Goal: Task Accomplishment & Management: Manage account settings

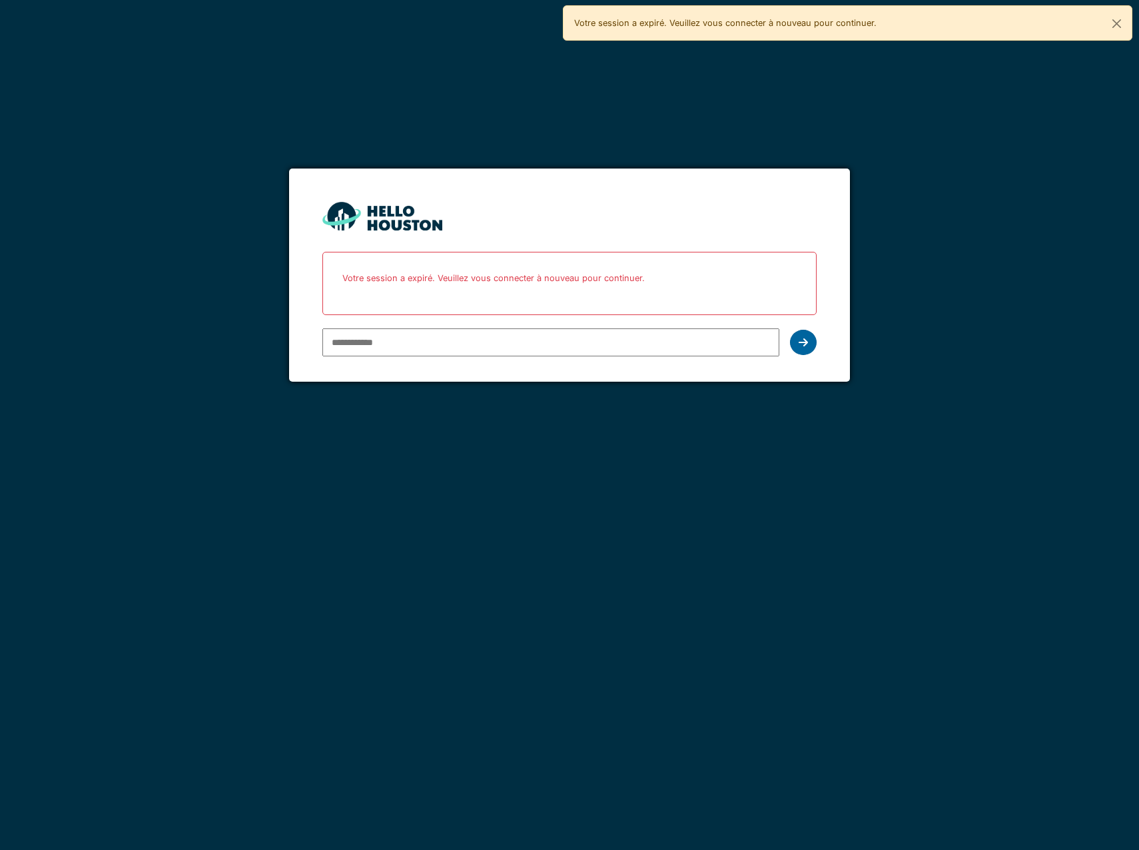
type input "**********"
click at [804, 338] on icon at bounding box center [803, 342] width 9 height 11
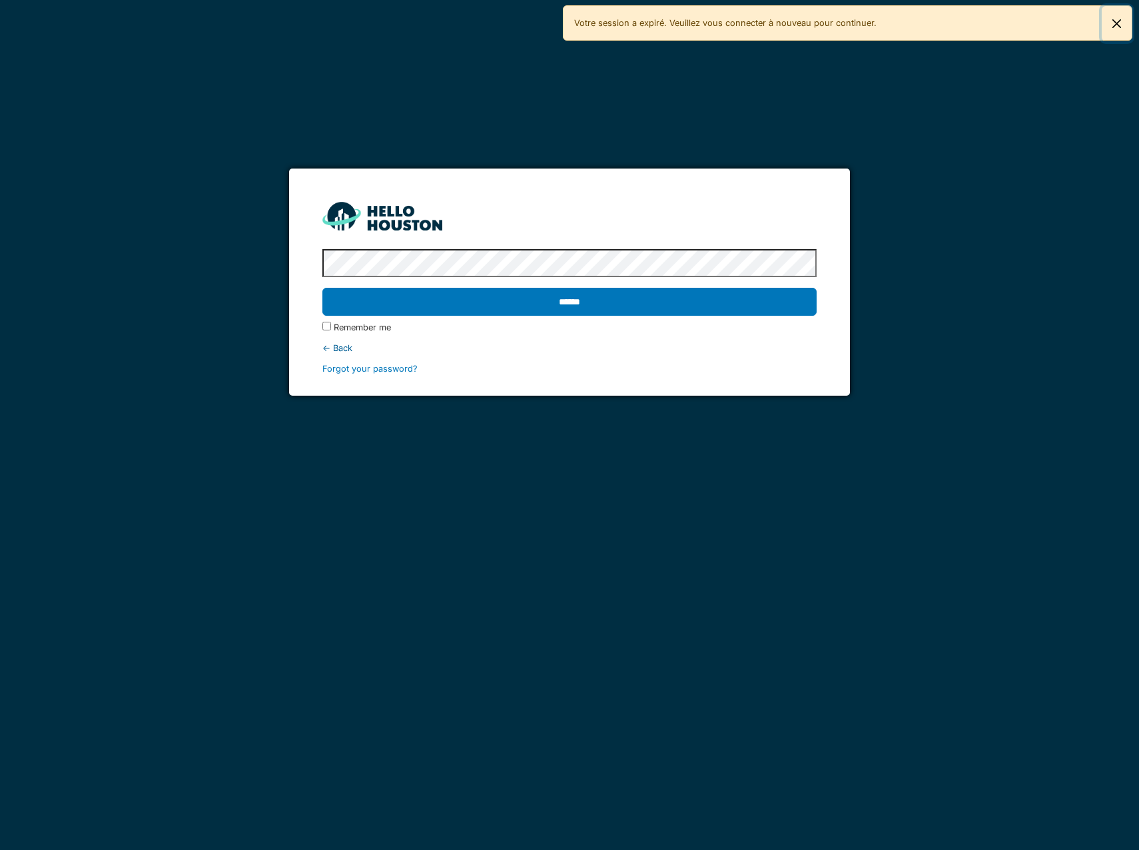
click at [1116, 23] on button "Fermer" at bounding box center [1117, 23] width 30 height 35
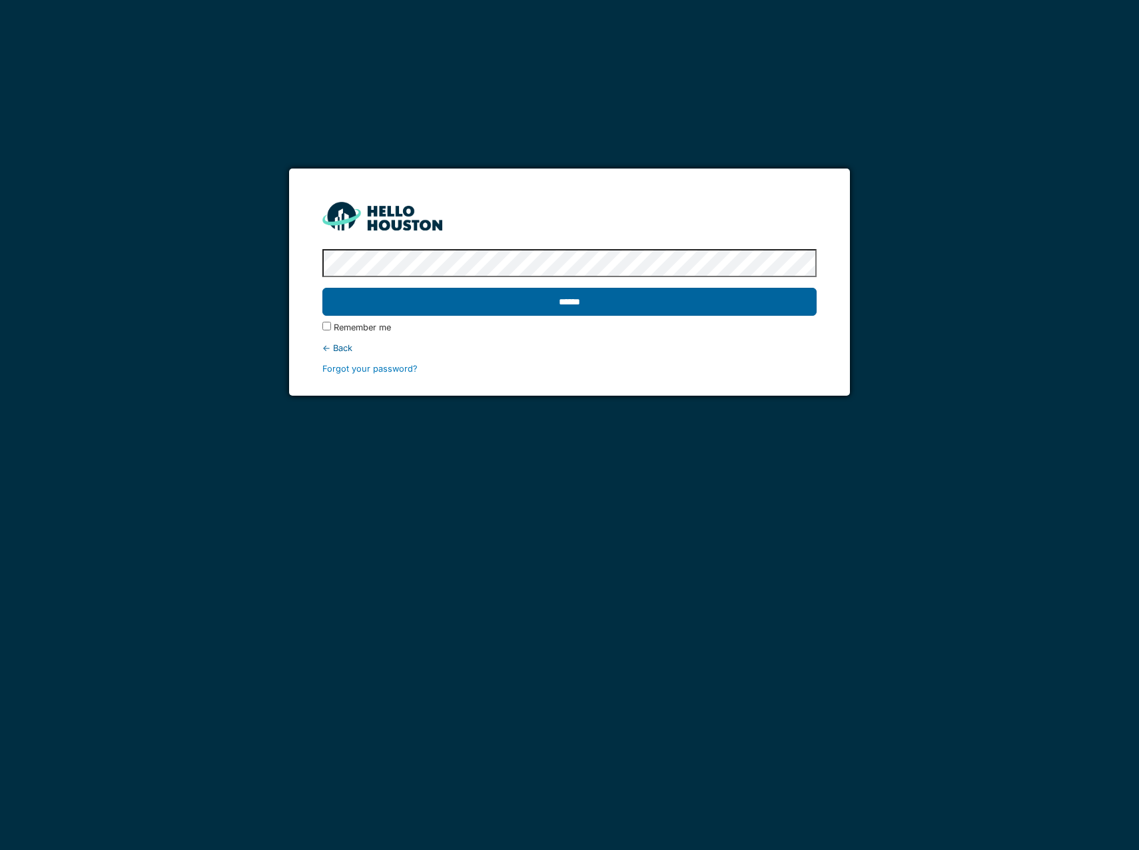
click at [516, 308] on input "******" at bounding box center [569, 302] width 494 height 28
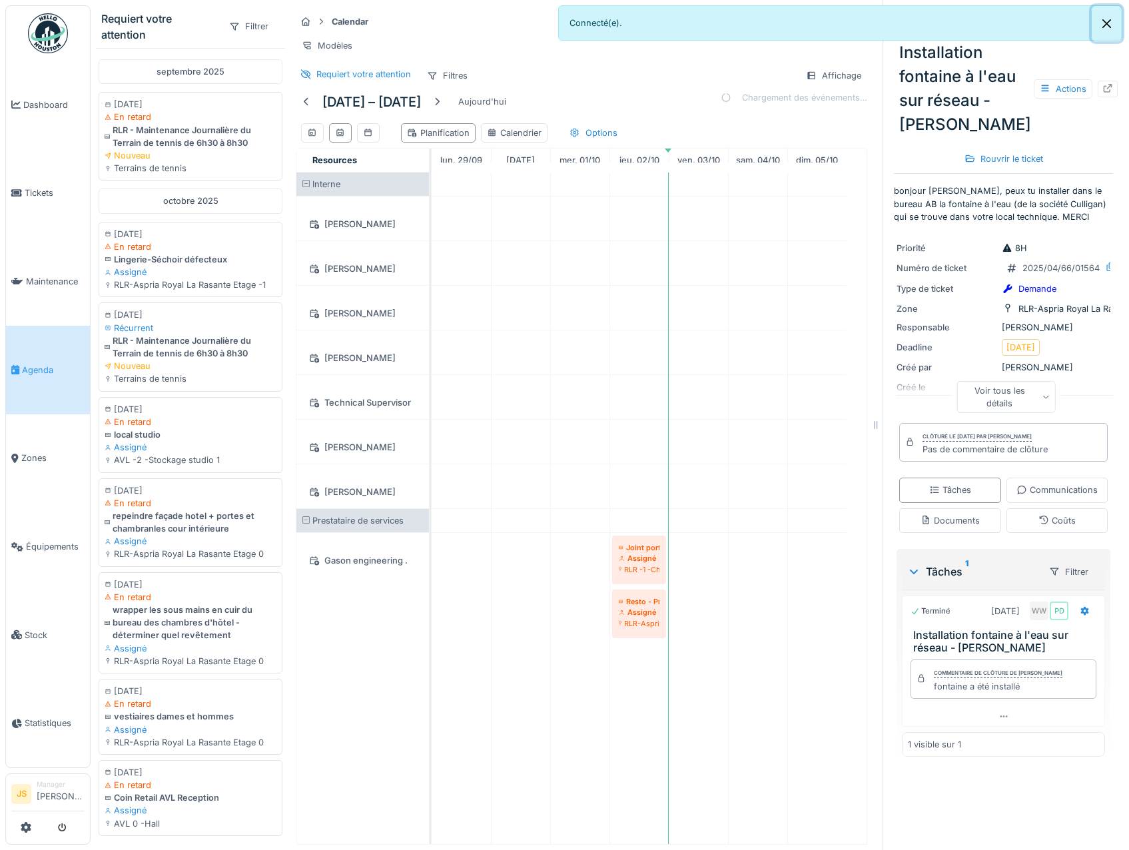
click at [1109, 20] on button "Close" at bounding box center [1107, 23] width 30 height 35
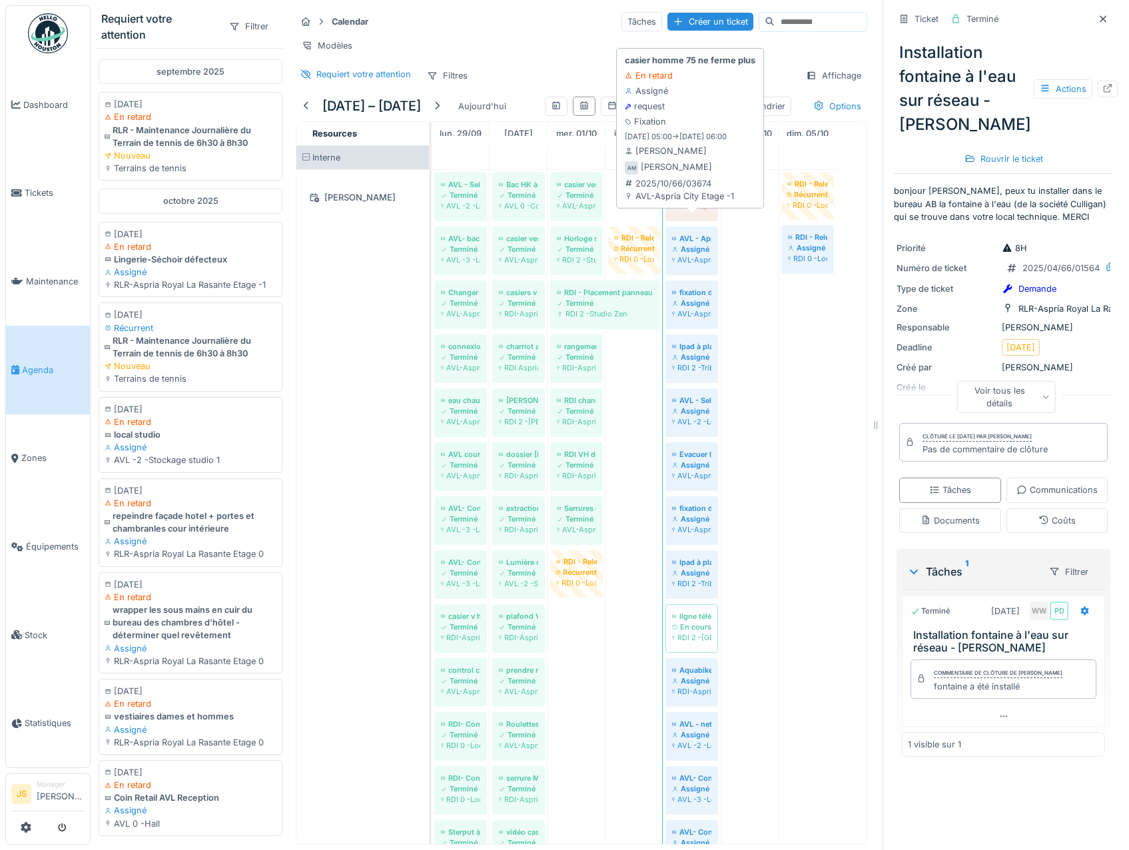
drag, startPoint x: 636, startPoint y: 231, endPoint x: 667, endPoint y: 231, distance: 31.3
click at [432, 231] on div "AVL - Sel Adoucisseur Terminé AVL -2 -Local HVAC Bac HK à roulettes Terminé AVL…" at bounding box center [432, 766] width 0 height 1193
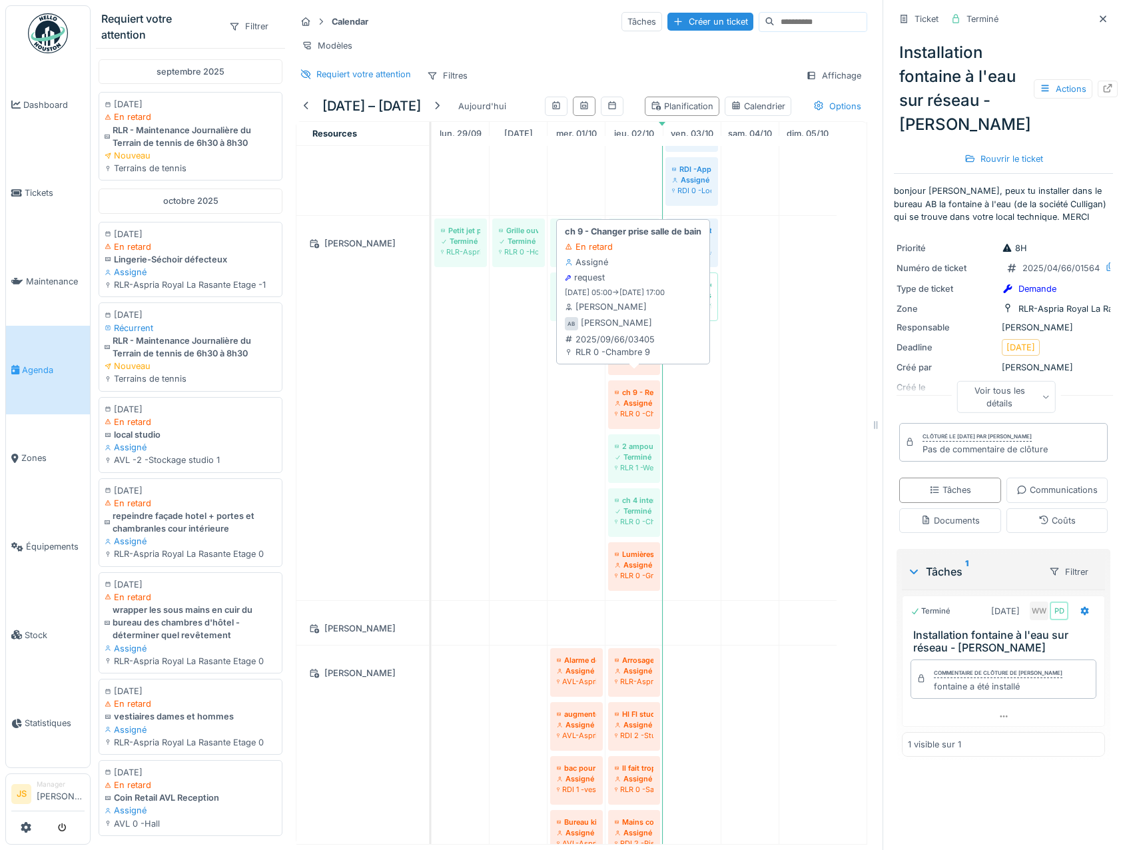
scroll to position [1199, 0]
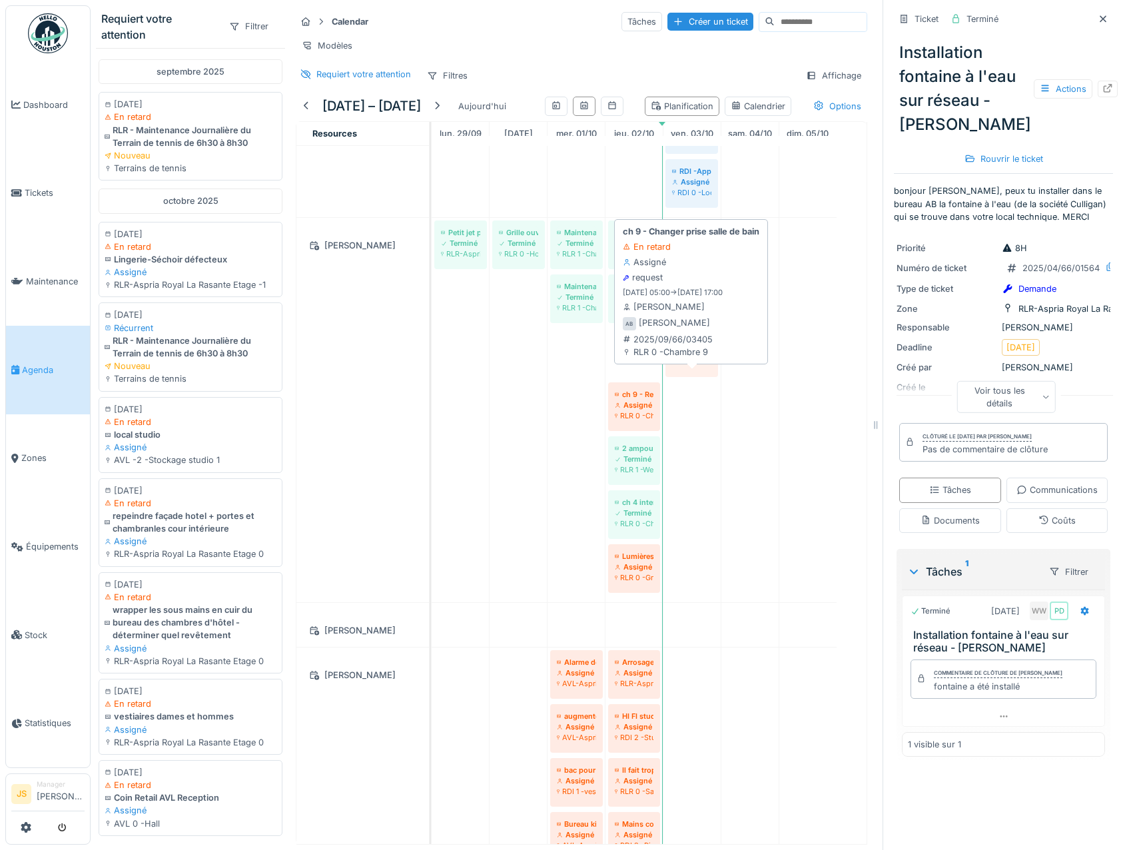
drag, startPoint x: 636, startPoint y: 392, endPoint x: 676, endPoint y: 391, distance: 39.3
click at [432, 390] on div "Petit jet pediluve Terminé RLR-Aspria Royal La Rasante Etage 0 Grille ouverte p…" at bounding box center [432, 410] width 0 height 384
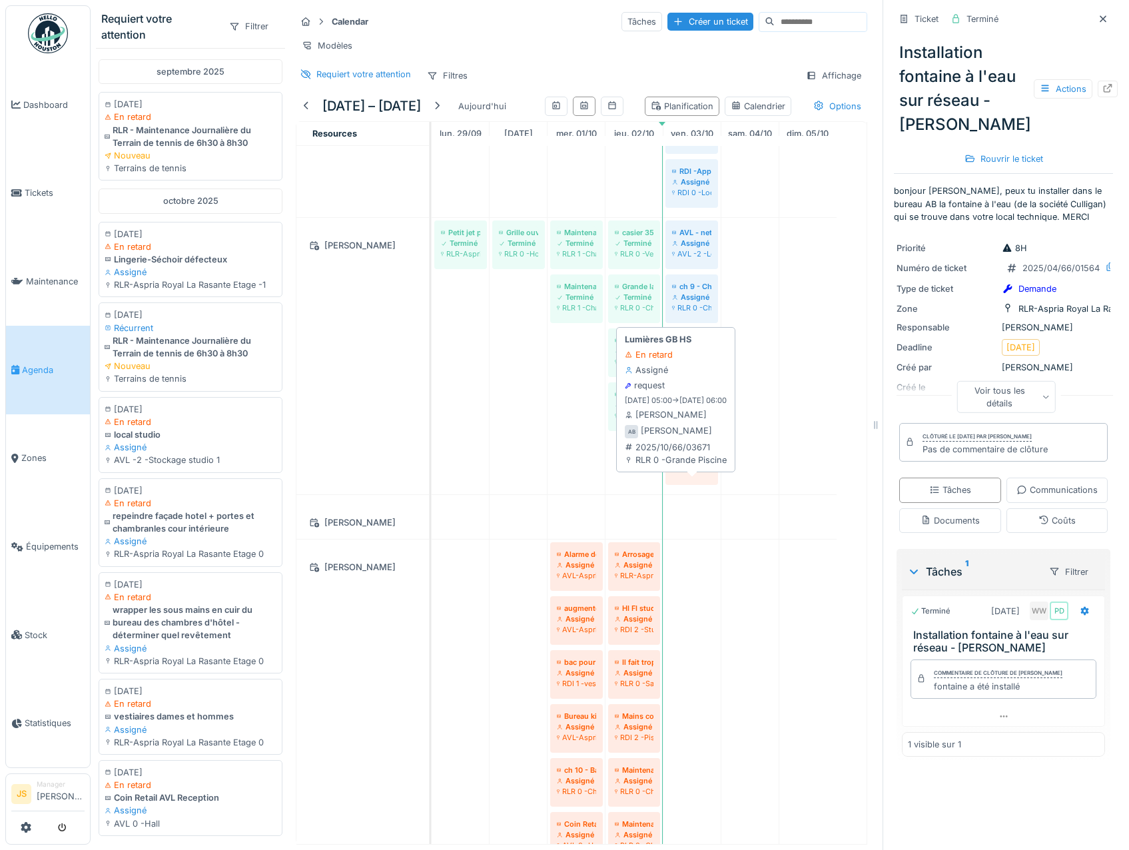
drag, startPoint x: 639, startPoint y: 502, endPoint x: 670, endPoint y: 502, distance: 30.6
click at [432, 494] on div "Petit jet pediluve Terminé RLR-Aspria Royal La Rasante Etage 0 Grille ouverte p…" at bounding box center [432, 356] width 0 height 277
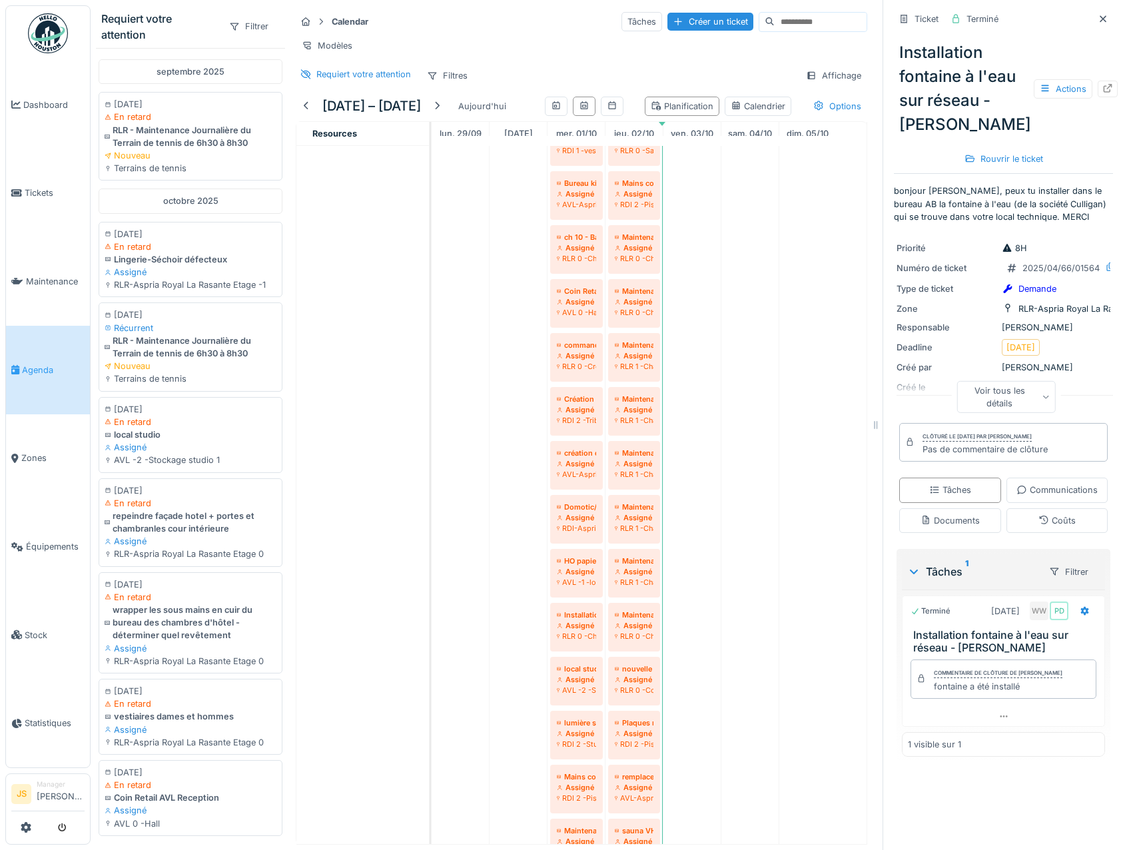
scroll to position [0, 0]
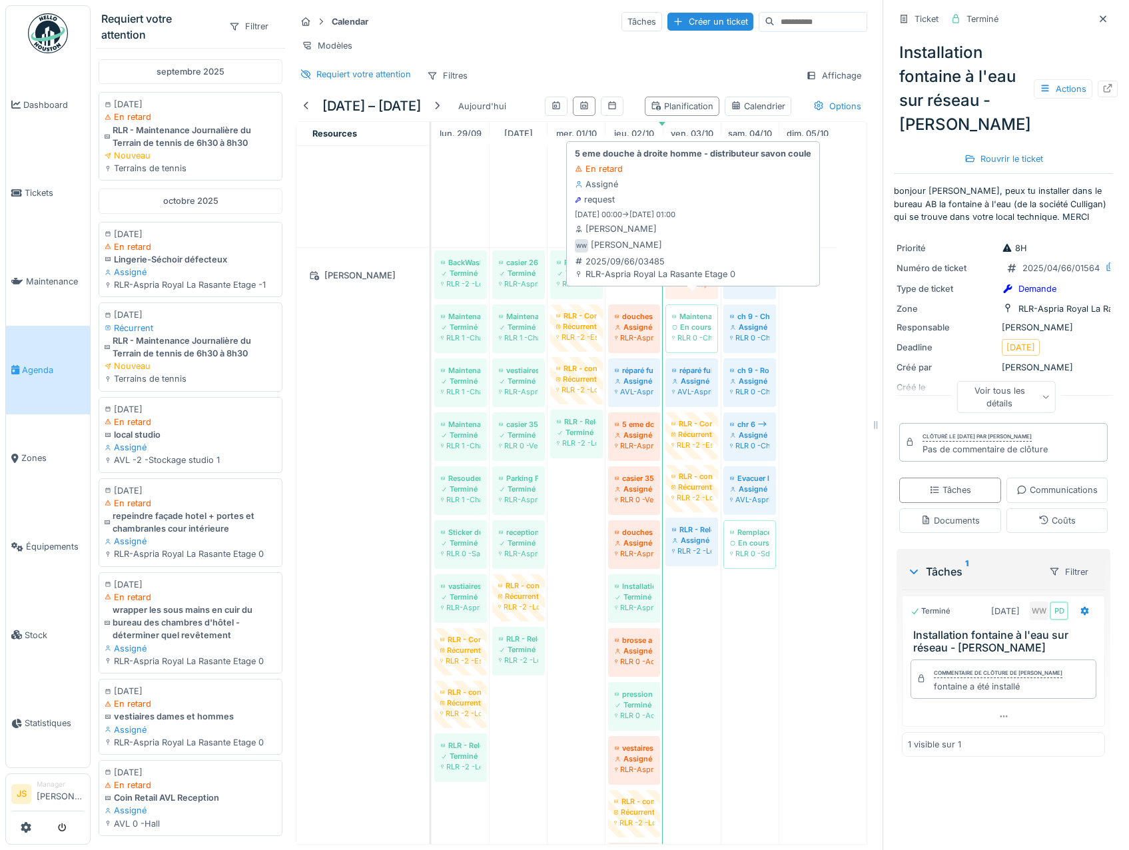
drag, startPoint x: 634, startPoint y: 318, endPoint x: 668, endPoint y: 320, distance: 33.3
click at [432, 320] on div "BackWash grand bassin et petit bassin Terminé RLR -2 -Local technique Piscine H…" at bounding box center [432, 574] width 0 height 653
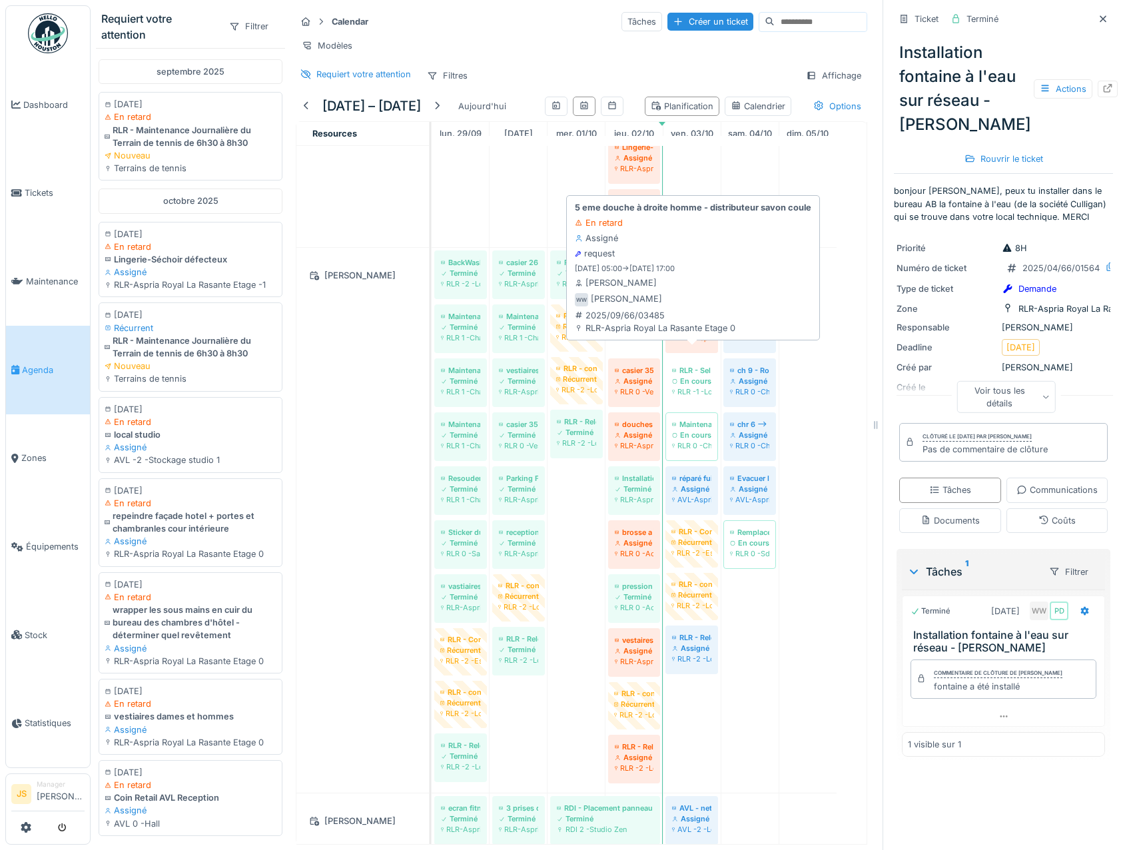
drag, startPoint x: 640, startPoint y: 374, endPoint x: 675, endPoint y: 372, distance: 35.4
click at [432, 371] on div "BackWash grand bassin et petit bassin Terminé RLR -2 -Local technique Piscine H…" at bounding box center [432, 520] width 0 height 545
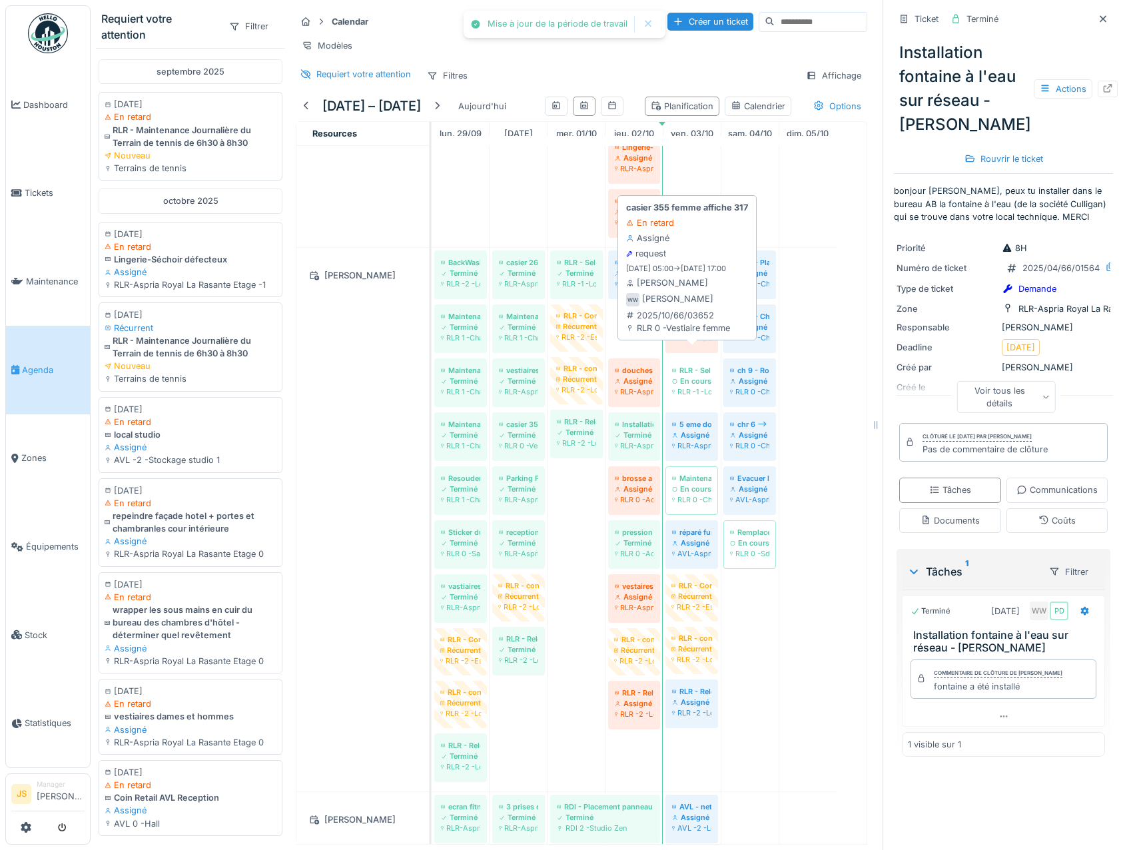
drag, startPoint x: 633, startPoint y: 370, endPoint x: 647, endPoint y: 368, distance: 14.2
click at [432, 370] on div "BackWash grand bassin et petit bassin Terminé RLR -2 -Local technique Piscine H…" at bounding box center [432, 520] width 0 height 544
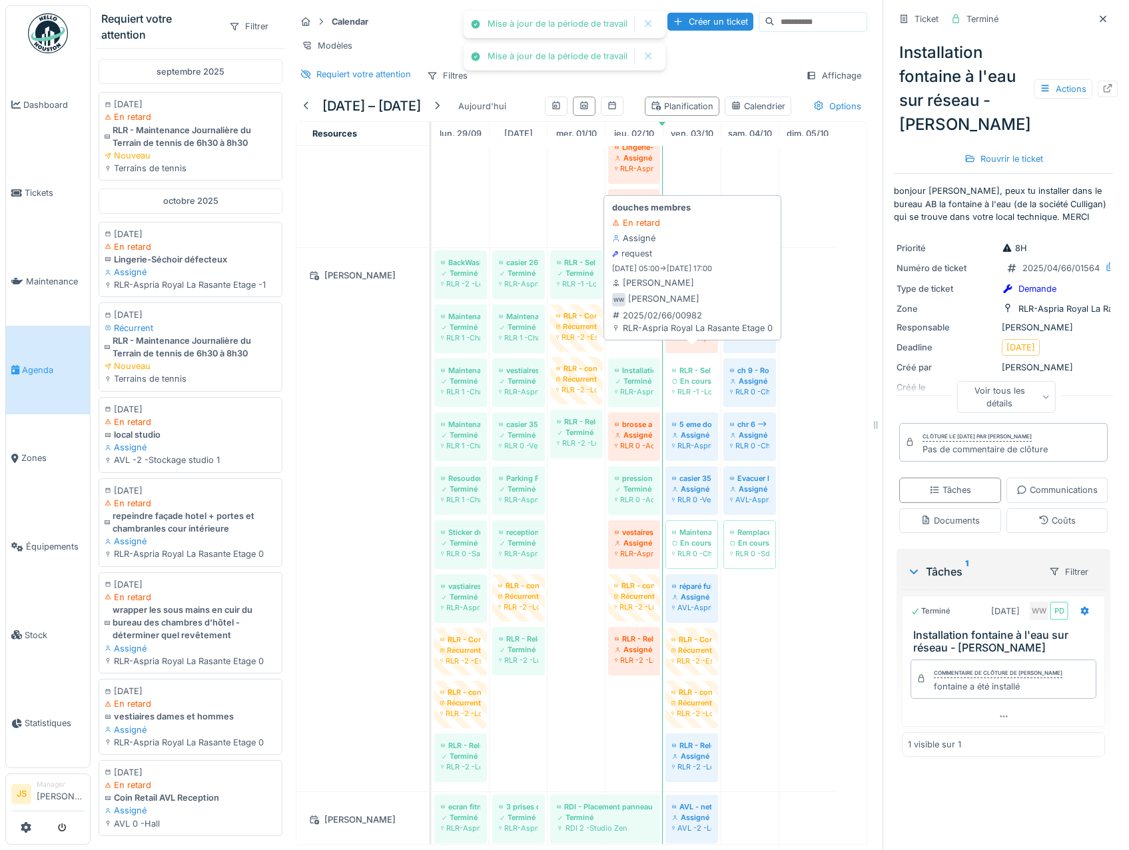
drag, startPoint x: 634, startPoint y: 370, endPoint x: 683, endPoint y: 367, distance: 48.8
click at [432, 368] on div "BackWash grand bassin et petit bassin Terminé RLR -2 -Local technique Piscine H…" at bounding box center [432, 520] width 0 height 544
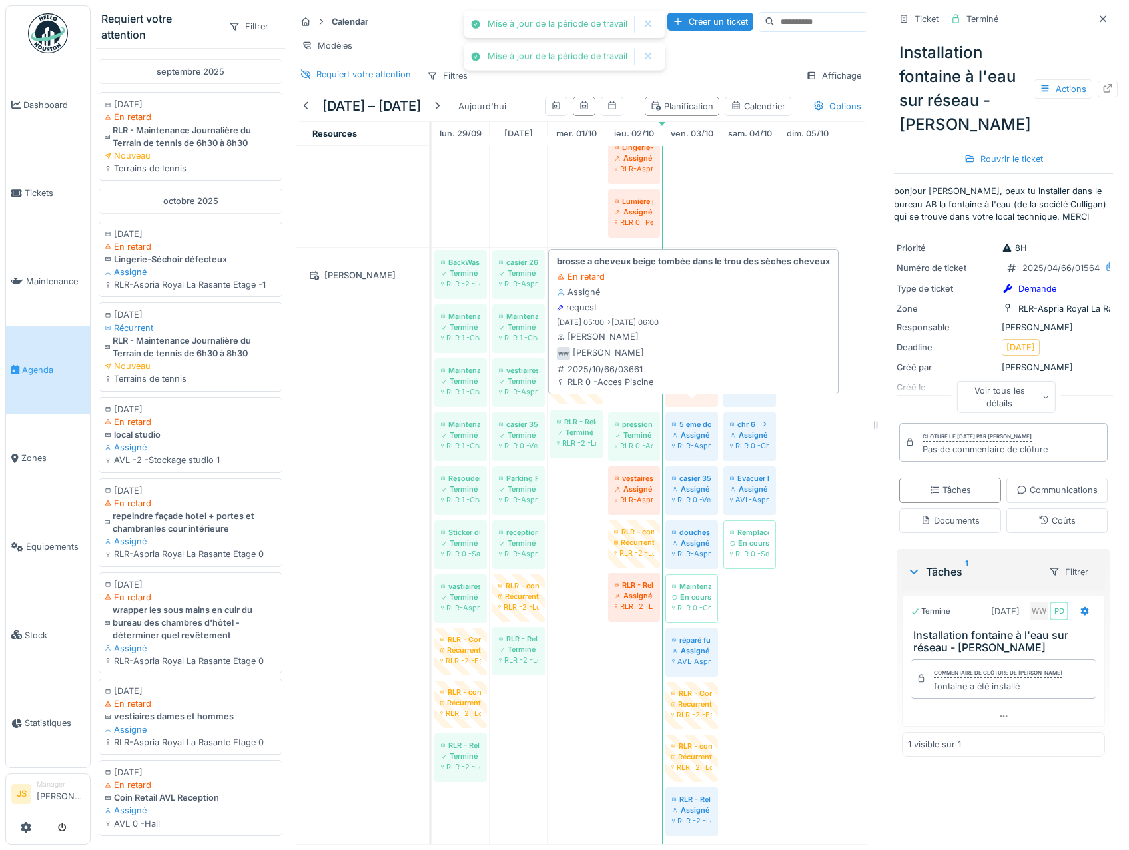
drag, startPoint x: 633, startPoint y: 424, endPoint x: 680, endPoint y: 424, distance: 46.6
click at [432, 424] on div "BackWash grand bassin et petit bassin Terminé RLR -2 -Local technique Piscine H…" at bounding box center [432, 547] width 0 height 598
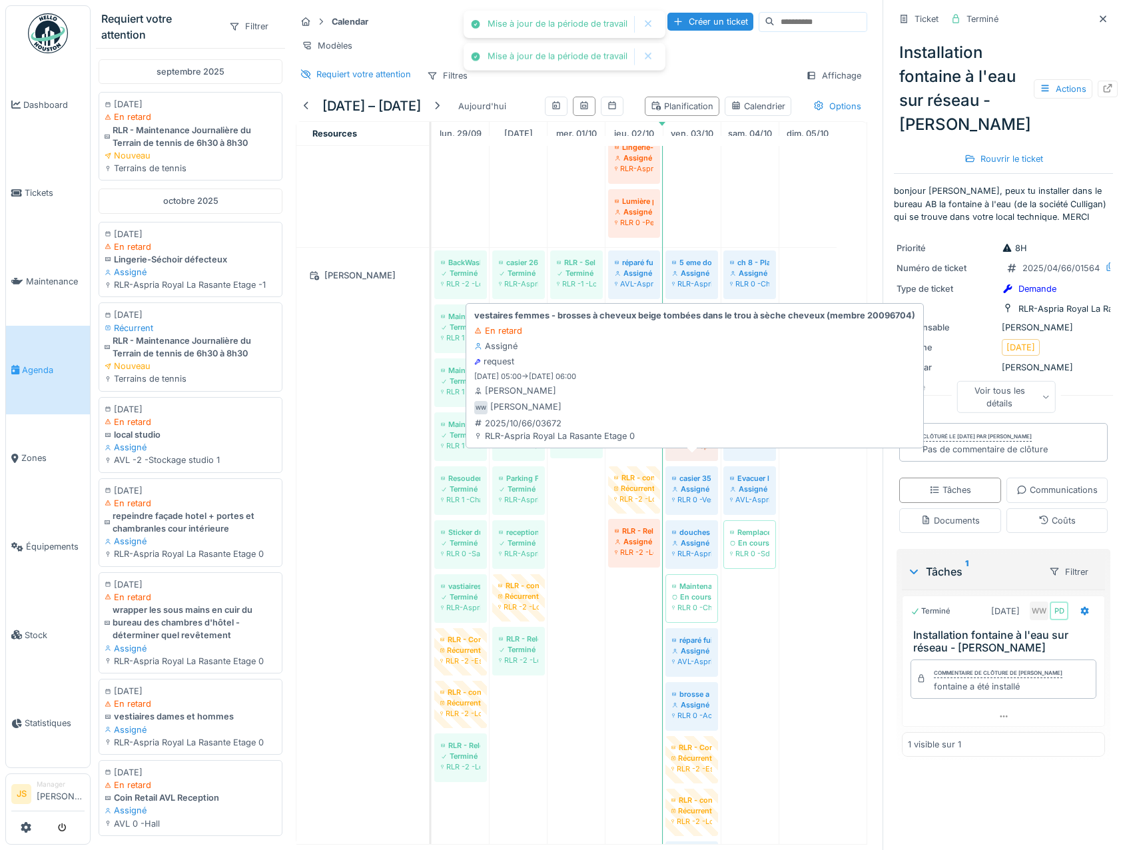
drag, startPoint x: 641, startPoint y: 470, endPoint x: 676, endPoint y: 470, distance: 35.3
click at [432, 470] on div "BackWash grand bassin et petit bassin Terminé RLR -2 -Local technique Piscine H…" at bounding box center [432, 574] width 0 height 652
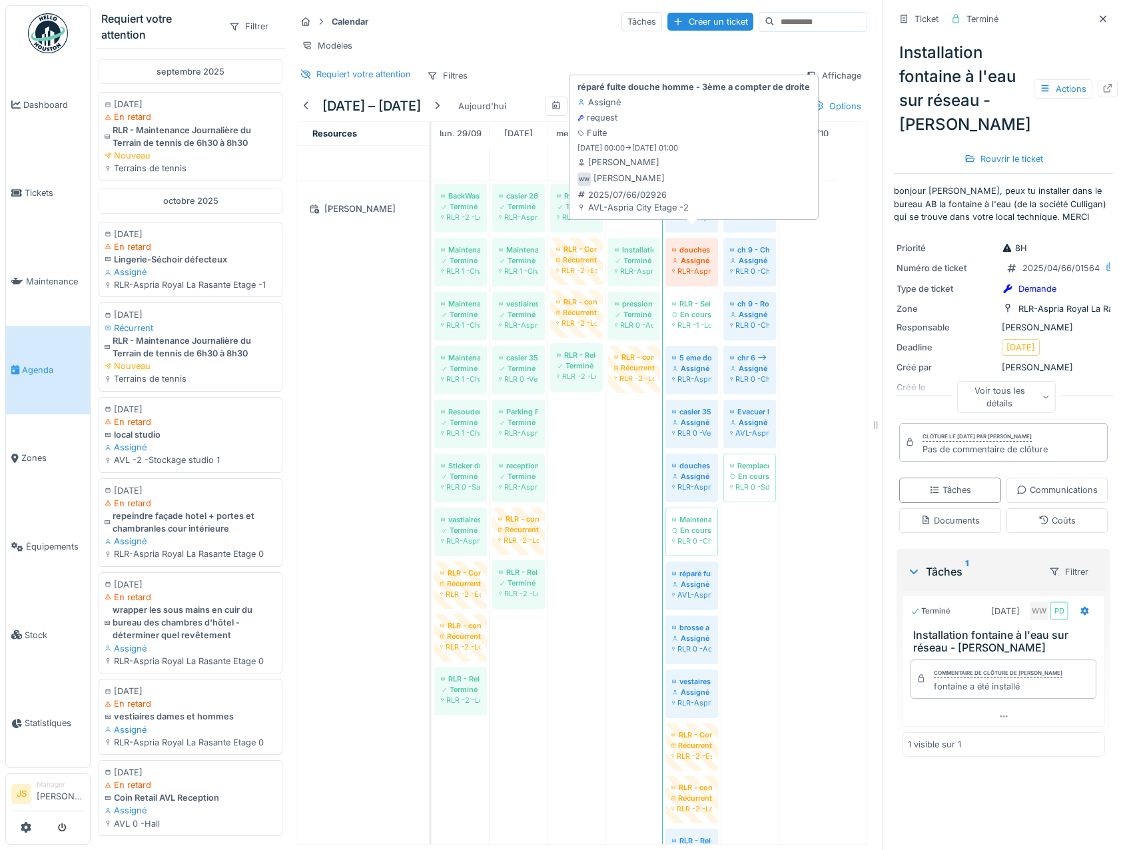
drag, startPoint x: 633, startPoint y: 254, endPoint x: 666, endPoint y: 256, distance: 32.7
click at [432, 256] on div "BackWash grand bassin et petit bassin Terminé RLR -2 -Local technique Piscine H…" at bounding box center [432, 561] width 0 height 760
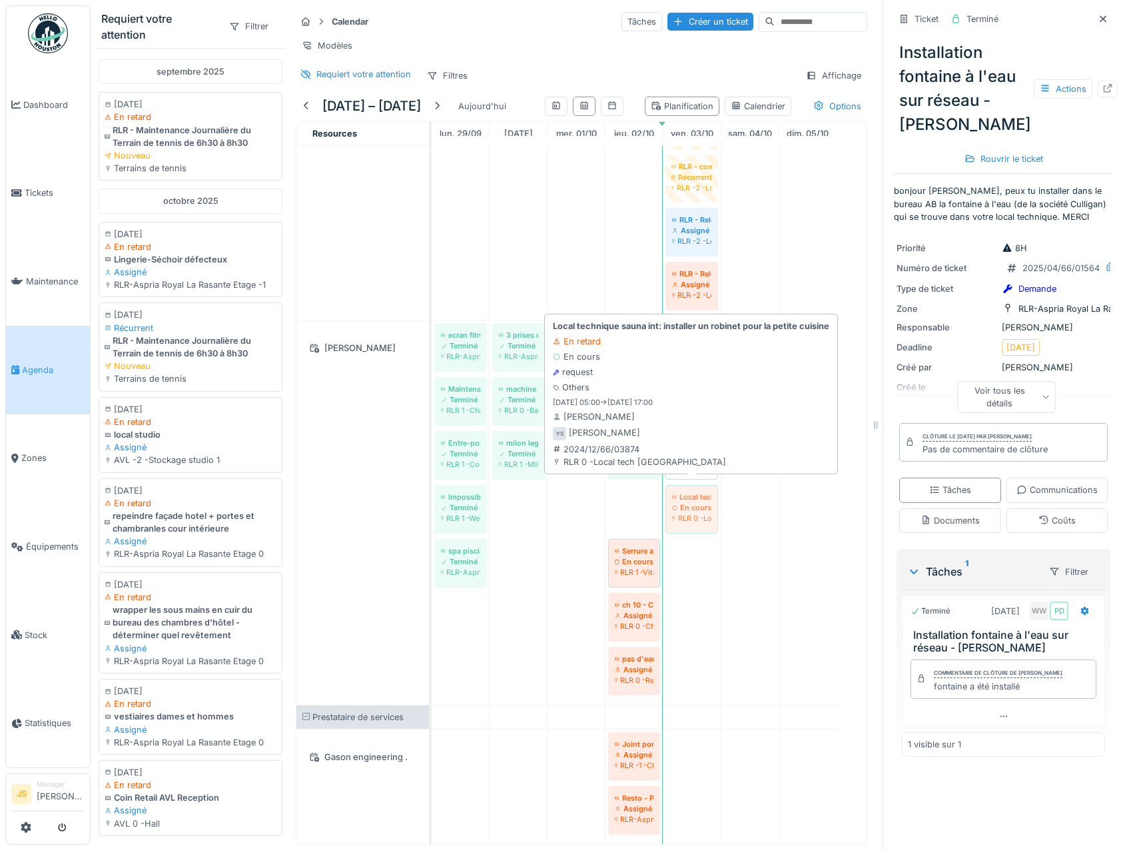
drag, startPoint x: 636, startPoint y: 504, endPoint x: 666, endPoint y: 502, distance: 30.7
click at [432, 502] on div "ecran fitness PT Terminé RLR-Aspria Royal La Rasante Etage 1 3 prises qui ne fo…" at bounding box center [432, 512] width 0 height 384
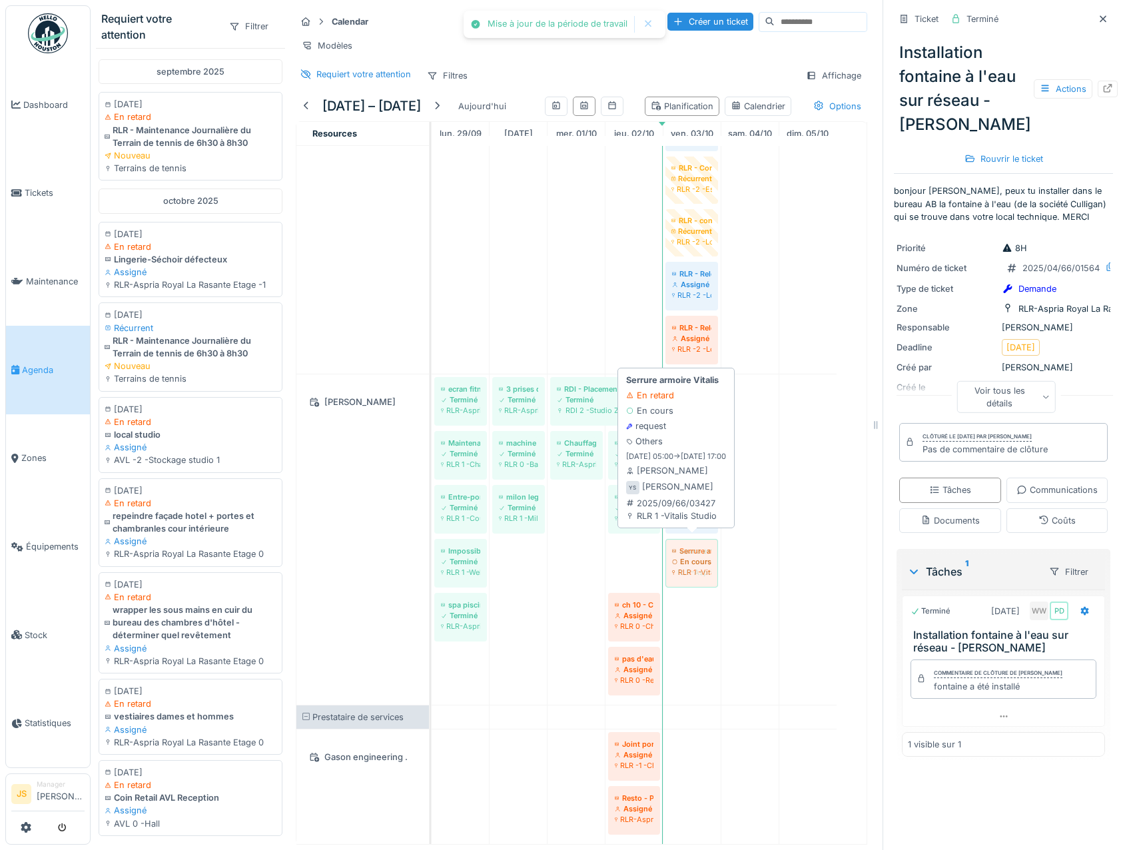
click at [432, 556] on div "ecran fitness PT Terminé RLR-Aspria Royal La Rasante Etage 1 3 prises qui ne fo…" at bounding box center [432, 539] width 0 height 330
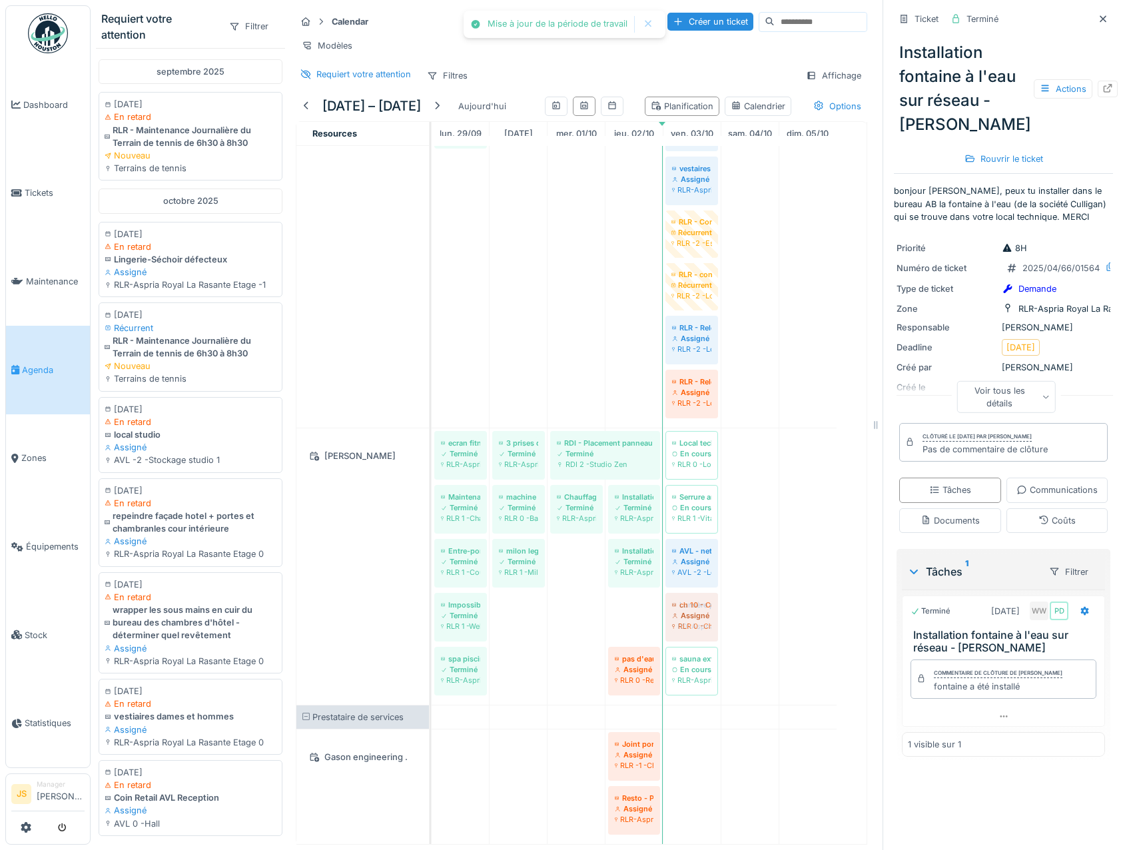
drag, startPoint x: 632, startPoint y: 606, endPoint x: 669, endPoint y: 616, distance: 38.5
click at [432, 617] on div "ecran fitness PT Terminé RLR-Aspria Royal La Rasante Etage 1 3 prises qui ne fo…" at bounding box center [432, 566] width 0 height 277
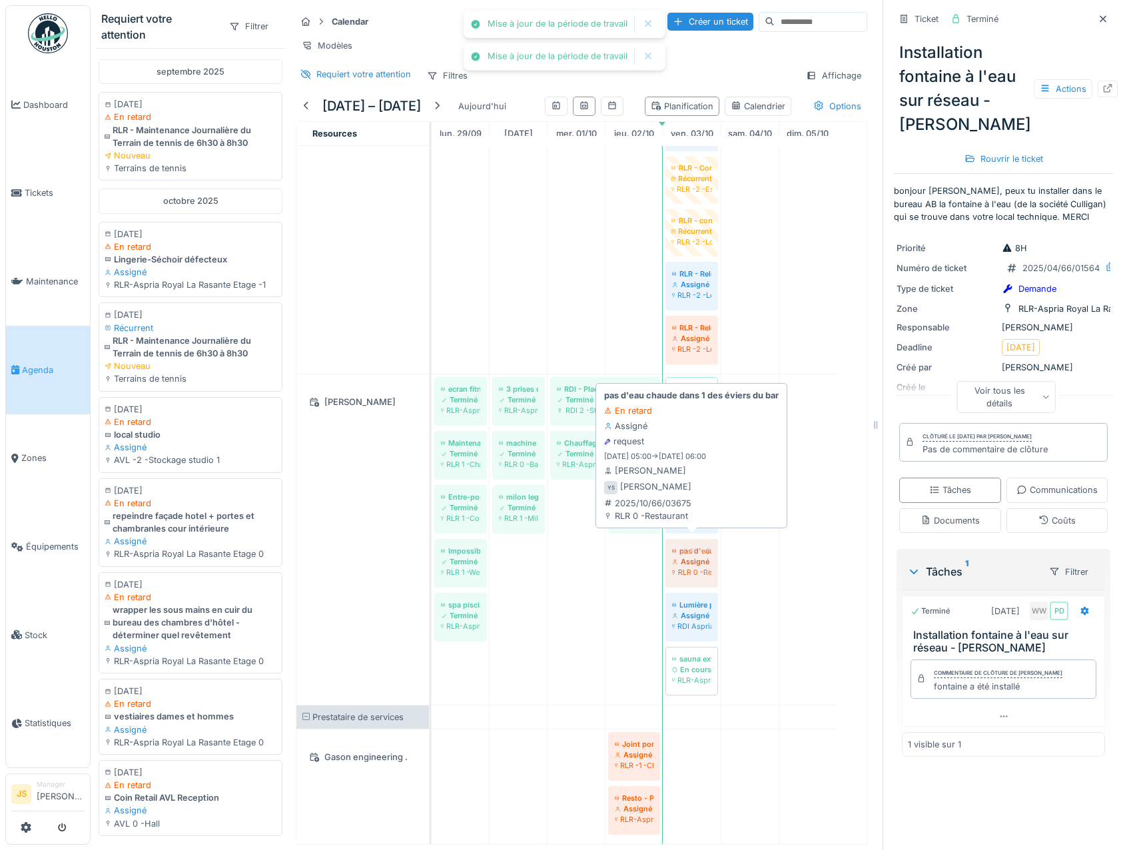
drag, startPoint x: 636, startPoint y: 556, endPoint x: 674, endPoint y: 562, distance: 37.8
click at [432, 563] on div "ecran fitness PT Terminé RLR-Aspria Royal La Rasante Etage 1 3 prises qui ne fo…" at bounding box center [432, 539] width 0 height 330
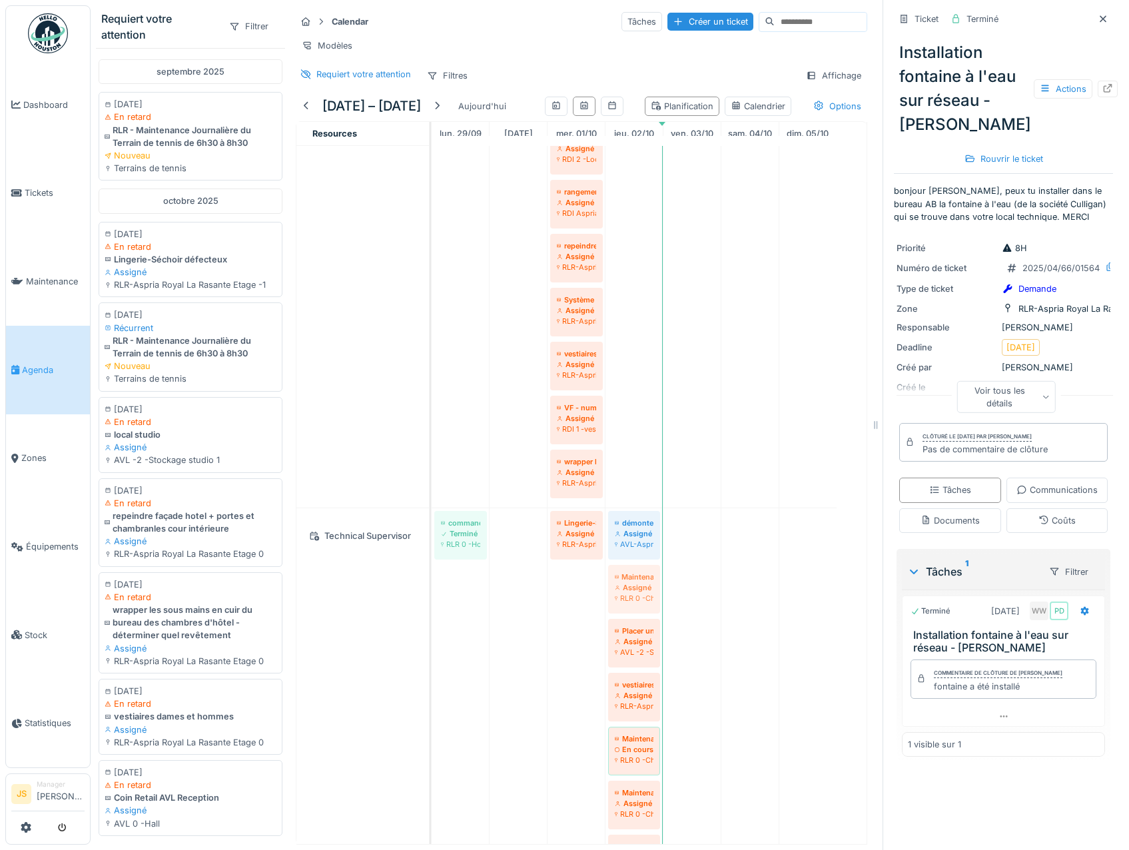
drag, startPoint x: 631, startPoint y: 621, endPoint x: 681, endPoint y: 620, distance: 50.0
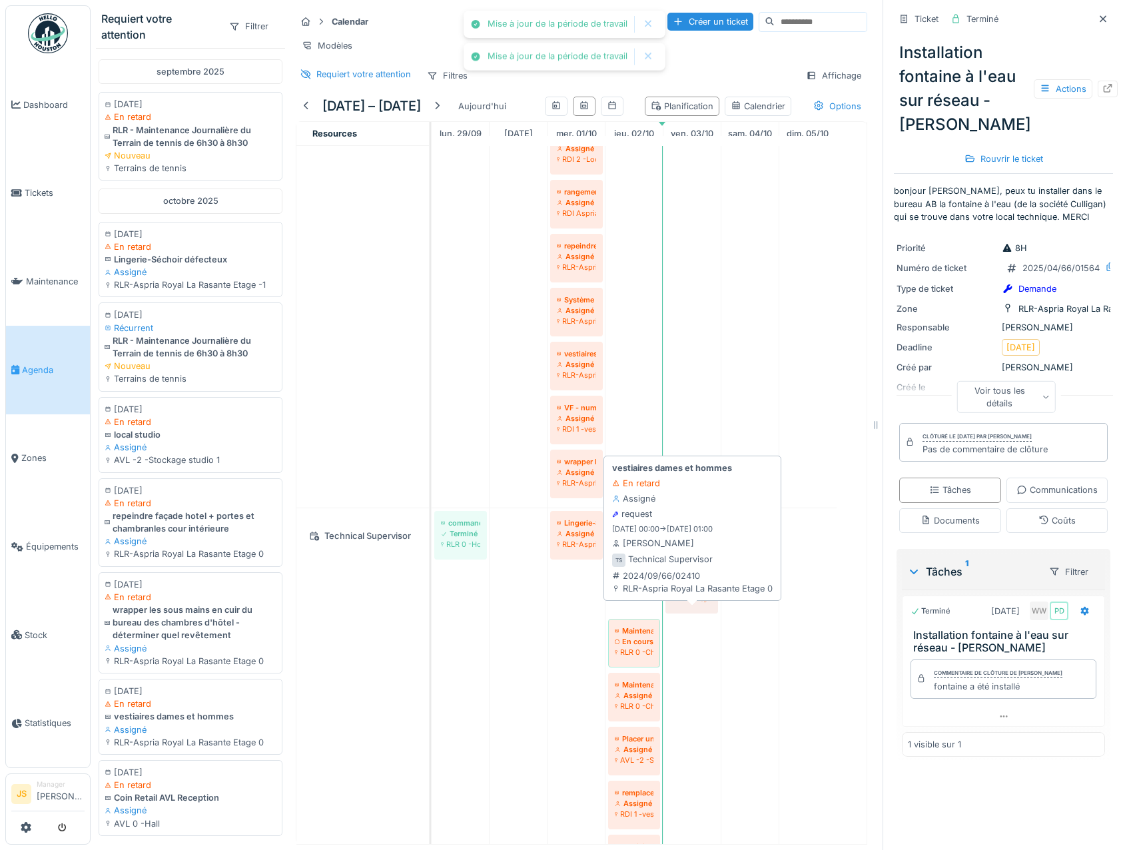
drag, startPoint x: 661, startPoint y: 624, endPoint x: 670, endPoint y: 622, distance: 8.9
click at [432, 622] on div "commande chaine cadena a code Grille ouverte près du terrain de hockey Terminé …" at bounding box center [432, 862] width 0 height 708
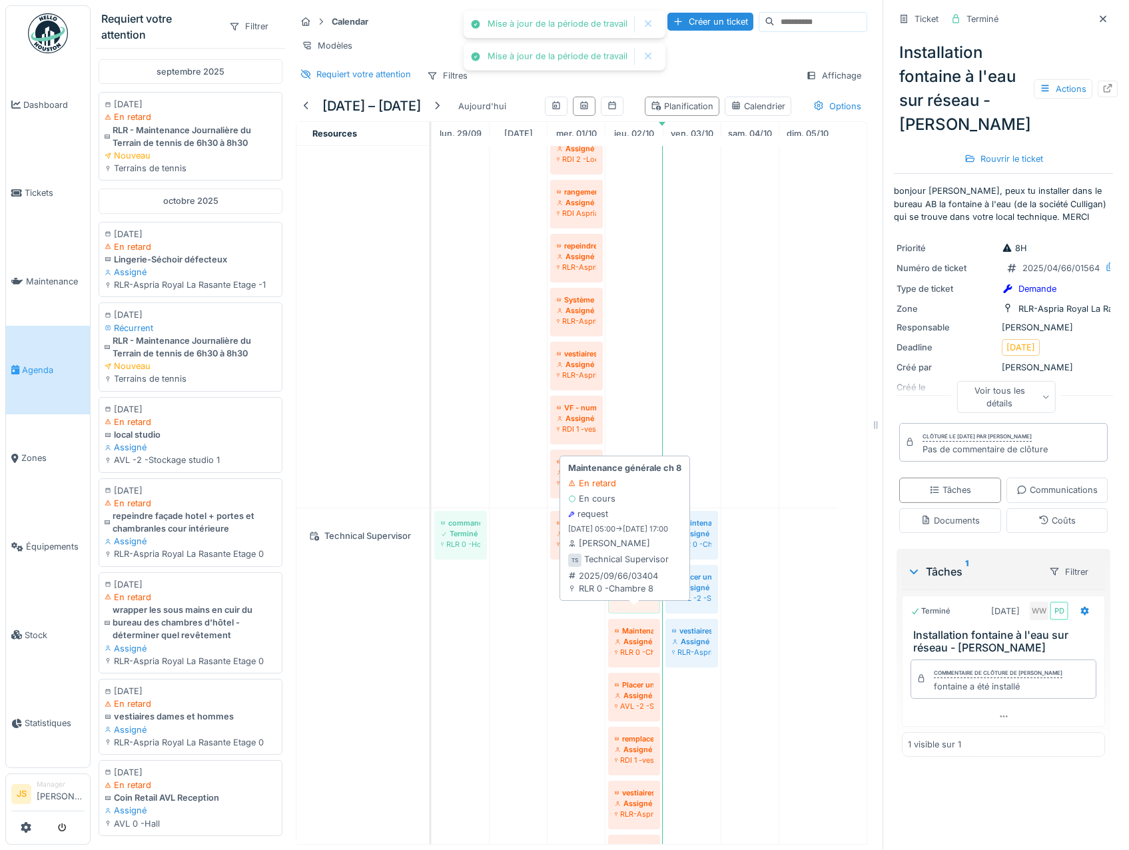
drag, startPoint x: 637, startPoint y: 630, endPoint x: 674, endPoint y: 630, distance: 36.7
click at [432, 630] on div "commande chaine cadena a code Grille ouverte près du terrain de hockey Terminé …" at bounding box center [432, 835] width 0 height 654
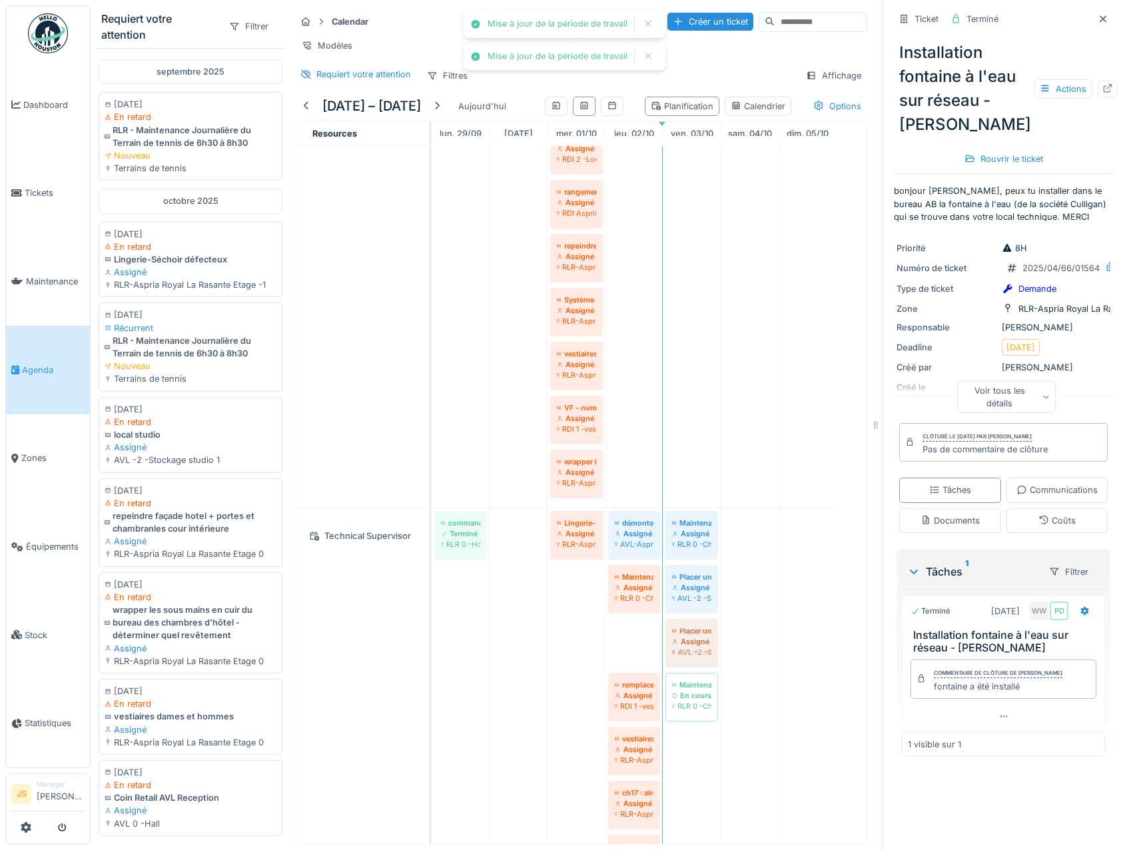
drag, startPoint x: 656, startPoint y: 651, endPoint x: 681, endPoint y: 651, distance: 25.3
click at [432, 651] on div "commande chaine cadena a code Grille ouverte près du terrain de hockey Terminé …" at bounding box center [432, 808] width 0 height 600
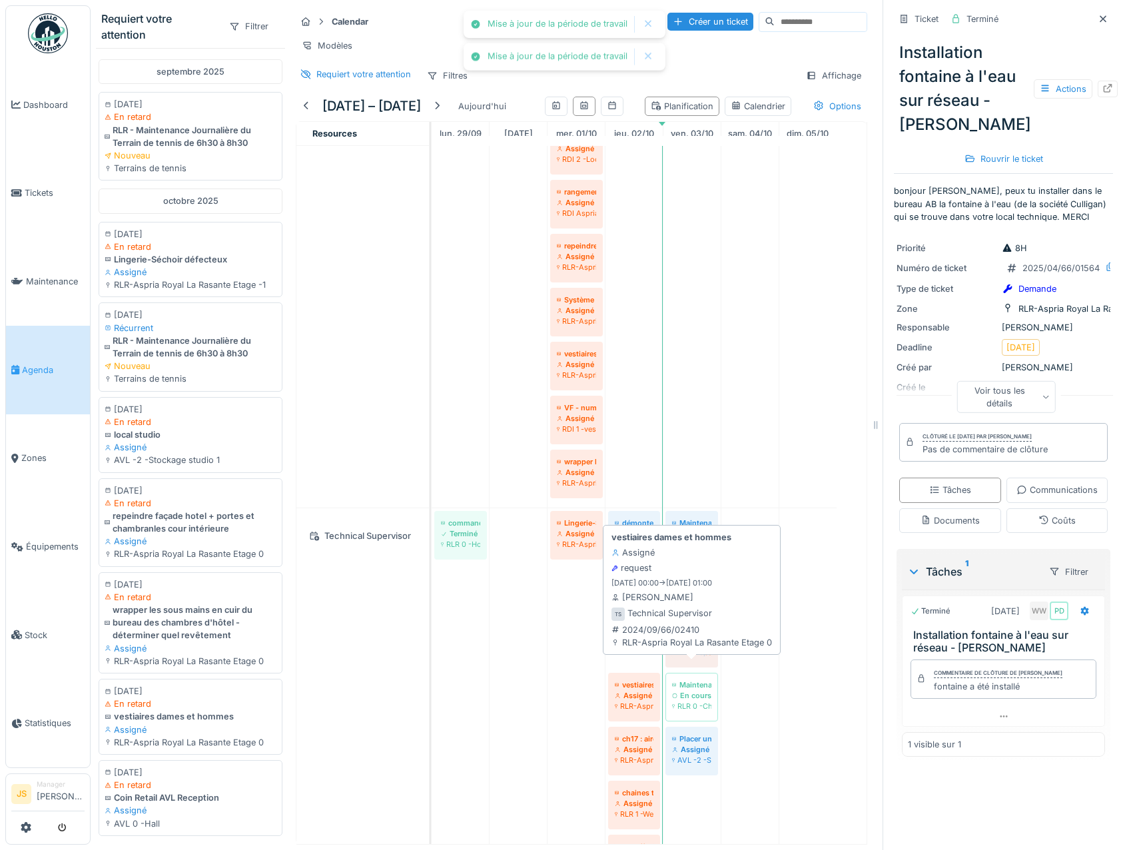
drag, startPoint x: 632, startPoint y: 658, endPoint x: 656, endPoint y: 658, distance: 24.7
click at [432, 660] on div "commande chaine cadena a code Grille ouverte près du terrain de hockey Terminé …" at bounding box center [432, 781] width 0 height 546
drag, startPoint x: 630, startPoint y: 657, endPoint x: 678, endPoint y: 658, distance: 48.0
click at [432, 658] on div "commande chaine cadena a code Grille ouverte près du terrain de hockey Terminé …" at bounding box center [432, 754] width 0 height 492
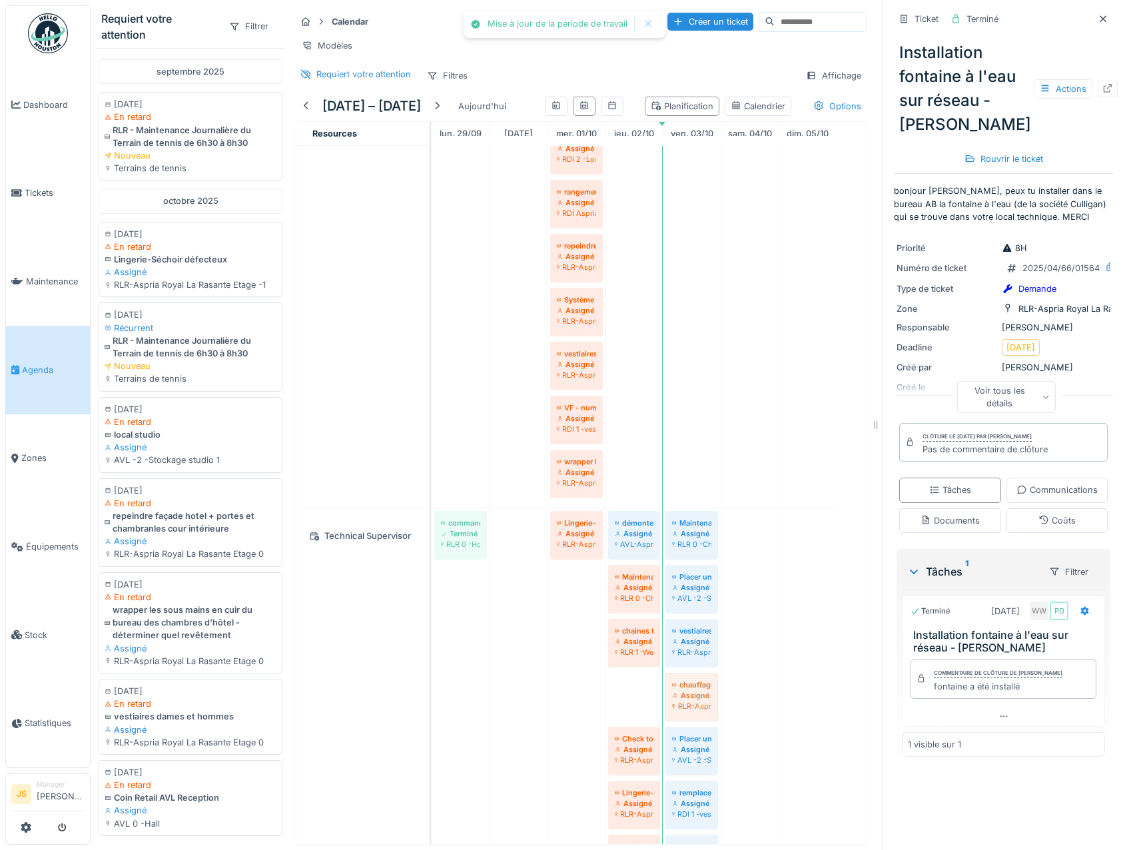
click at [432, 728] on div "commande chaine cadena a code Grille ouverte près du terrain de hockey Terminé …" at bounding box center [432, 727] width 0 height 438
click at [42, 187] on span "Tickets" at bounding box center [55, 193] width 60 height 13
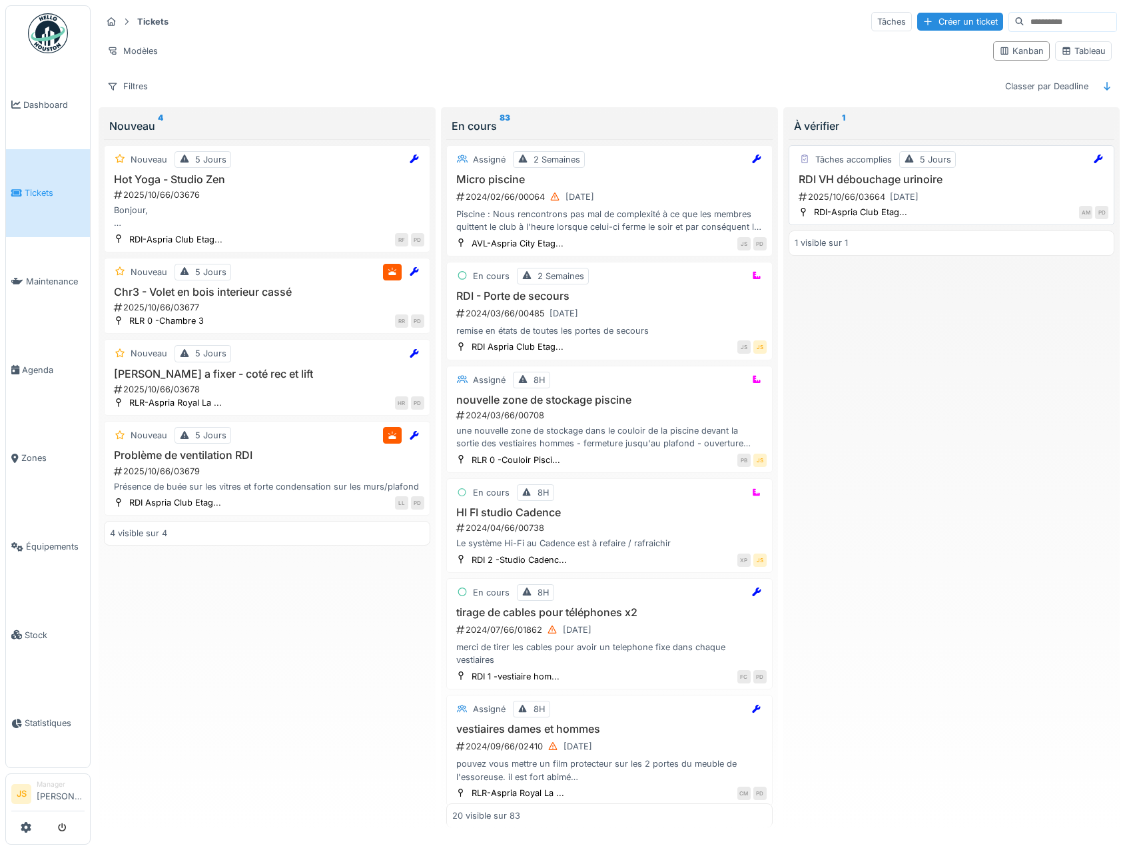
drag, startPoint x: 819, startPoint y: 183, endPoint x: 804, endPoint y: 180, distance: 14.9
click at [804, 180] on h3 "RDI VH débouchage urinoire" at bounding box center [952, 179] width 314 height 13
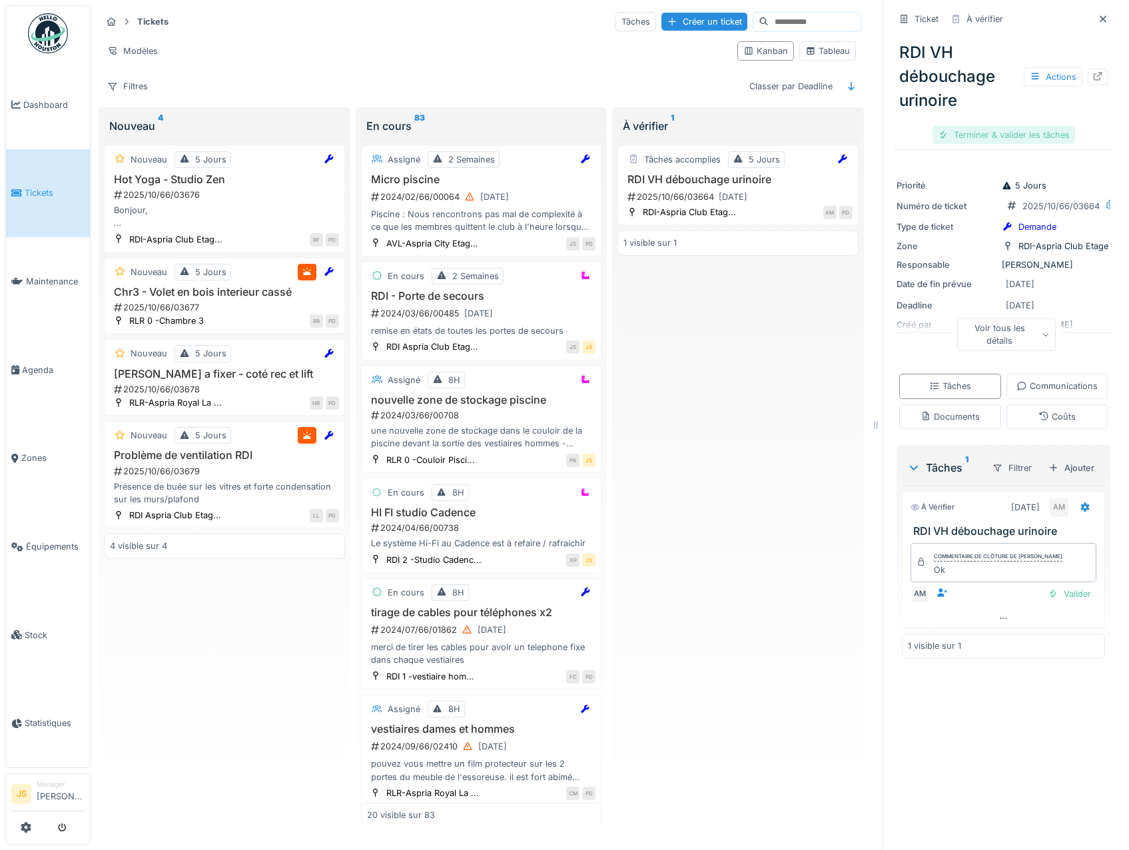
click at [997, 133] on div "Terminer & valider les tâches" at bounding box center [1004, 135] width 143 height 18
click at [1001, 132] on div "Clôturer le ticket" at bounding box center [1003, 135] width 93 height 18
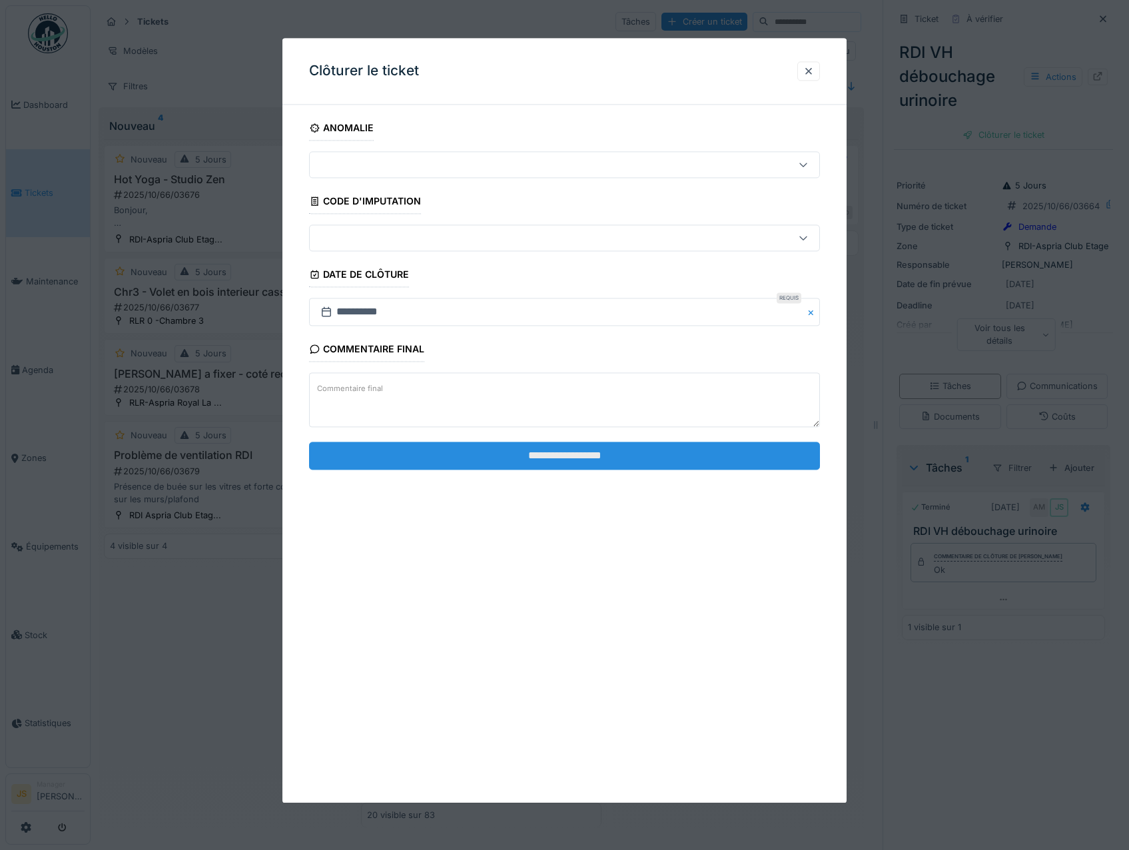
click at [530, 458] on input "**********" at bounding box center [565, 456] width 512 height 28
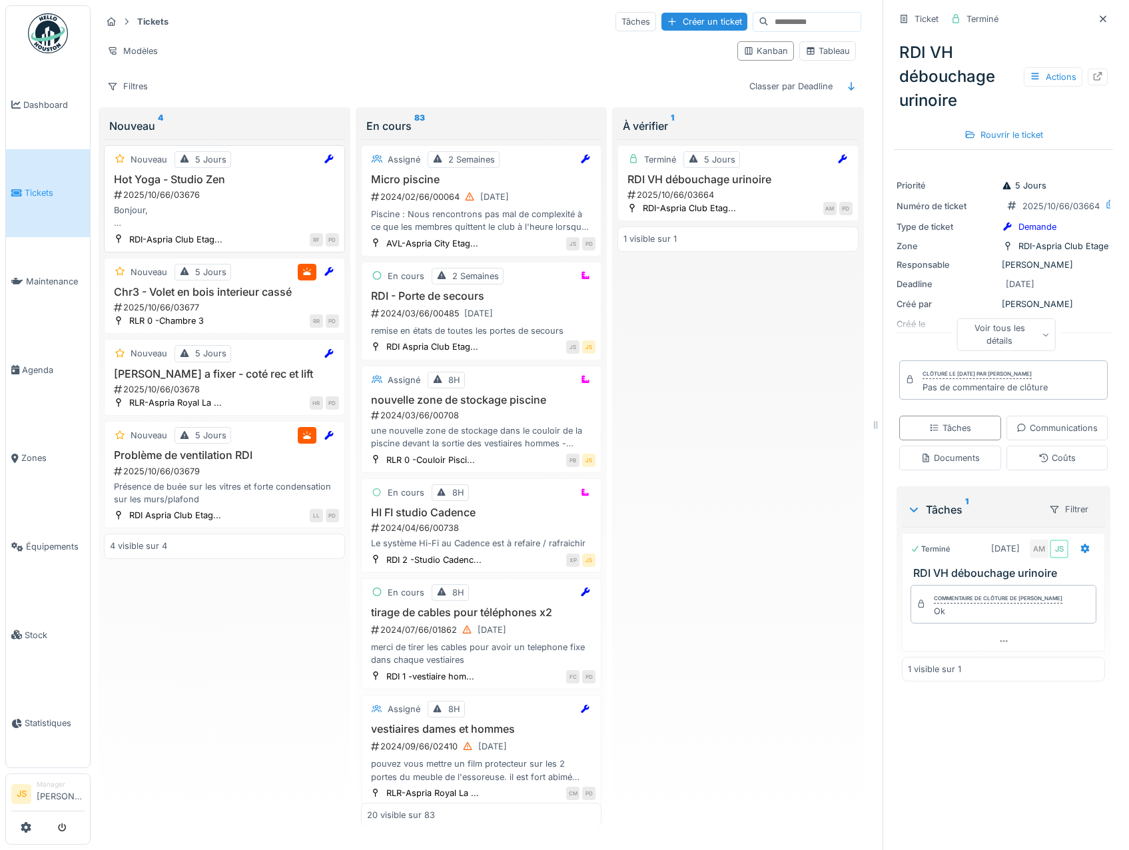
click at [156, 184] on h3 "Hot Yoga - Studio Zen" at bounding box center [224, 179] width 229 height 13
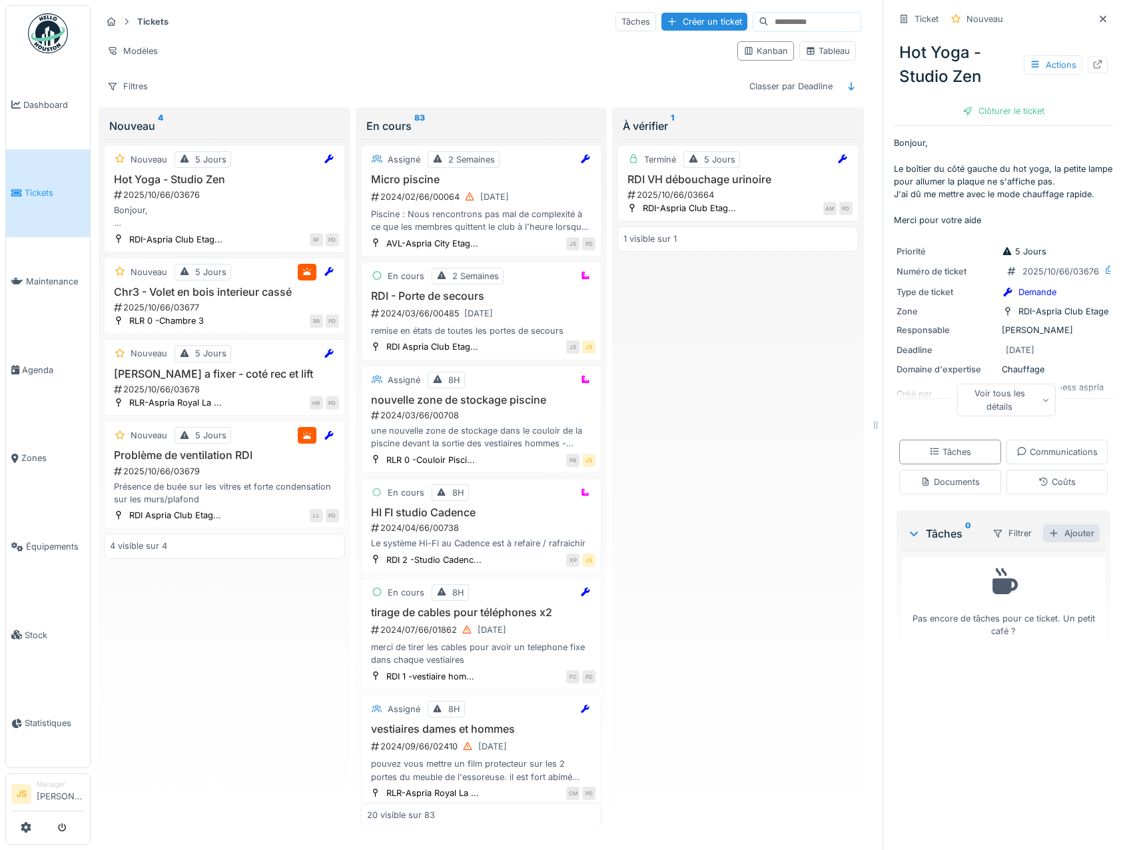
click at [1056, 542] on div "Ajouter" at bounding box center [1071, 533] width 57 height 18
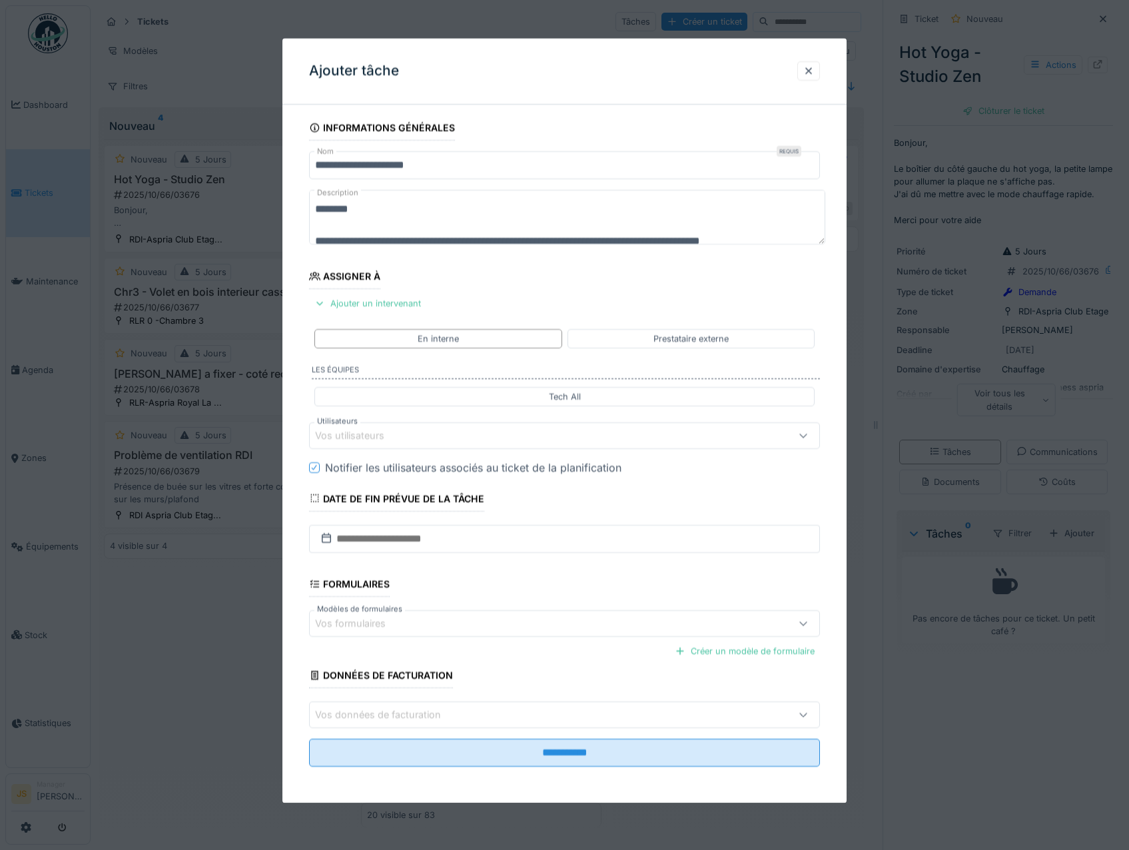
click at [337, 429] on div "Vos utilisateurs" at bounding box center [359, 435] width 88 height 15
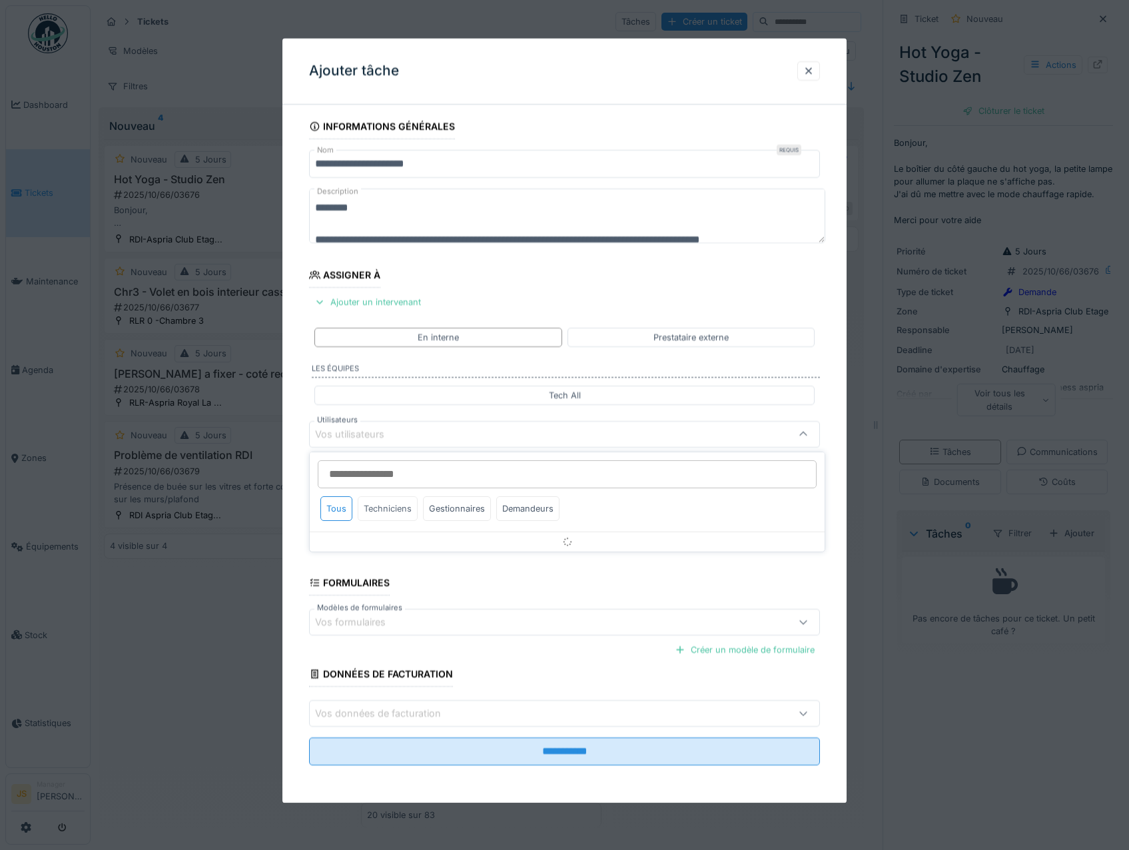
click at [381, 506] on div "Techniciens" at bounding box center [388, 508] width 60 height 25
click at [396, 509] on div "Techniciens" at bounding box center [388, 508] width 60 height 25
click at [388, 474] on input "Utilisateurs" at bounding box center [567, 474] width 499 height 28
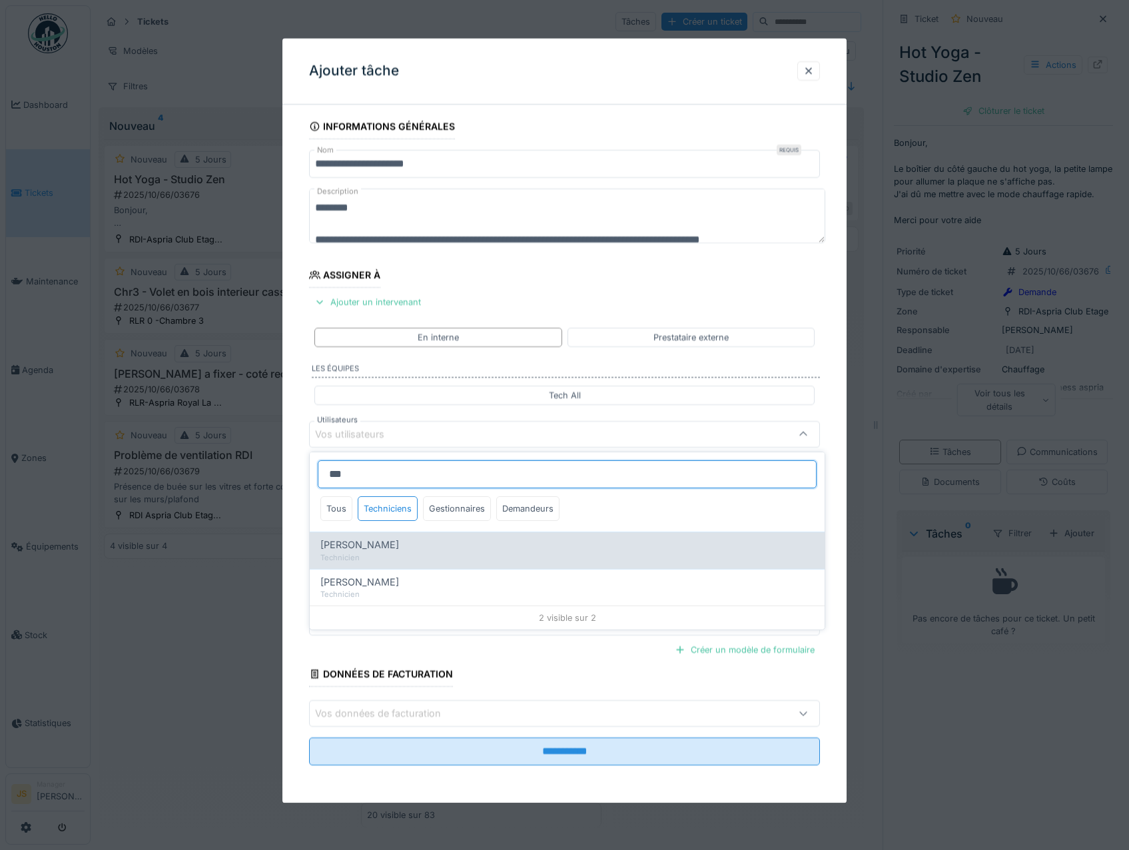
type input "***"
click at [350, 558] on div "Technicien" at bounding box center [567, 557] width 494 height 11
type input "*****"
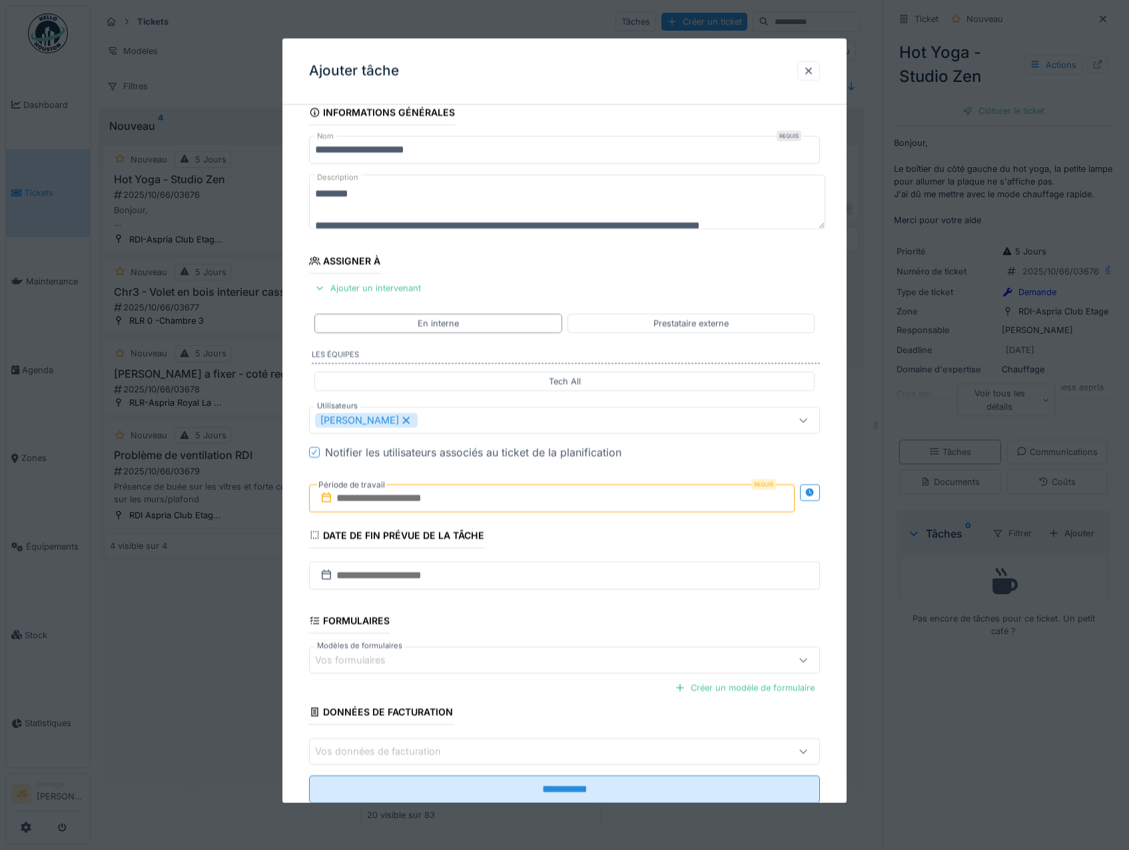
click at [300, 533] on div "**********" at bounding box center [565, 470] width 565 height 741
click at [396, 498] on input "text" at bounding box center [552, 498] width 486 height 28
click at [577, 586] on div "3" at bounding box center [576, 585] width 18 height 19
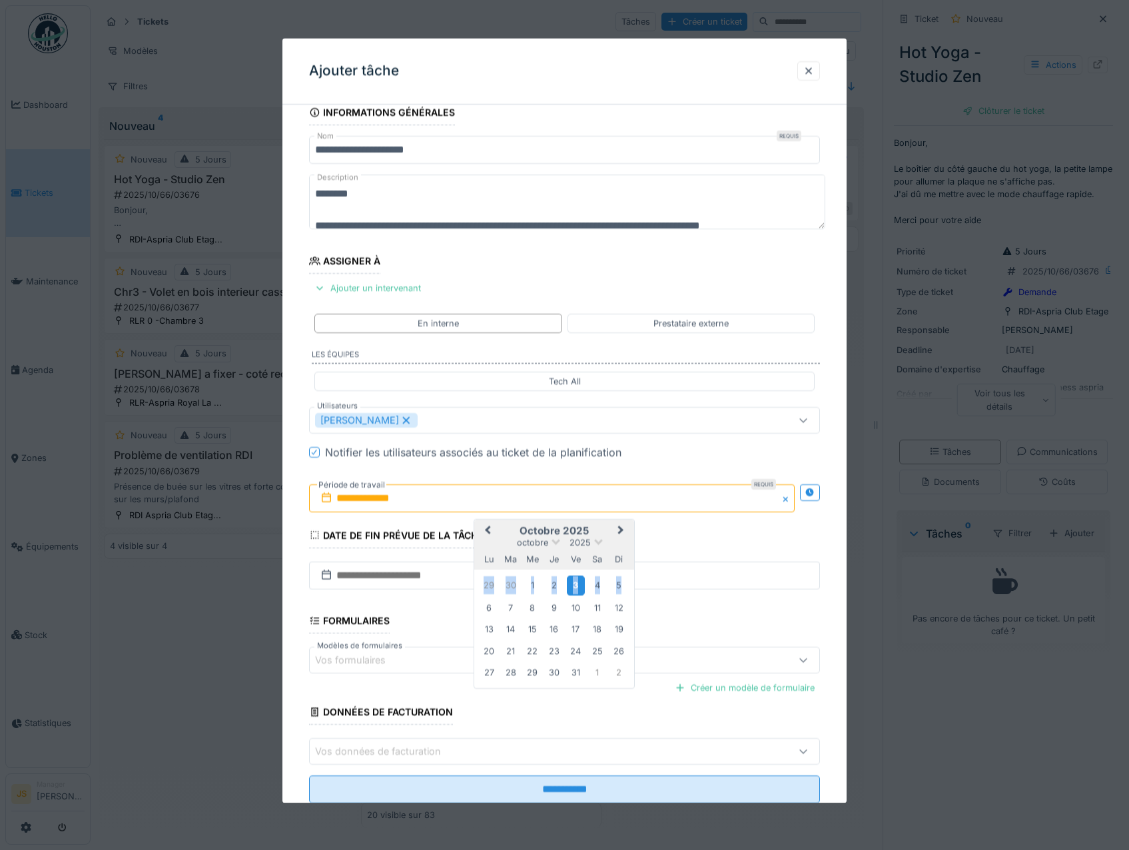
click at [577, 586] on div "3" at bounding box center [576, 585] width 18 height 19
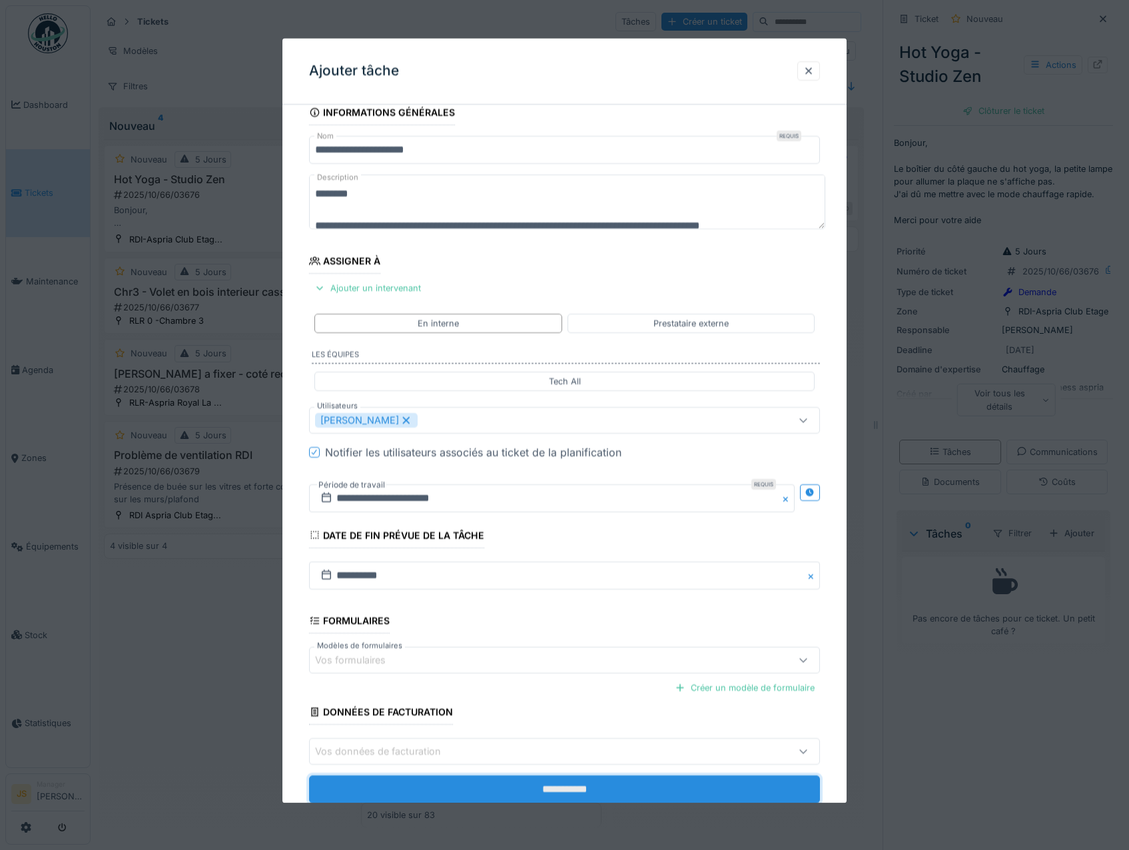
click at [587, 791] on input "**********" at bounding box center [565, 790] width 512 height 28
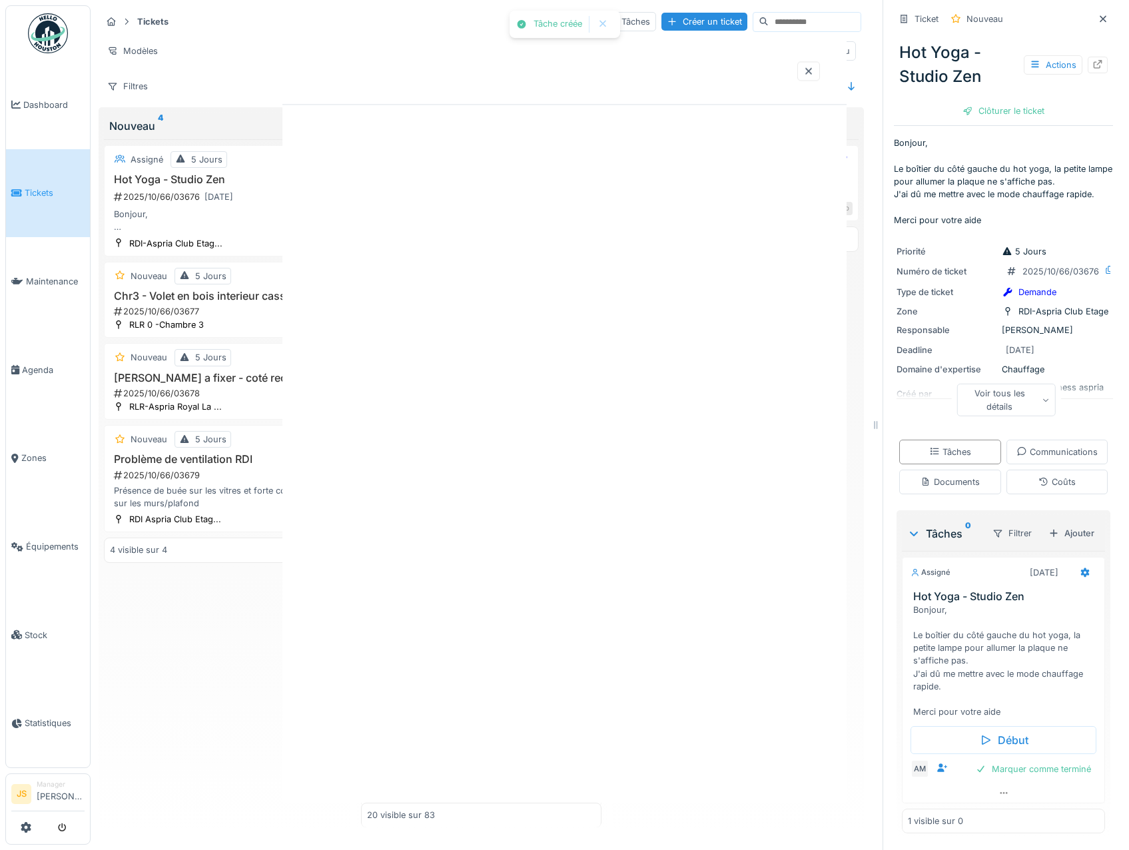
scroll to position [0, 0]
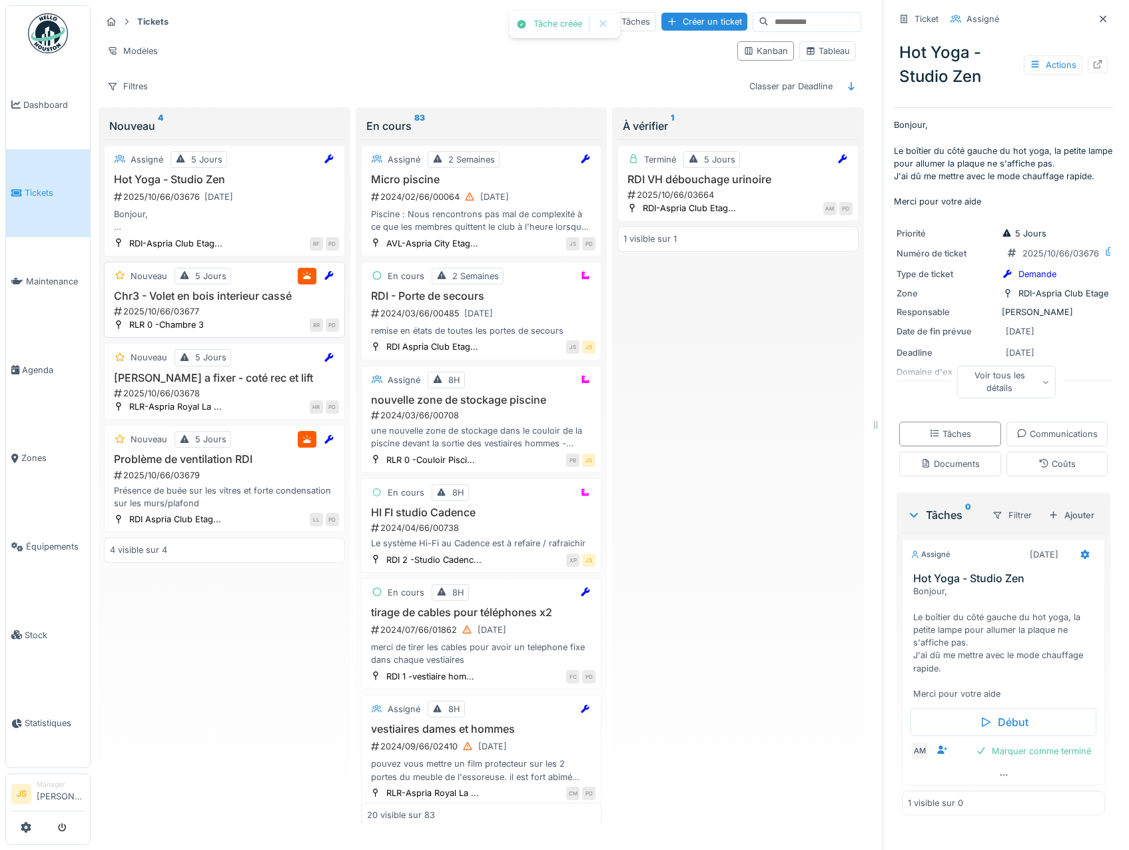
click at [181, 312] on div "2025/10/66/03677" at bounding box center [226, 311] width 227 height 13
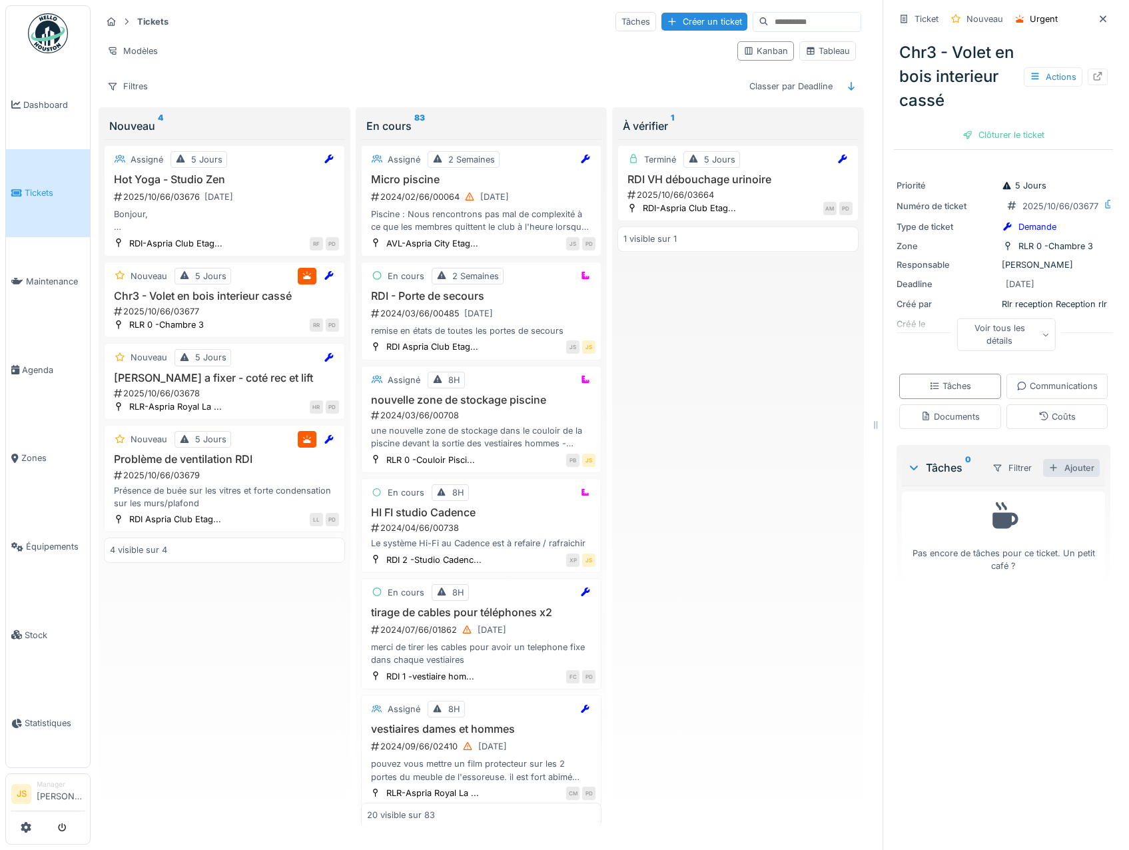
click at [1061, 477] on div "Ajouter" at bounding box center [1071, 468] width 57 height 18
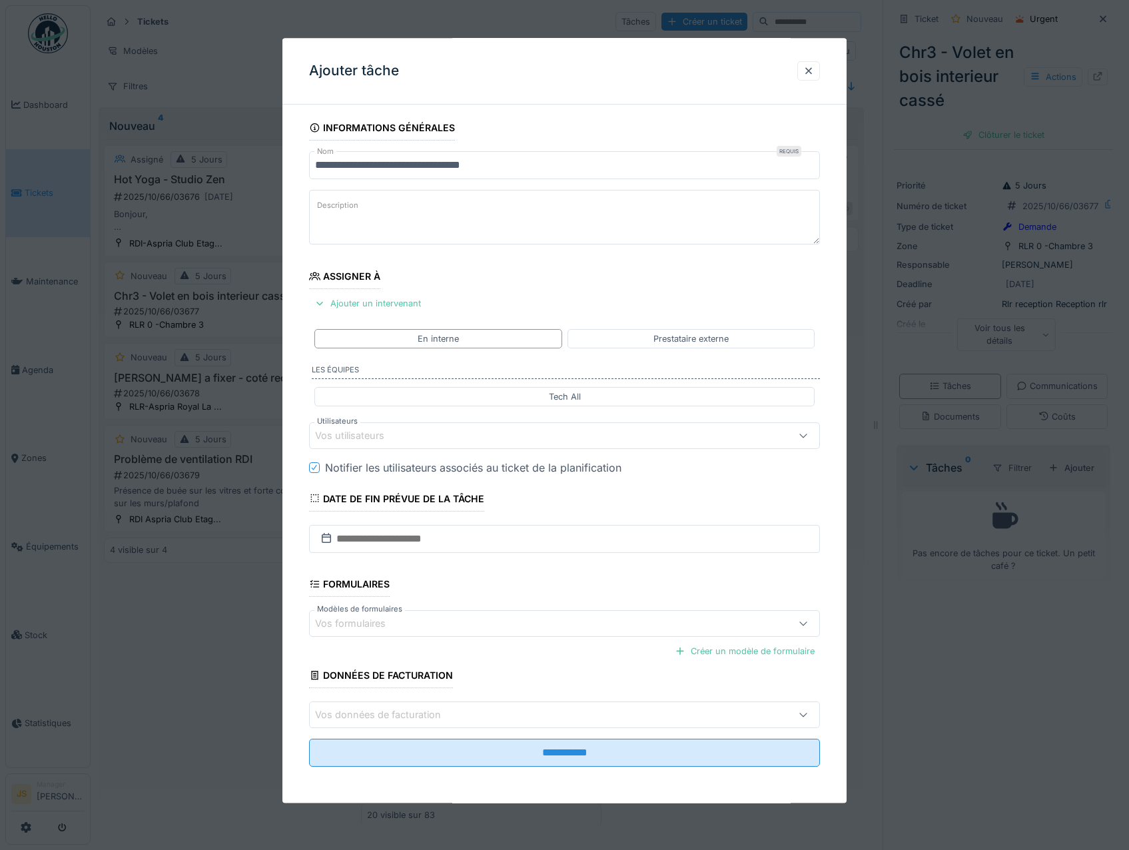
click at [350, 436] on div "Vos utilisateurs" at bounding box center [359, 435] width 88 height 15
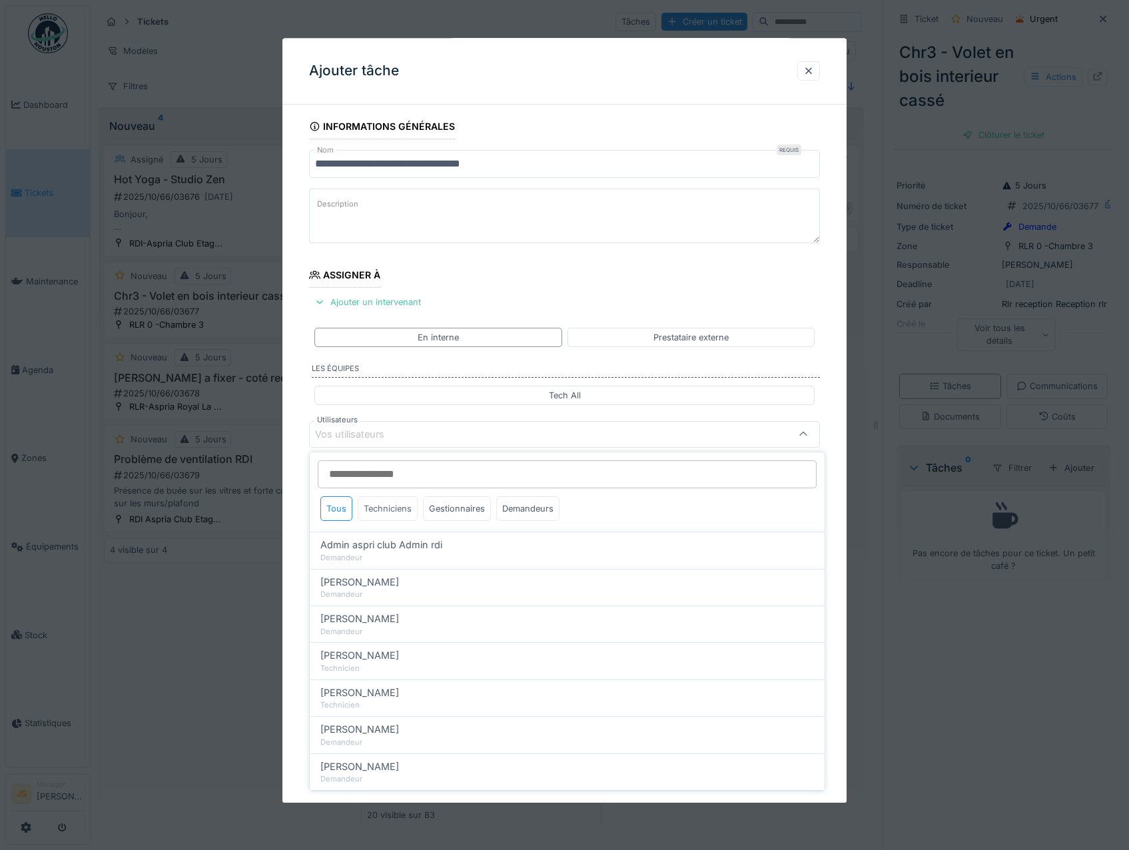
click at [392, 503] on div "Techniciens" at bounding box center [388, 508] width 60 height 25
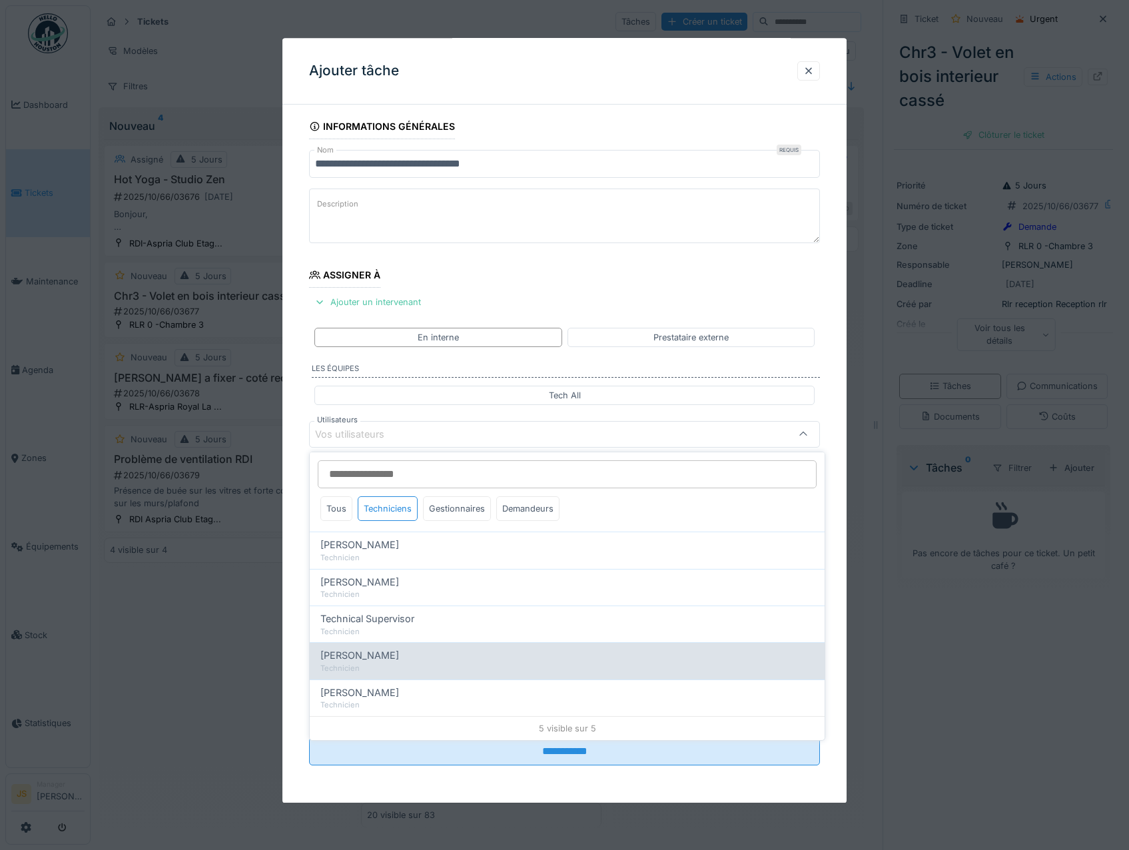
click at [374, 656] on span "[PERSON_NAME]" at bounding box center [359, 655] width 79 height 15
type input "****"
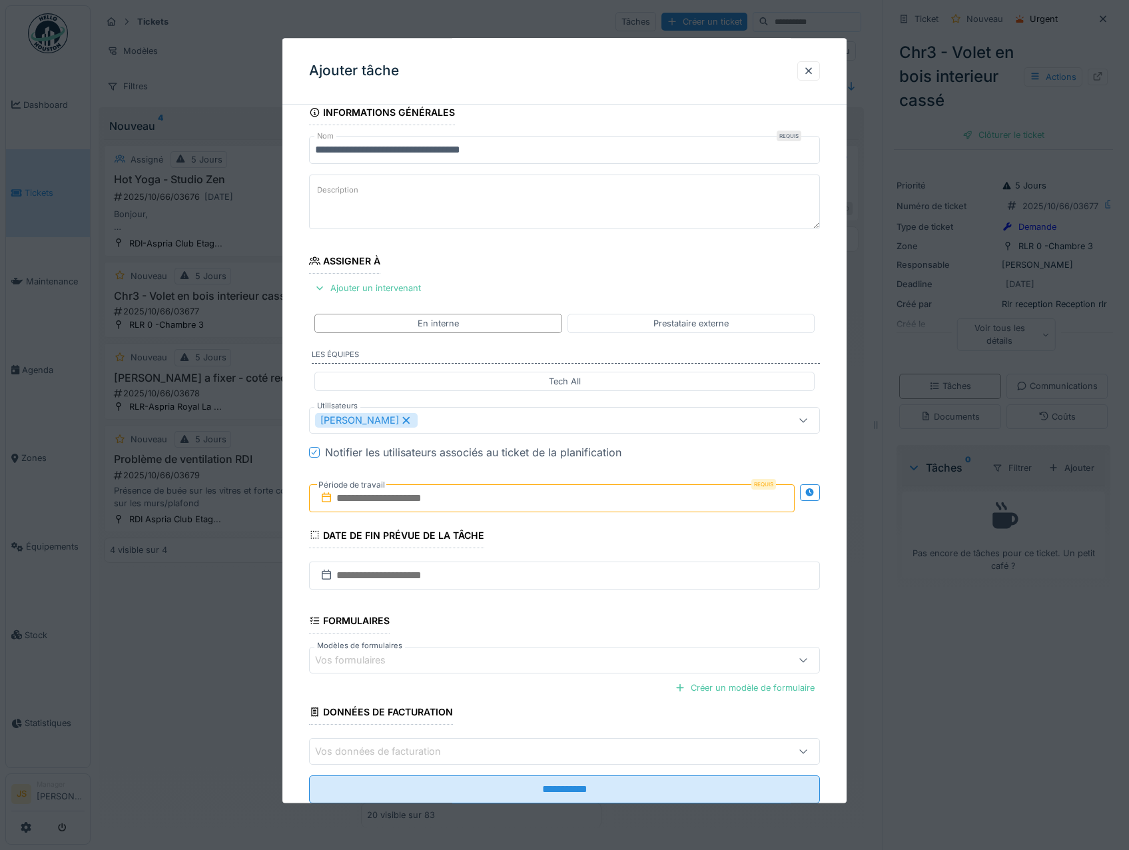
click at [297, 628] on div "**********" at bounding box center [565, 470] width 565 height 741
click at [350, 498] on input "text" at bounding box center [552, 498] width 486 height 28
click at [580, 588] on div "3" at bounding box center [576, 585] width 18 height 19
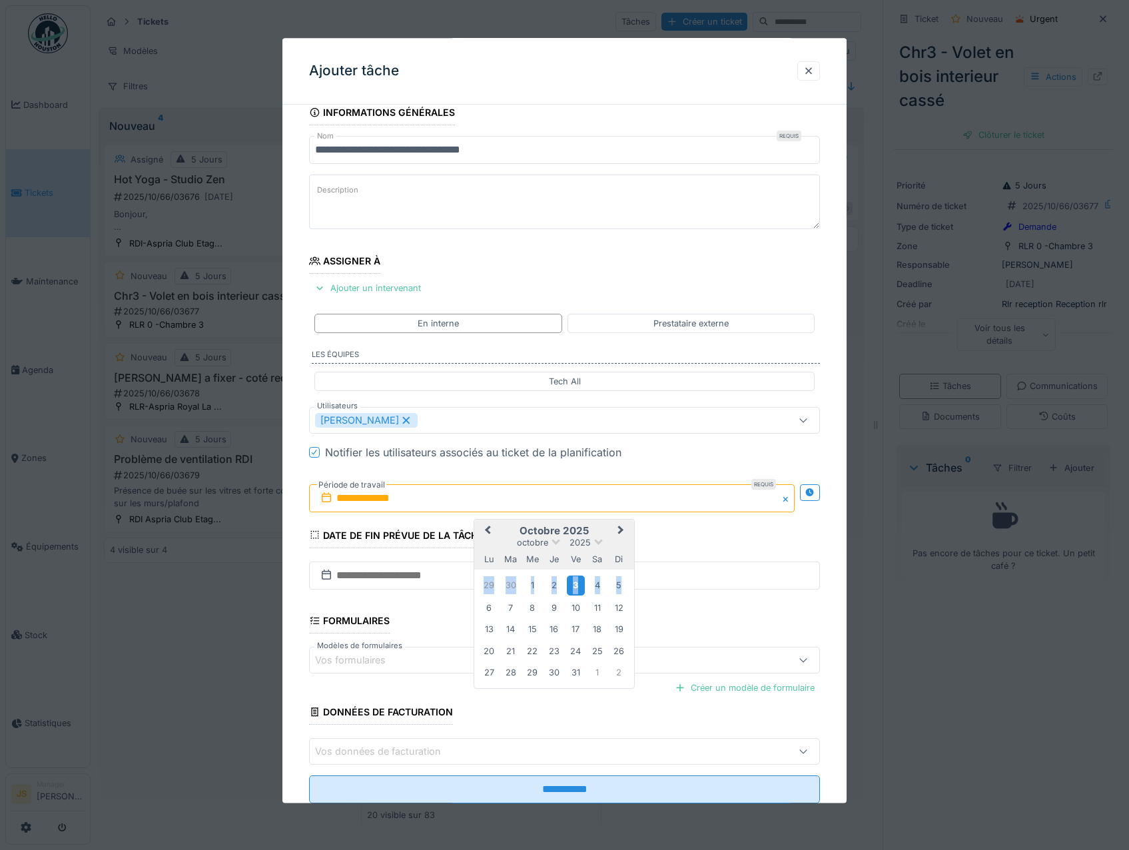
click at [580, 588] on div "3" at bounding box center [576, 585] width 18 height 19
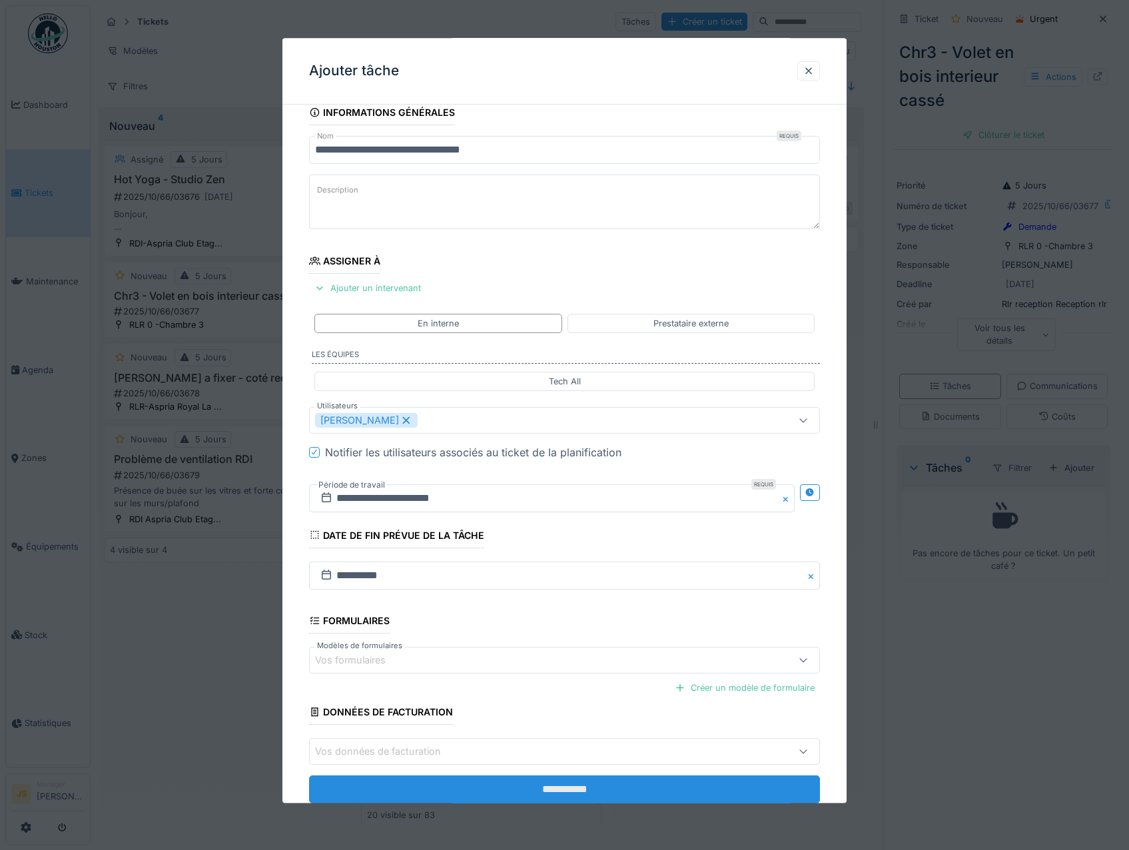
click at [646, 798] on input "**********" at bounding box center [565, 790] width 512 height 28
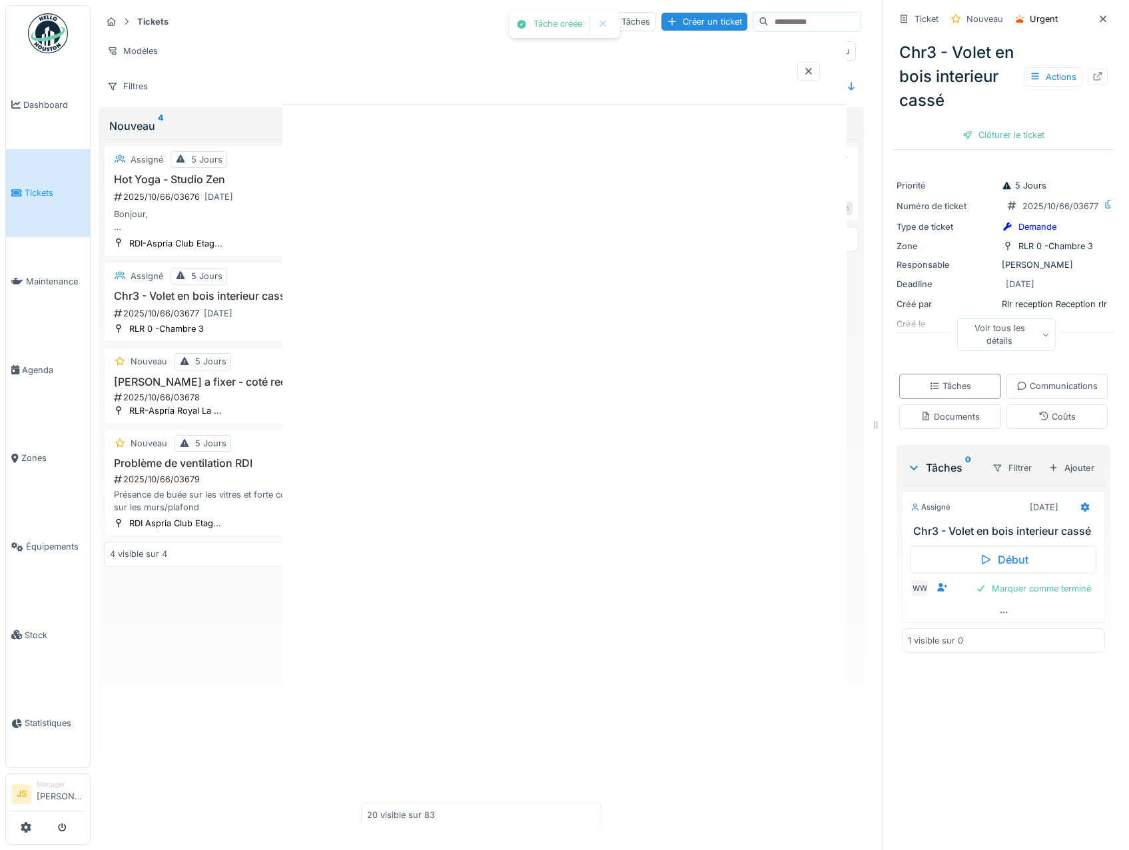
scroll to position [0, 0]
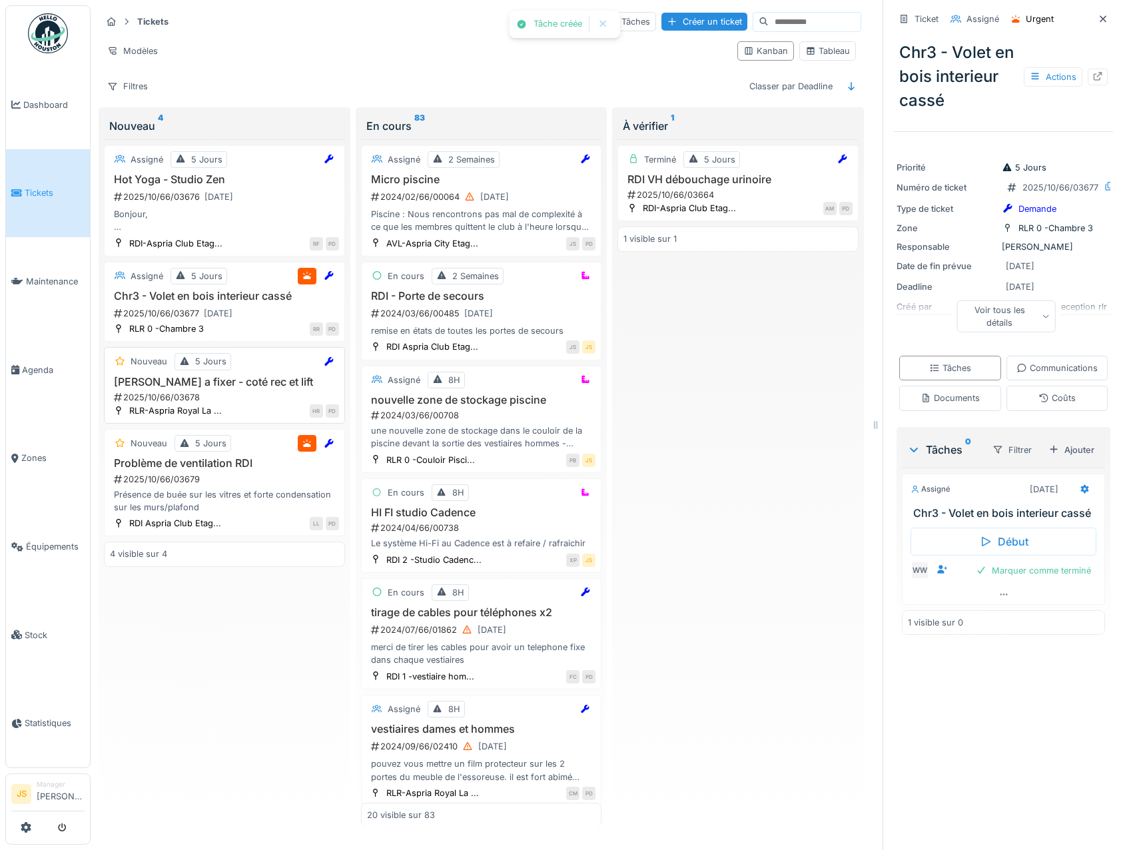
click at [149, 393] on div "2025/10/66/03678" at bounding box center [226, 397] width 227 height 13
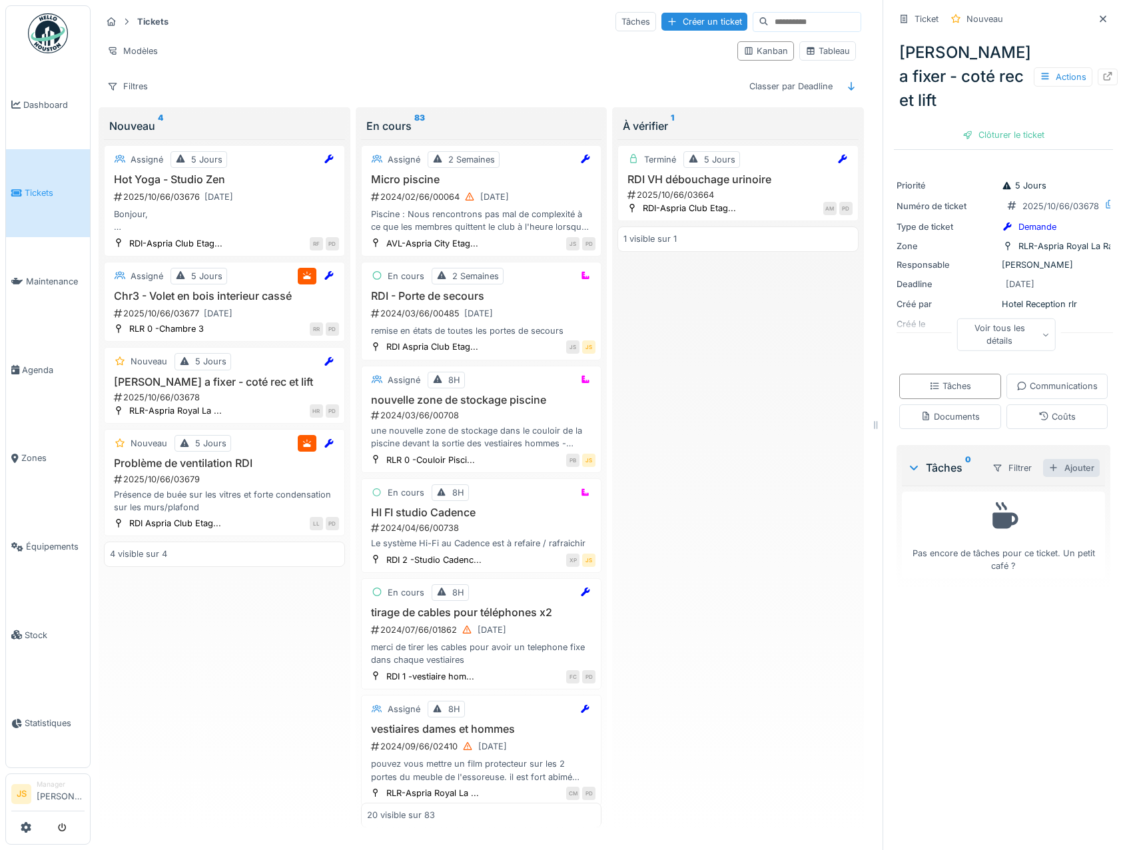
click at [1047, 477] on div "Ajouter" at bounding box center [1071, 468] width 57 height 18
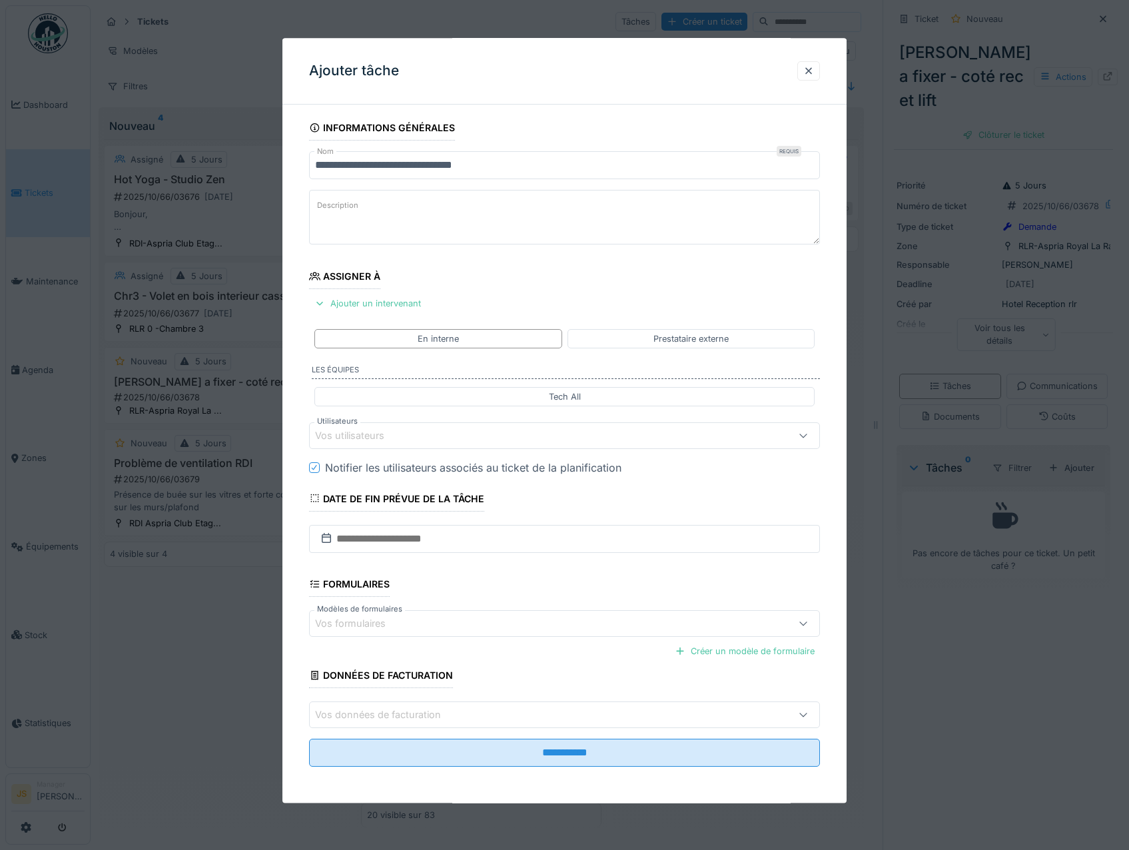
click at [347, 433] on div "Vos utilisateurs" at bounding box center [359, 435] width 88 height 15
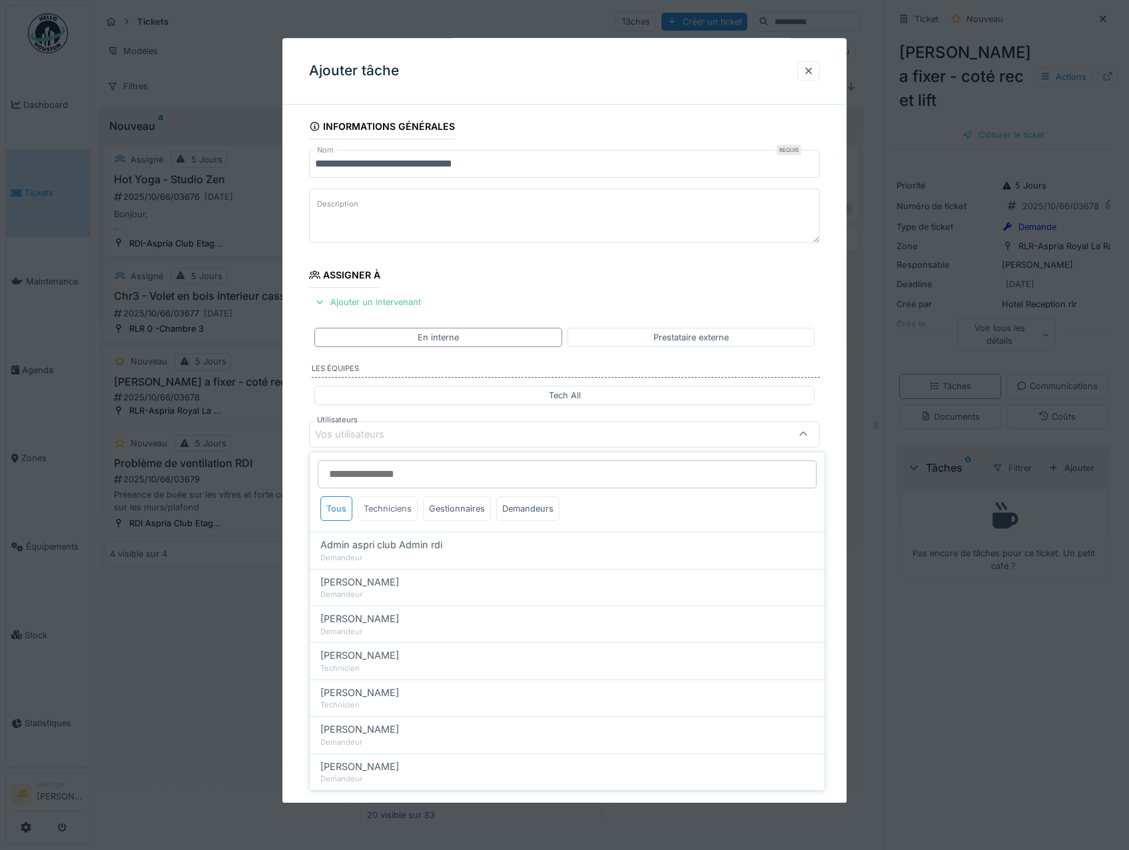
click at [389, 514] on div "Techniciens" at bounding box center [388, 508] width 60 height 25
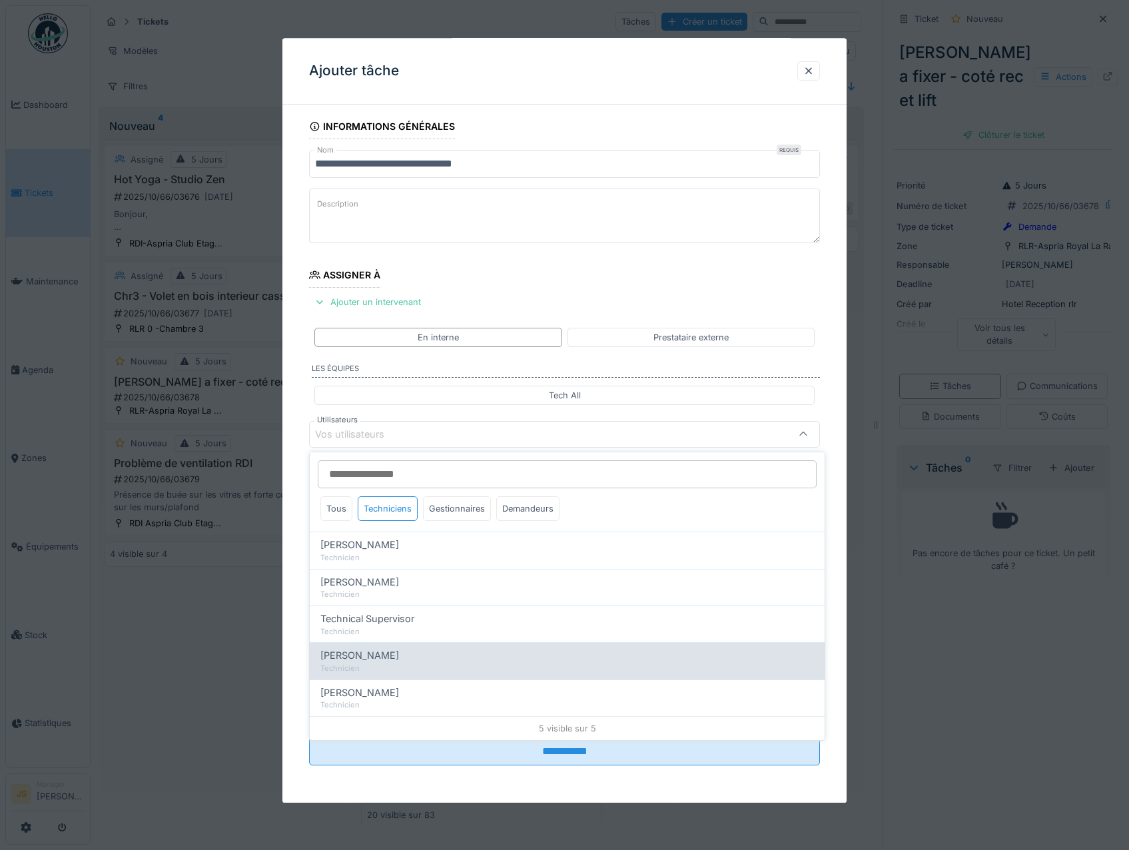
click at [388, 656] on span "[PERSON_NAME]" at bounding box center [359, 655] width 79 height 15
type input "****"
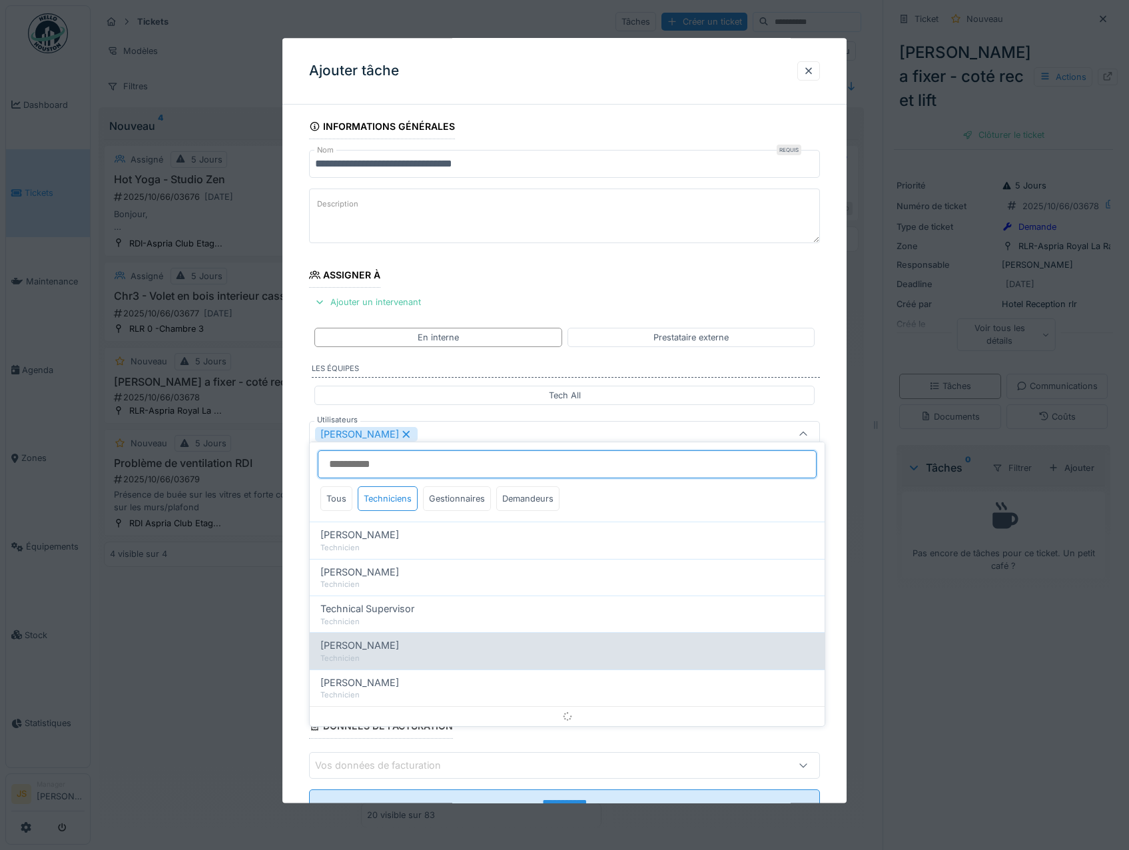
scroll to position [15, 0]
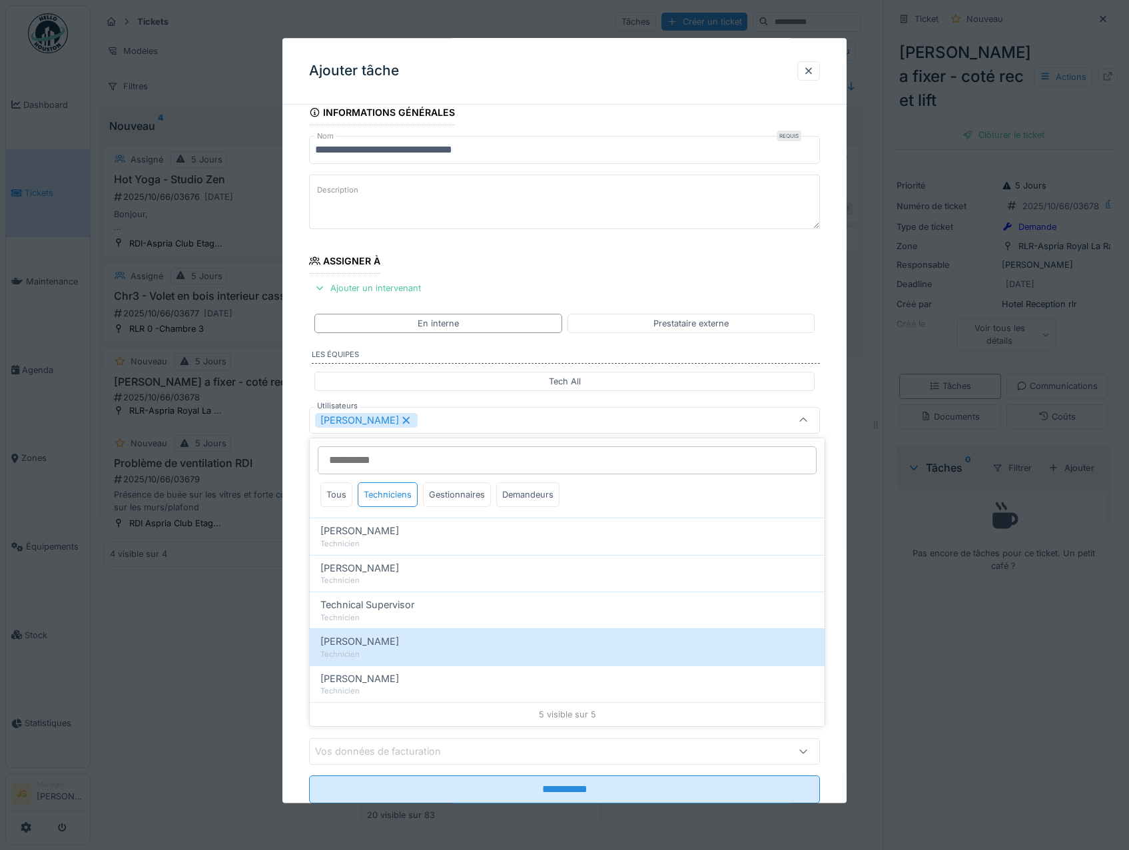
click at [292, 604] on div "**********" at bounding box center [565, 470] width 565 height 741
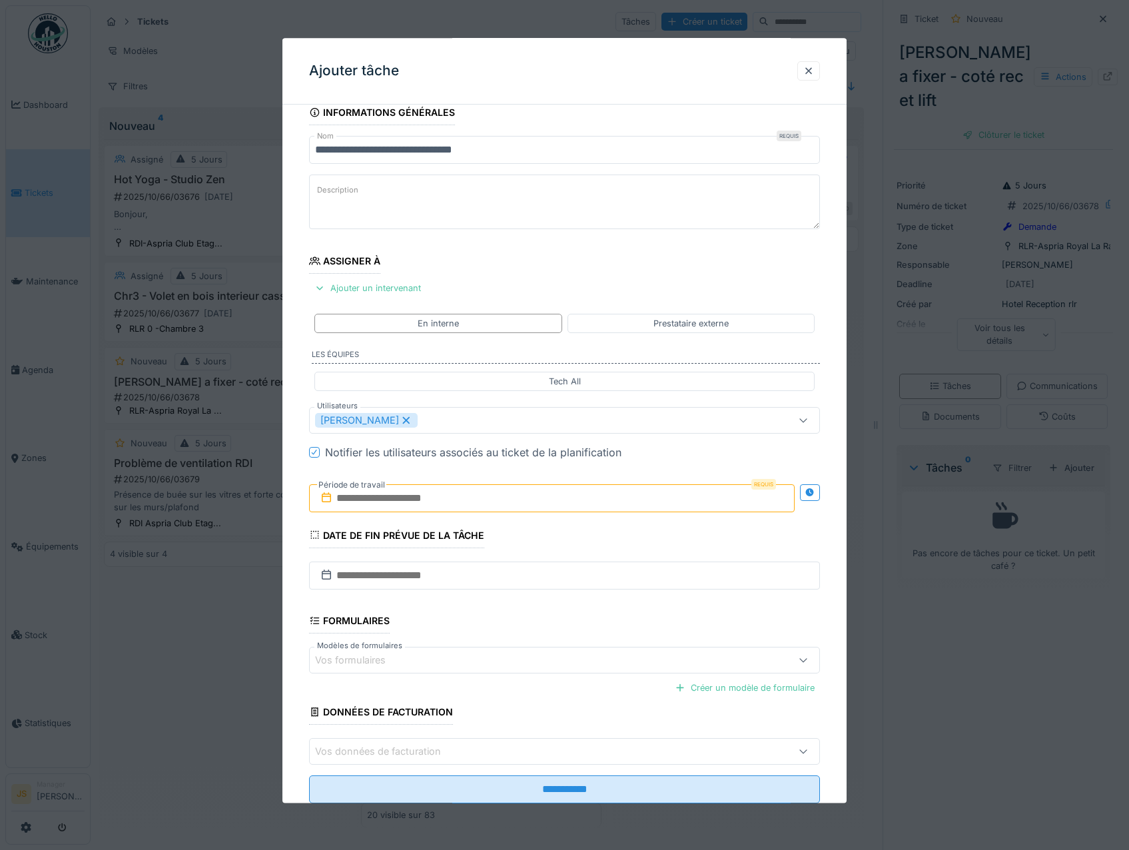
click at [372, 500] on input "text" at bounding box center [552, 498] width 486 height 28
click at [570, 590] on div "3" at bounding box center [576, 585] width 18 height 19
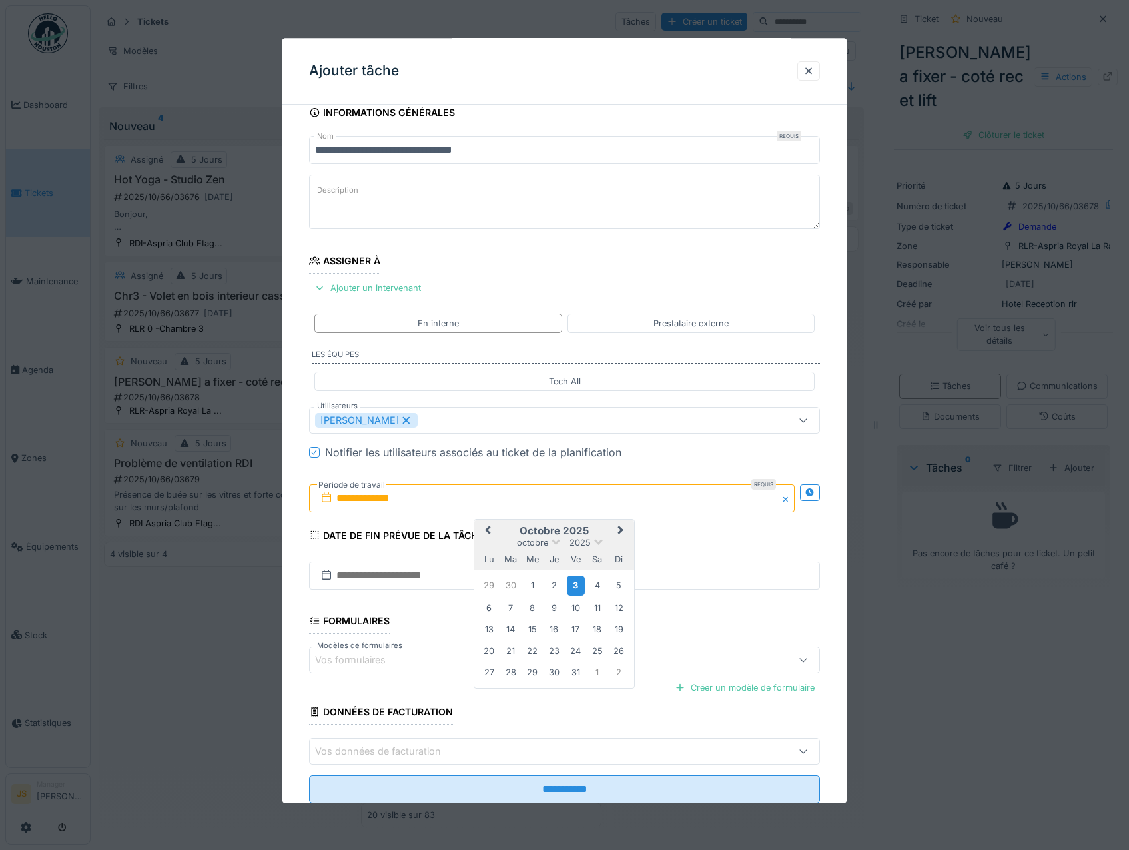
click at [573, 588] on div "3" at bounding box center [576, 585] width 18 height 19
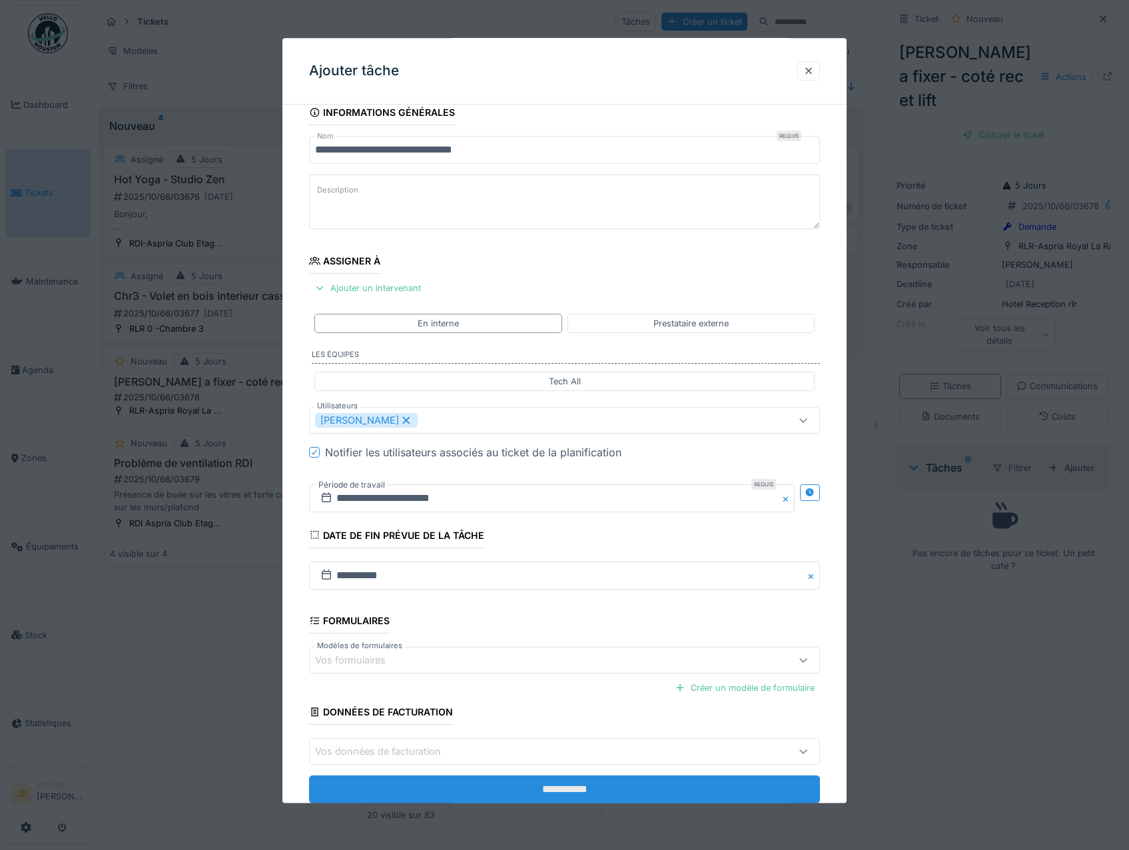
click at [574, 782] on input "**********" at bounding box center [565, 790] width 512 height 28
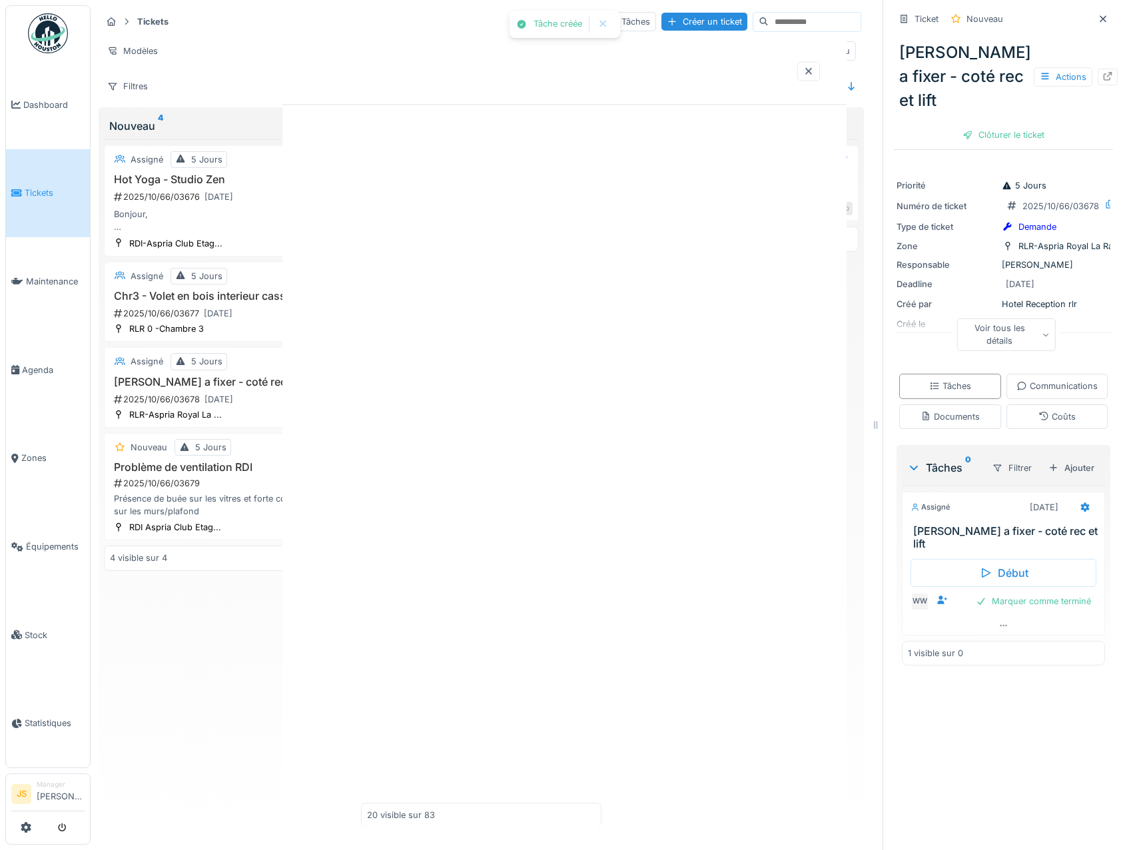
scroll to position [0, 0]
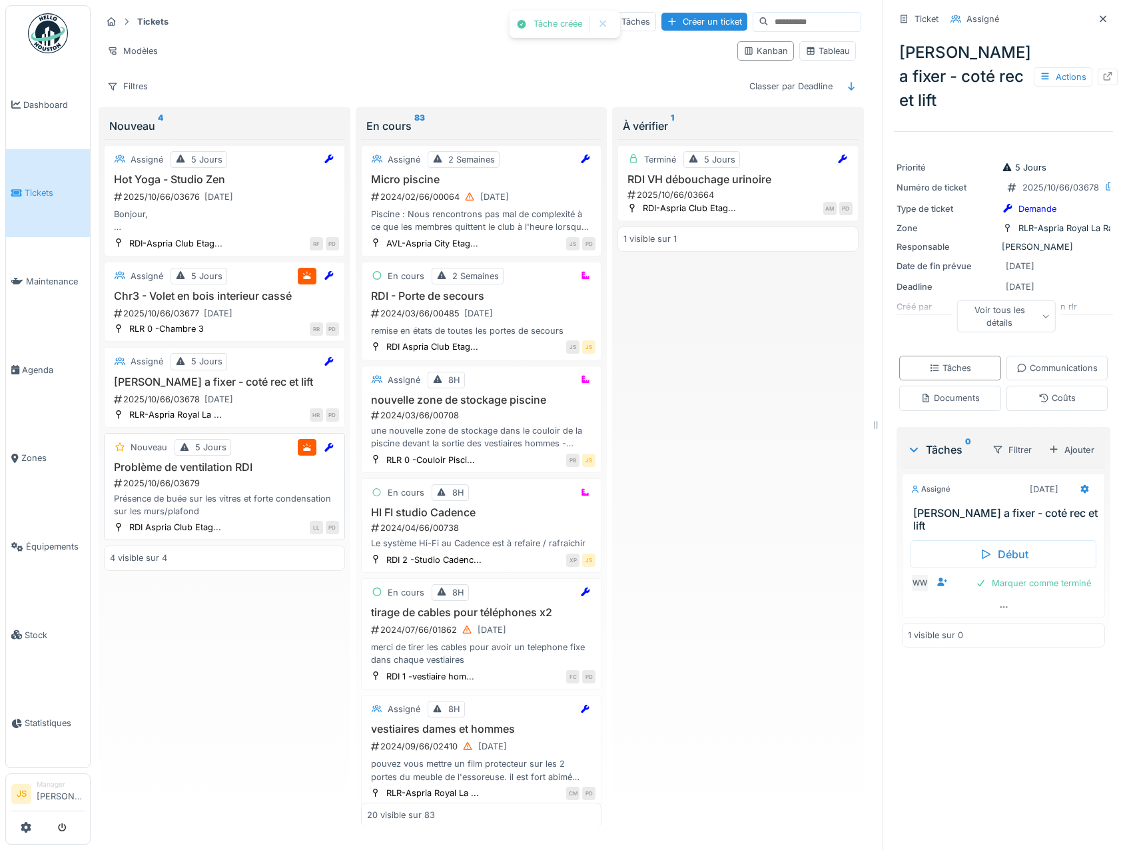
click at [189, 481] on div "2025/10/66/03679" at bounding box center [226, 483] width 227 height 13
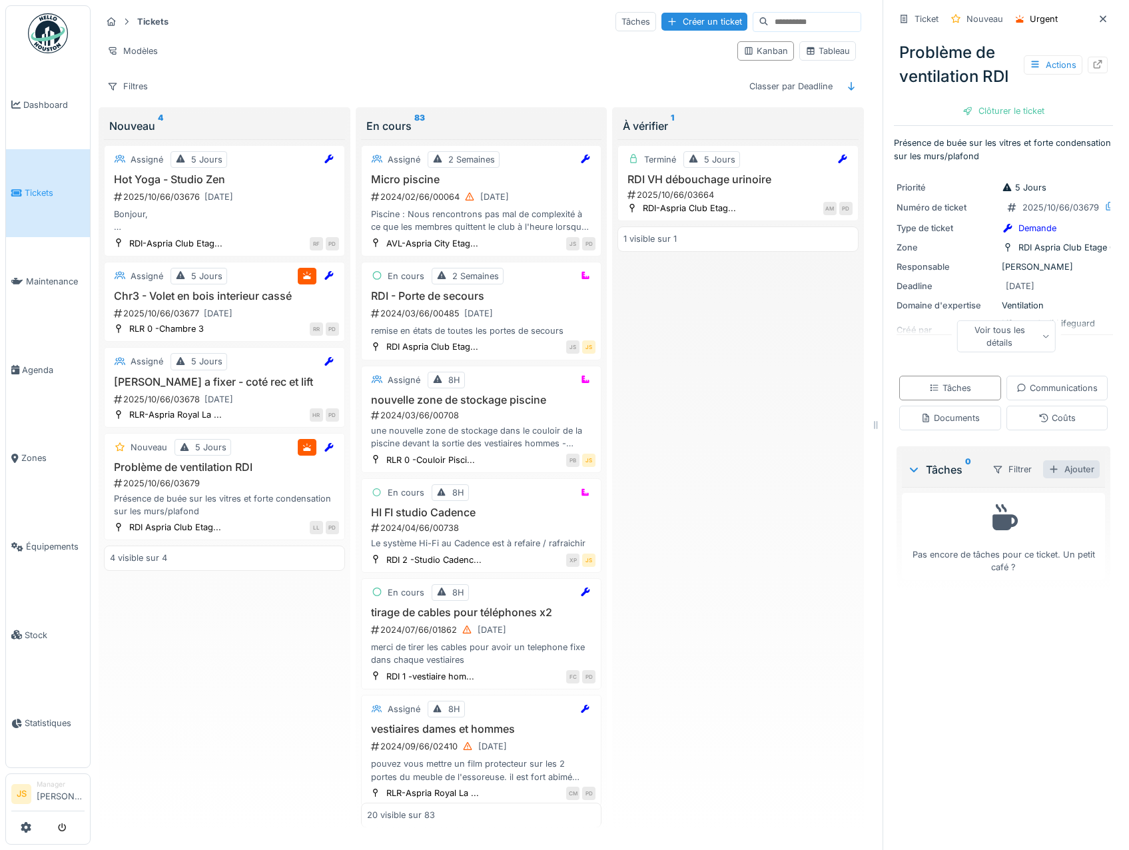
click at [1061, 478] on div "Ajouter" at bounding box center [1071, 469] width 57 height 18
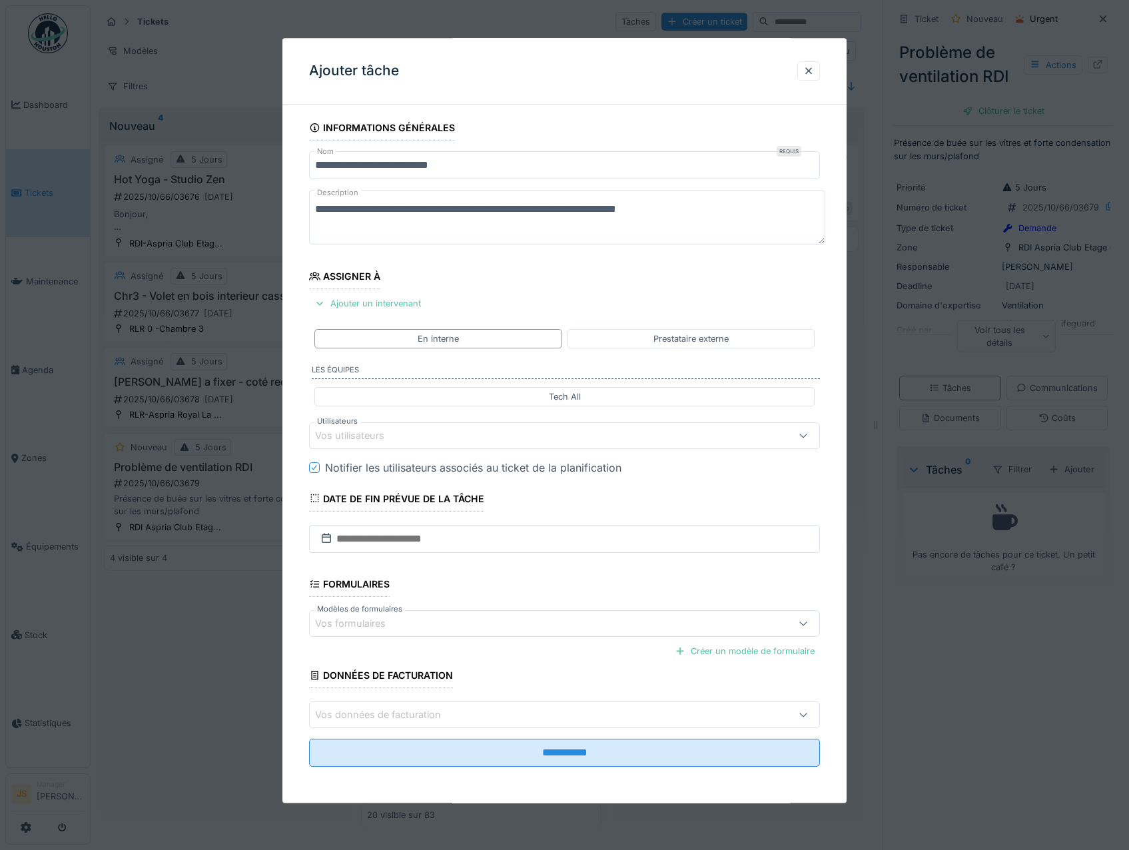
click at [344, 432] on div "Vos utilisateurs" at bounding box center [359, 435] width 88 height 15
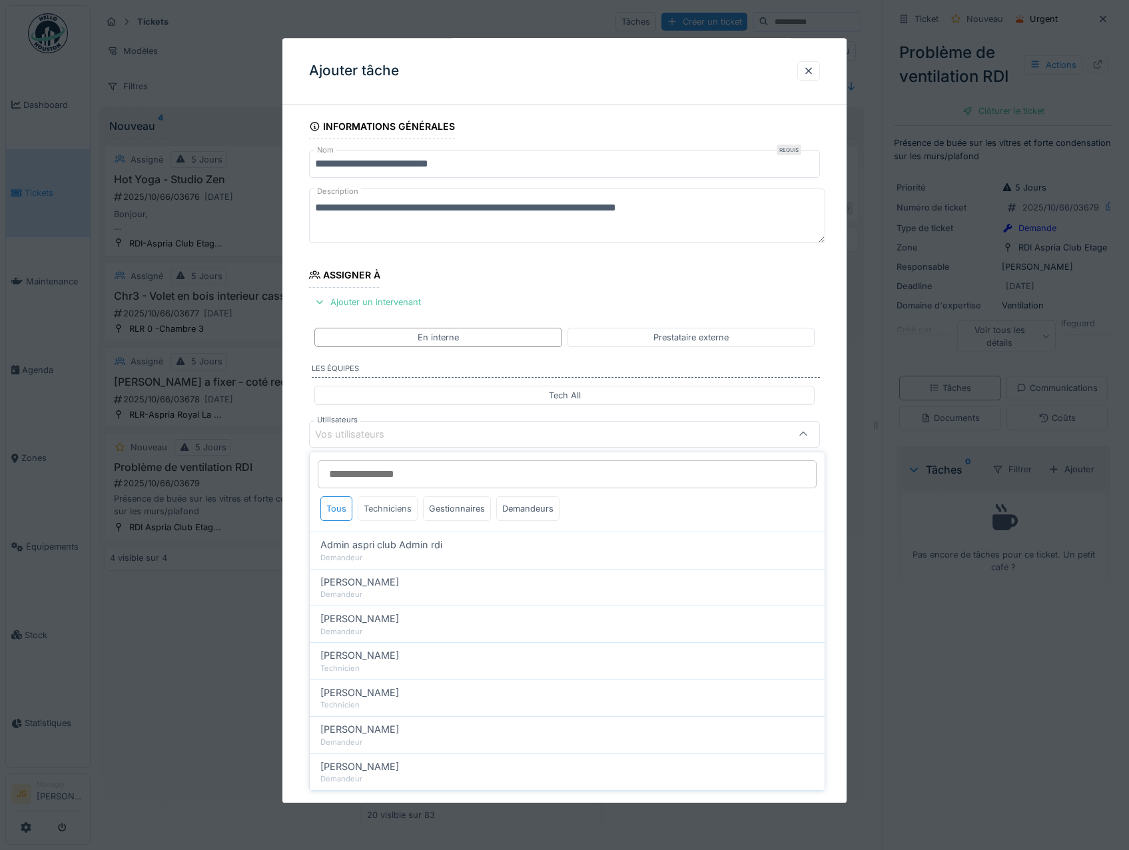
click at [399, 506] on div "Techniciens" at bounding box center [388, 508] width 60 height 25
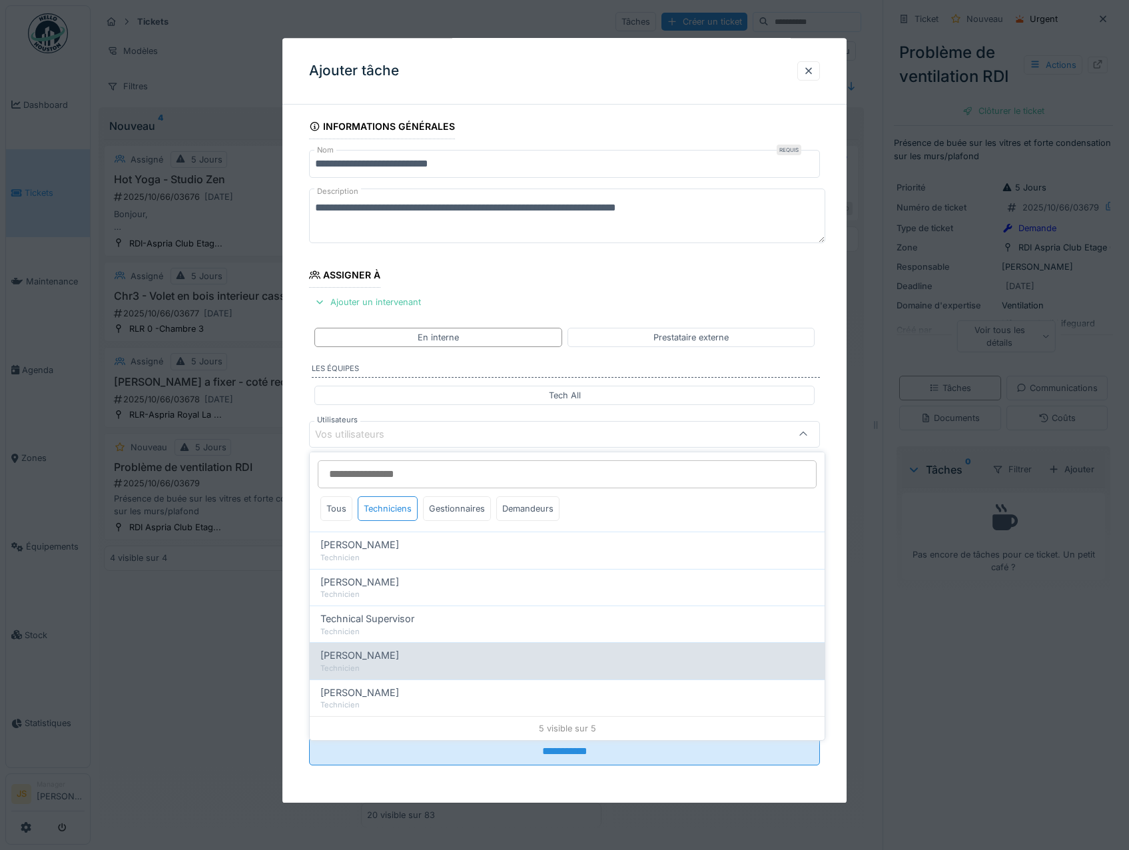
click at [378, 654] on span "[PERSON_NAME]" at bounding box center [359, 655] width 79 height 15
type input "****"
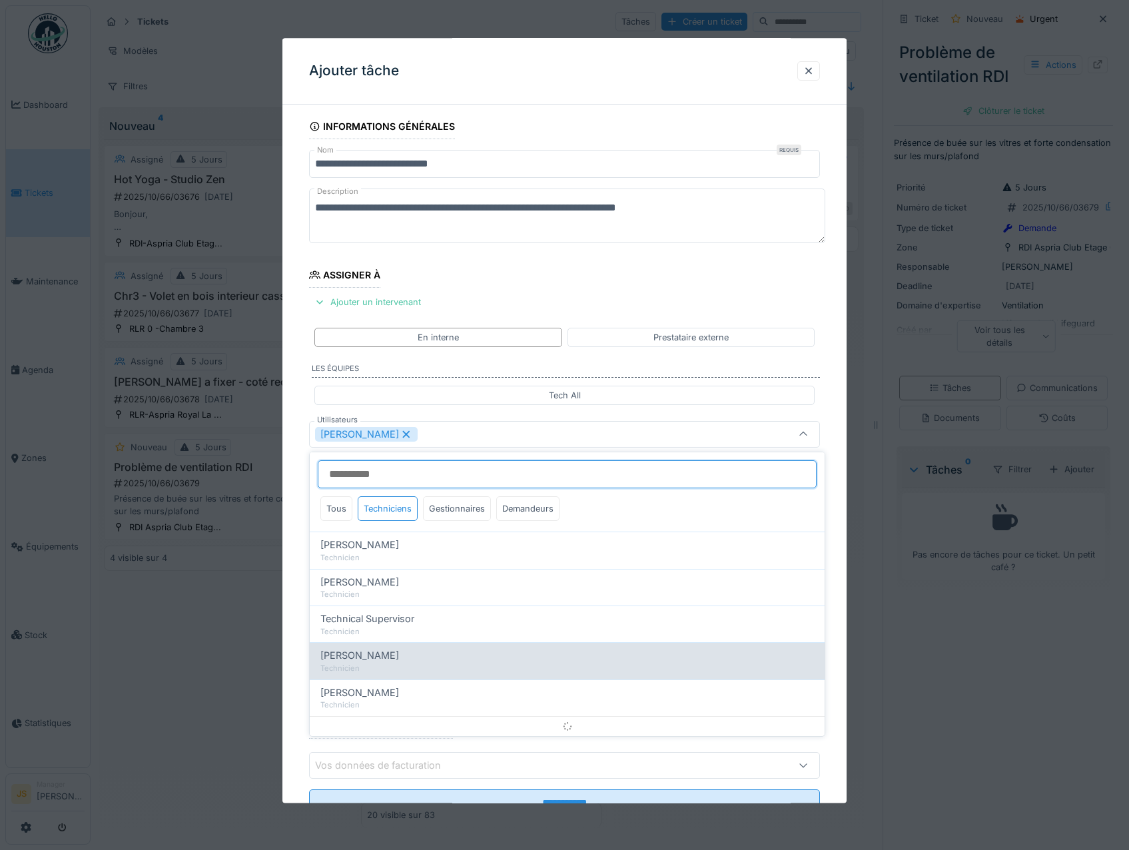
scroll to position [15, 0]
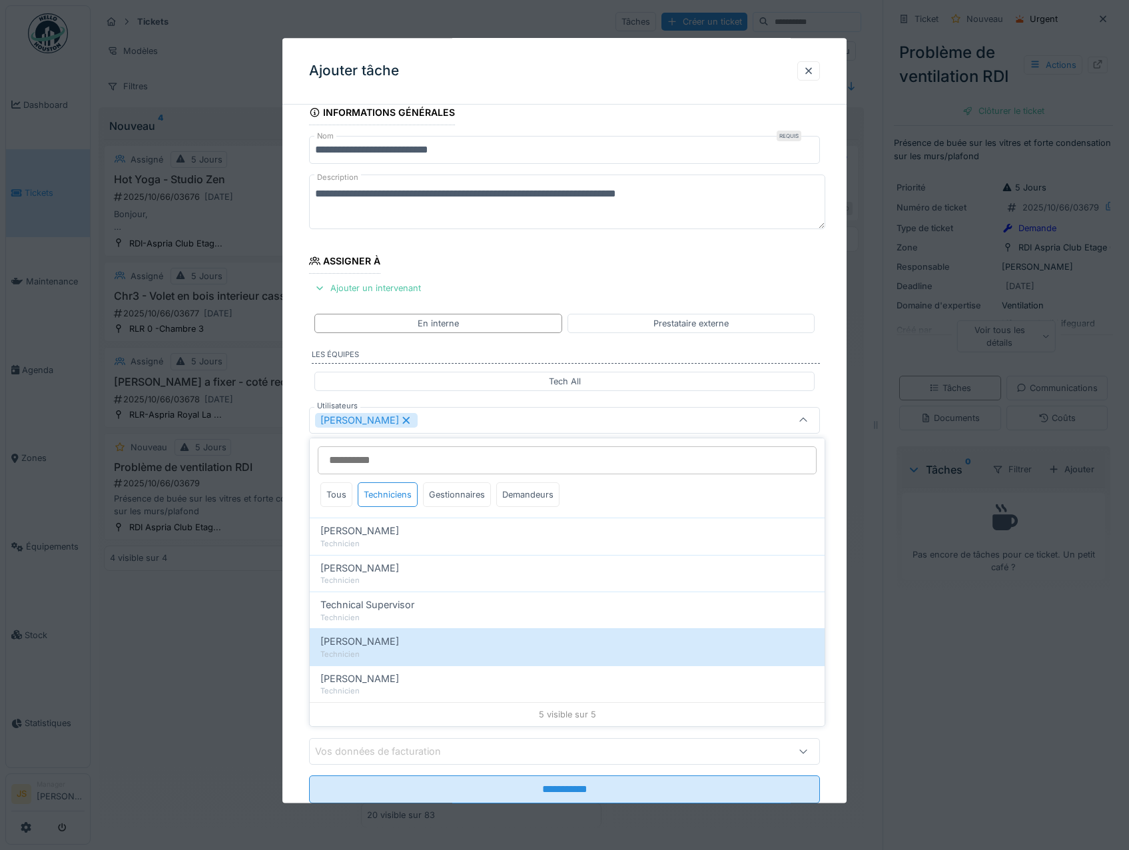
click at [297, 628] on div "**********" at bounding box center [565, 470] width 565 height 741
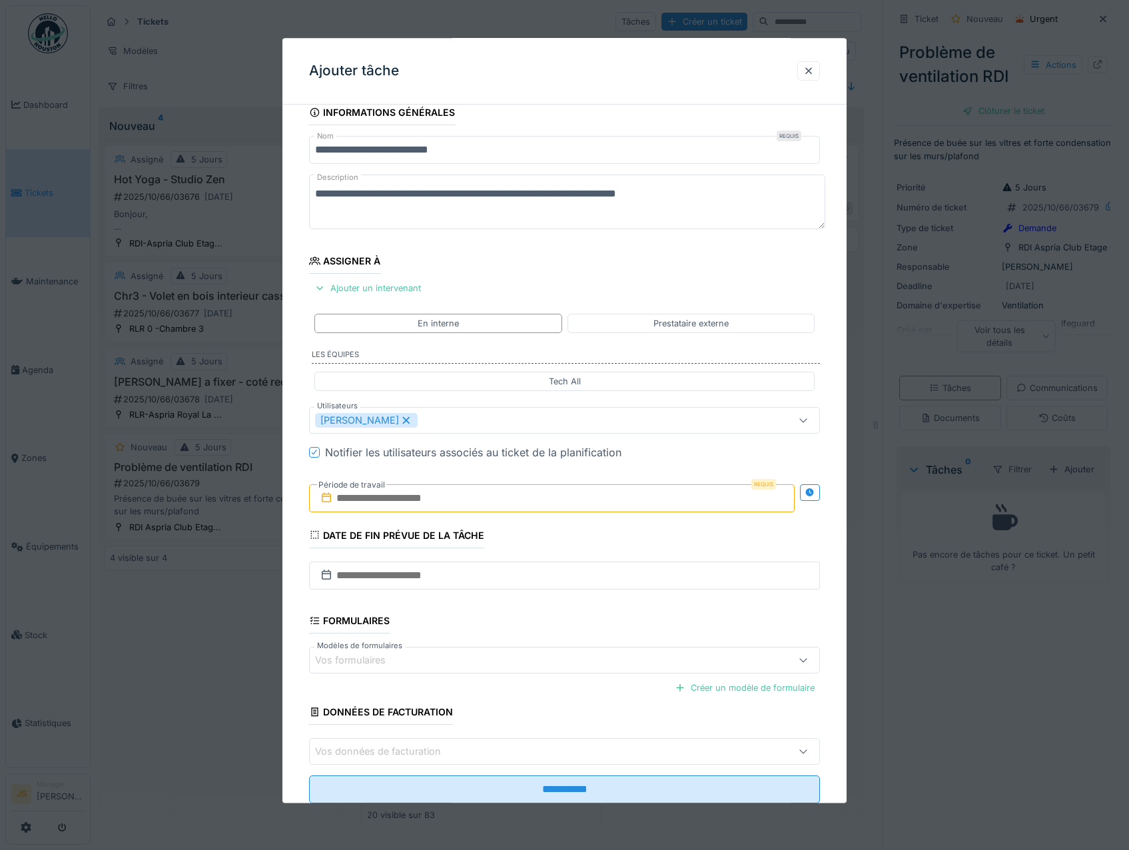
click at [379, 502] on input "text" at bounding box center [552, 498] width 486 height 28
click at [577, 583] on div "3" at bounding box center [576, 585] width 18 height 19
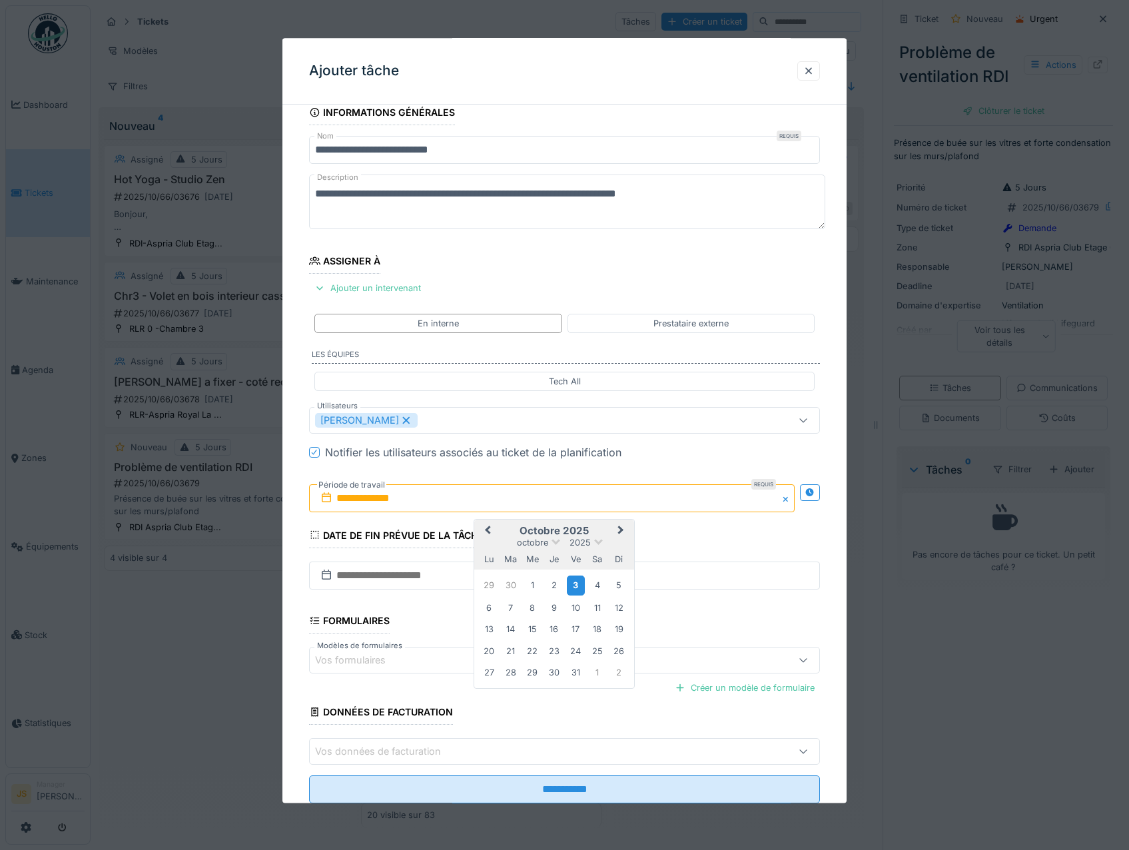
click at [577, 583] on div "3" at bounding box center [576, 585] width 18 height 19
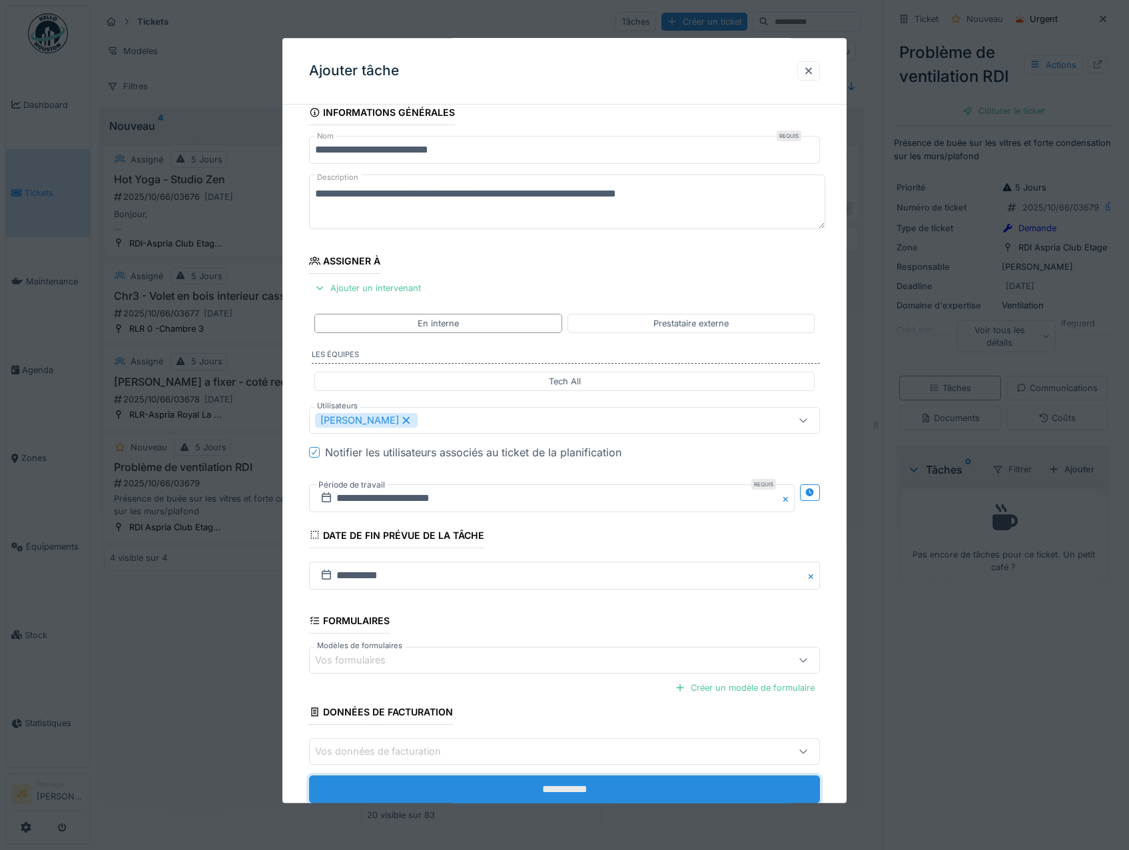
click at [587, 790] on input "**********" at bounding box center [565, 790] width 512 height 28
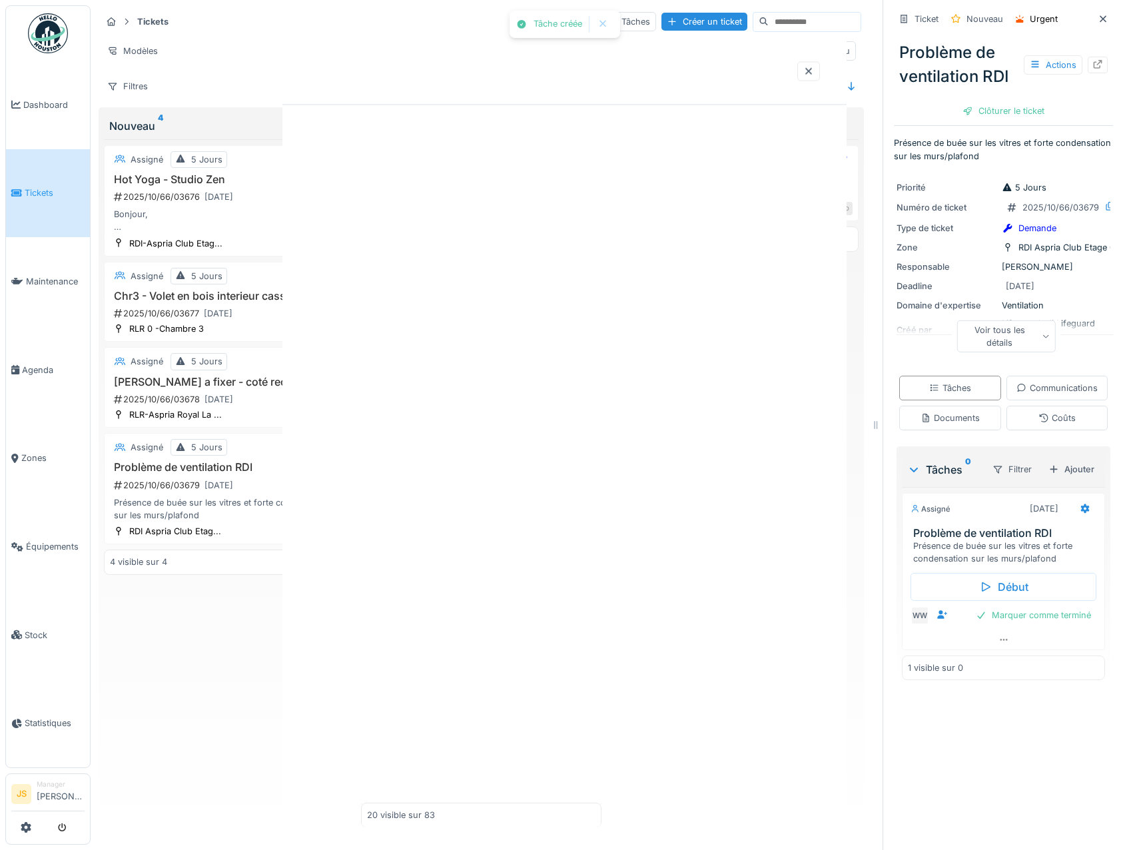
scroll to position [0, 0]
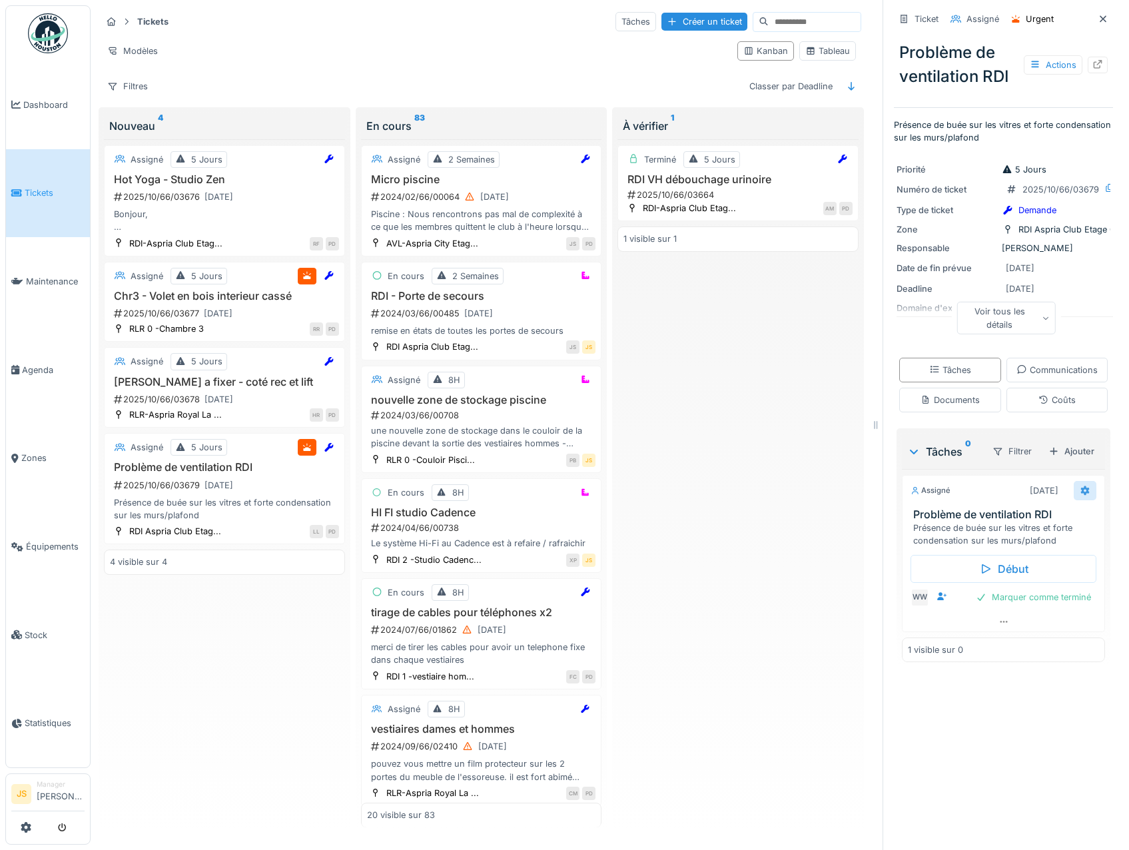
click at [1080, 495] on icon at bounding box center [1085, 490] width 11 height 9
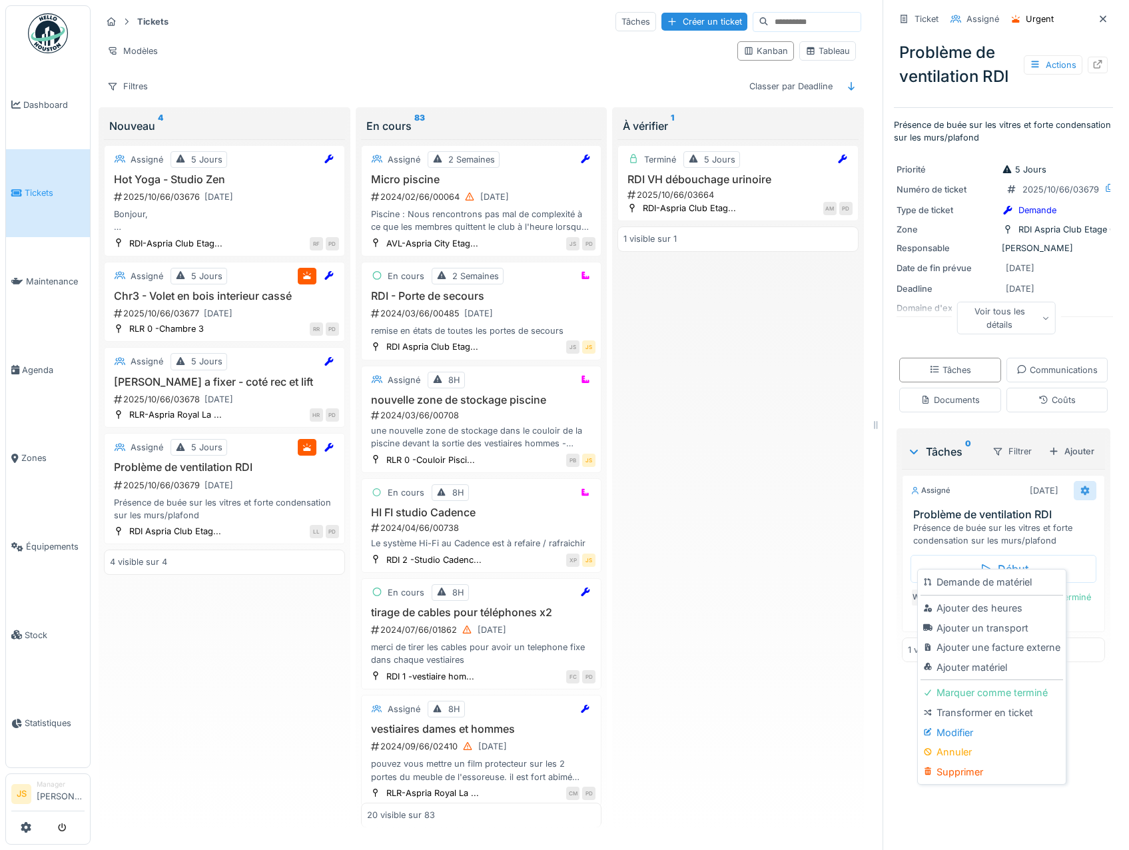
click at [1080, 495] on icon at bounding box center [1085, 490] width 11 height 9
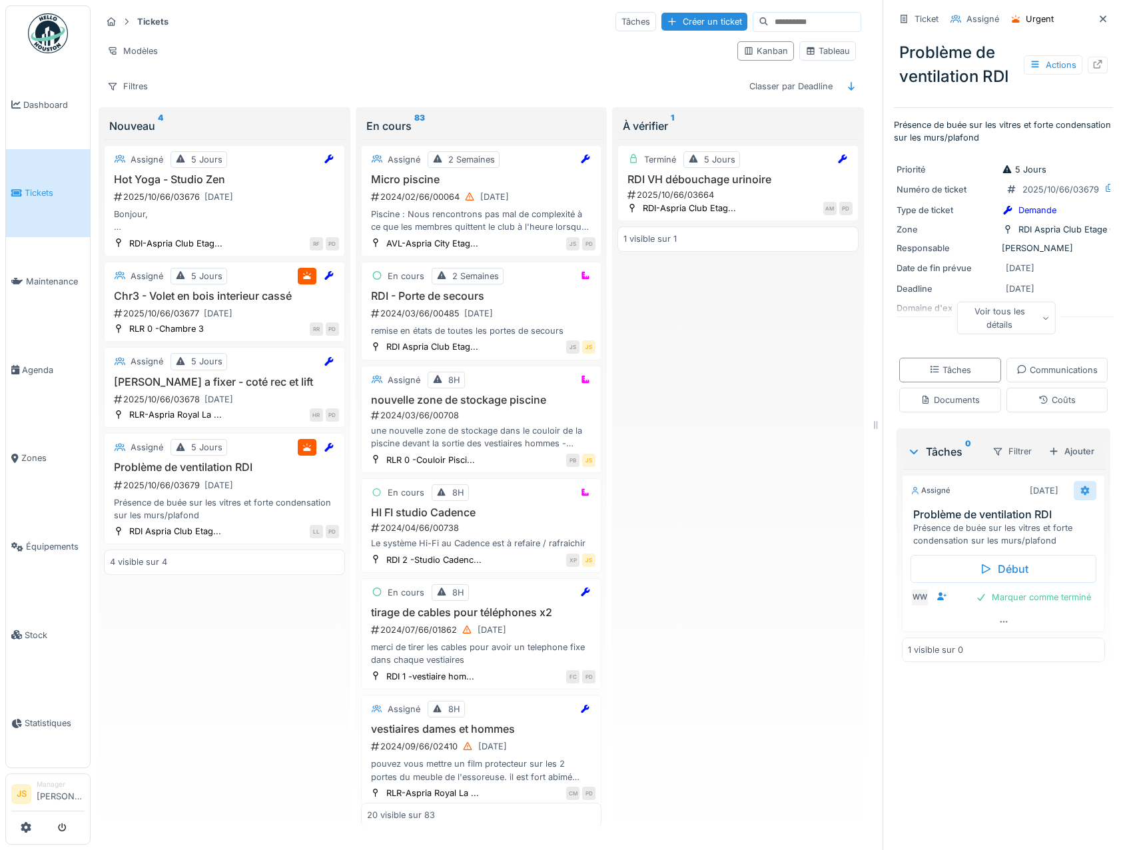
click at [1081, 496] on icon at bounding box center [1085, 490] width 9 height 9
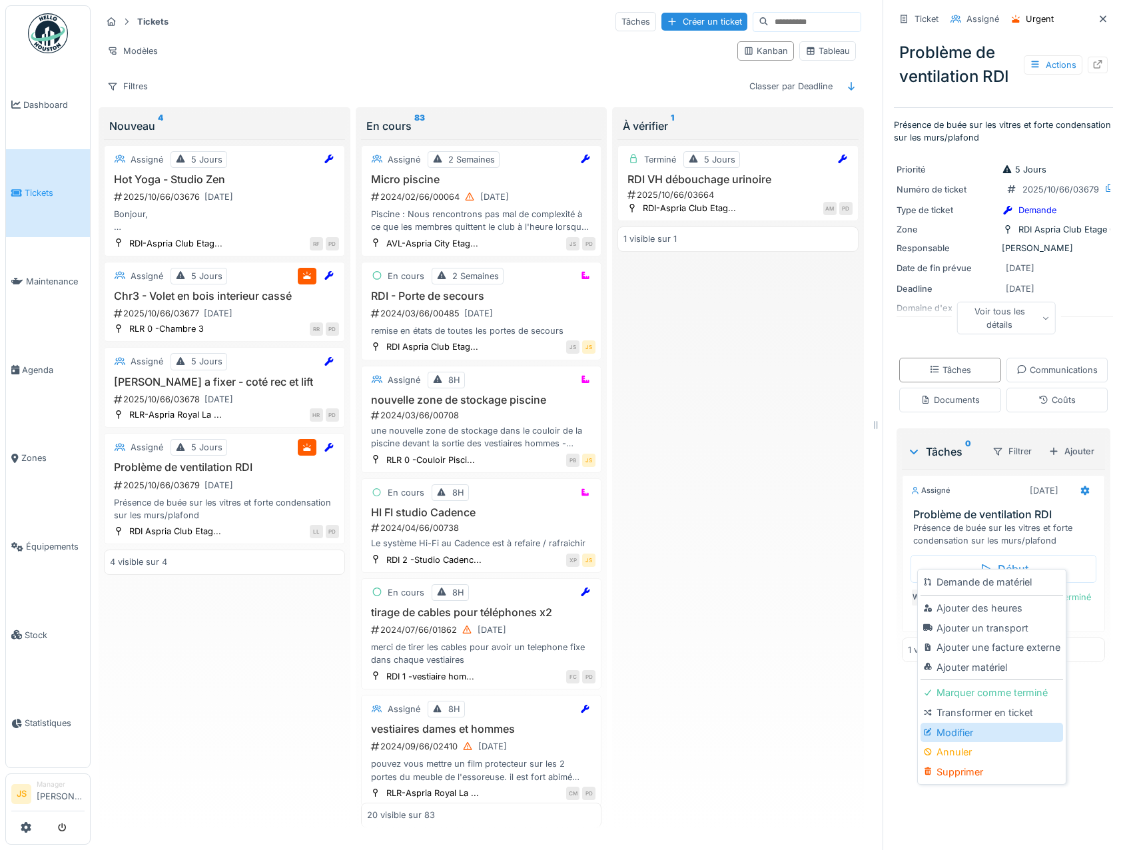
click at [964, 726] on div "Modifier" at bounding box center [992, 733] width 142 height 20
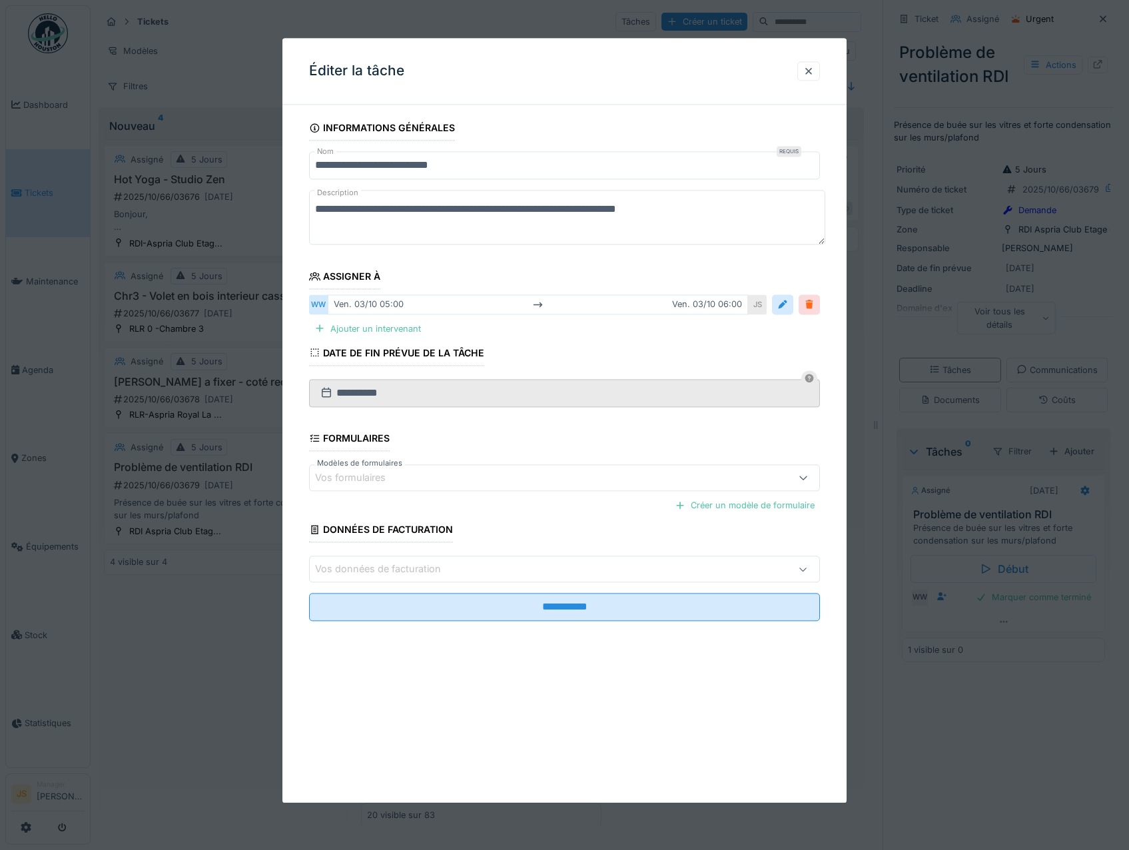
click at [812, 304] on div at bounding box center [809, 304] width 11 height 13
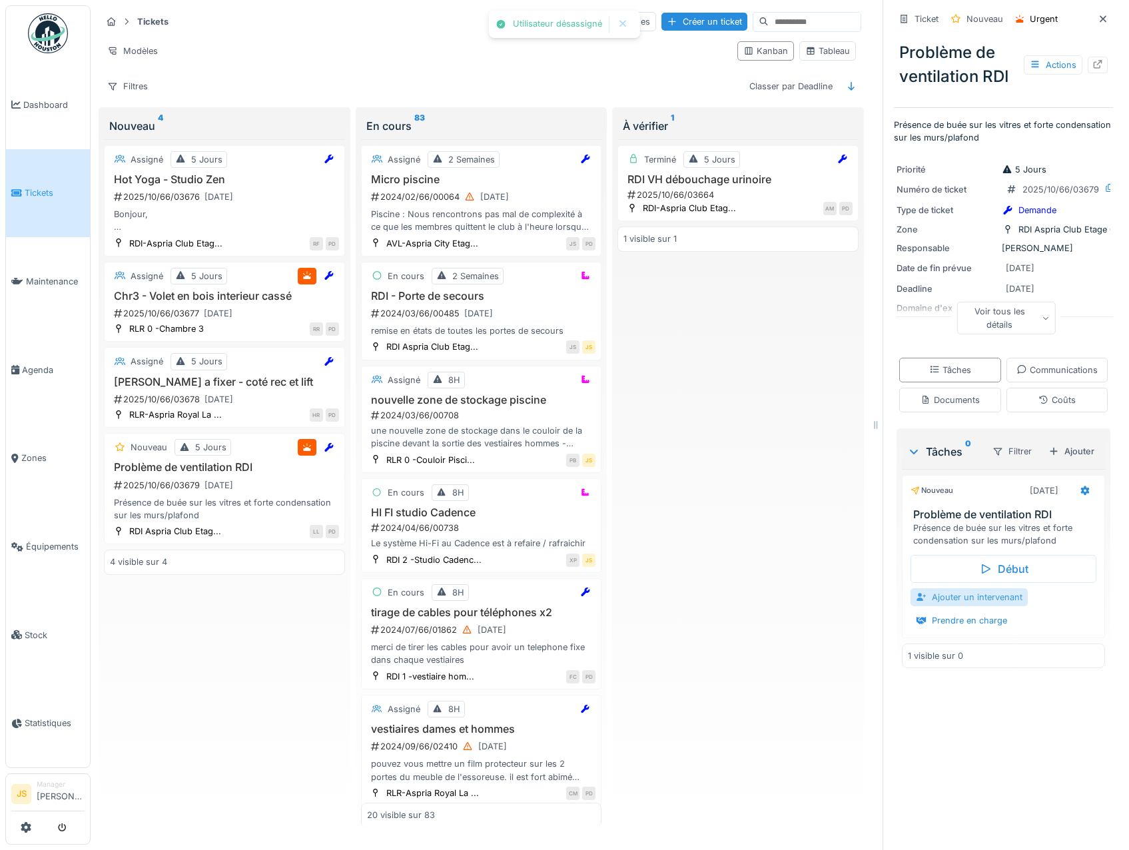
click at [934, 606] on div "Ajouter un intervenant" at bounding box center [969, 597] width 117 height 18
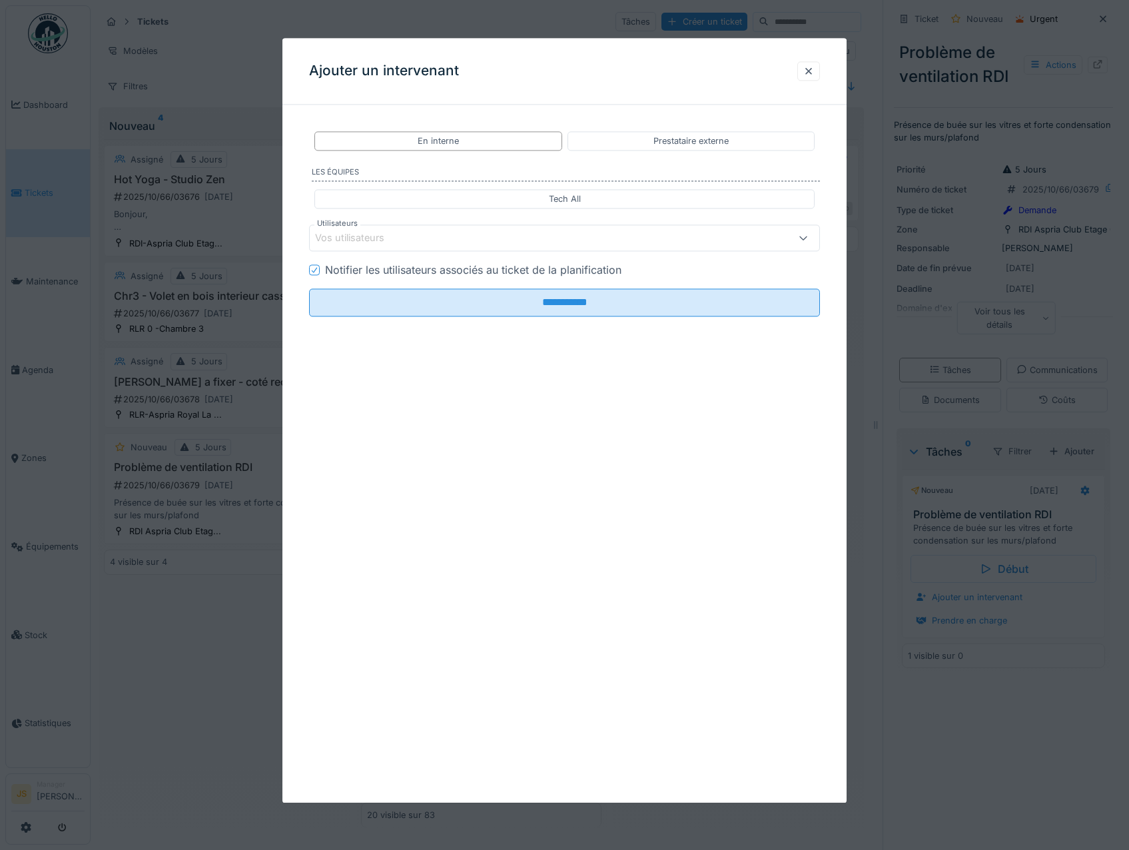
click at [354, 235] on div "Vos utilisateurs" at bounding box center [359, 238] width 88 height 15
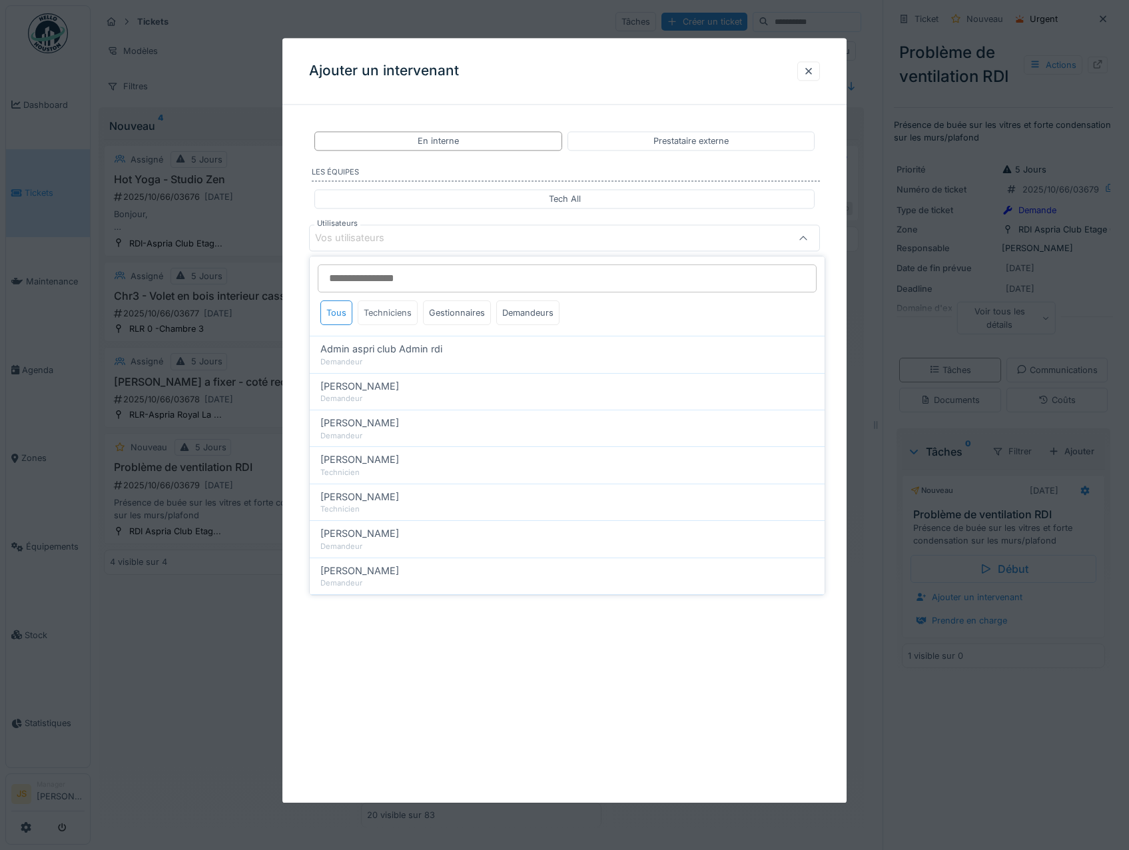
click at [382, 310] on div "Techniciens" at bounding box center [388, 312] width 60 height 25
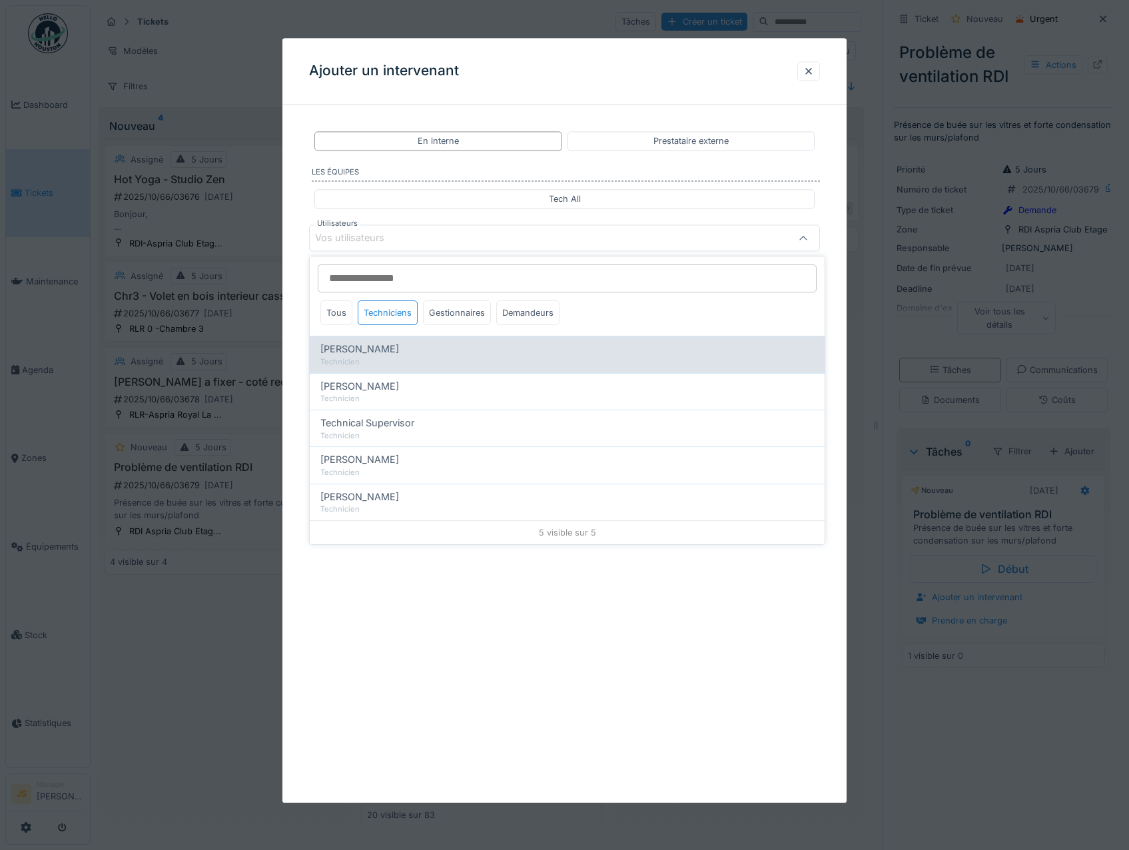
click at [381, 350] on span "[PERSON_NAME]" at bounding box center [359, 349] width 79 height 15
type input "*****"
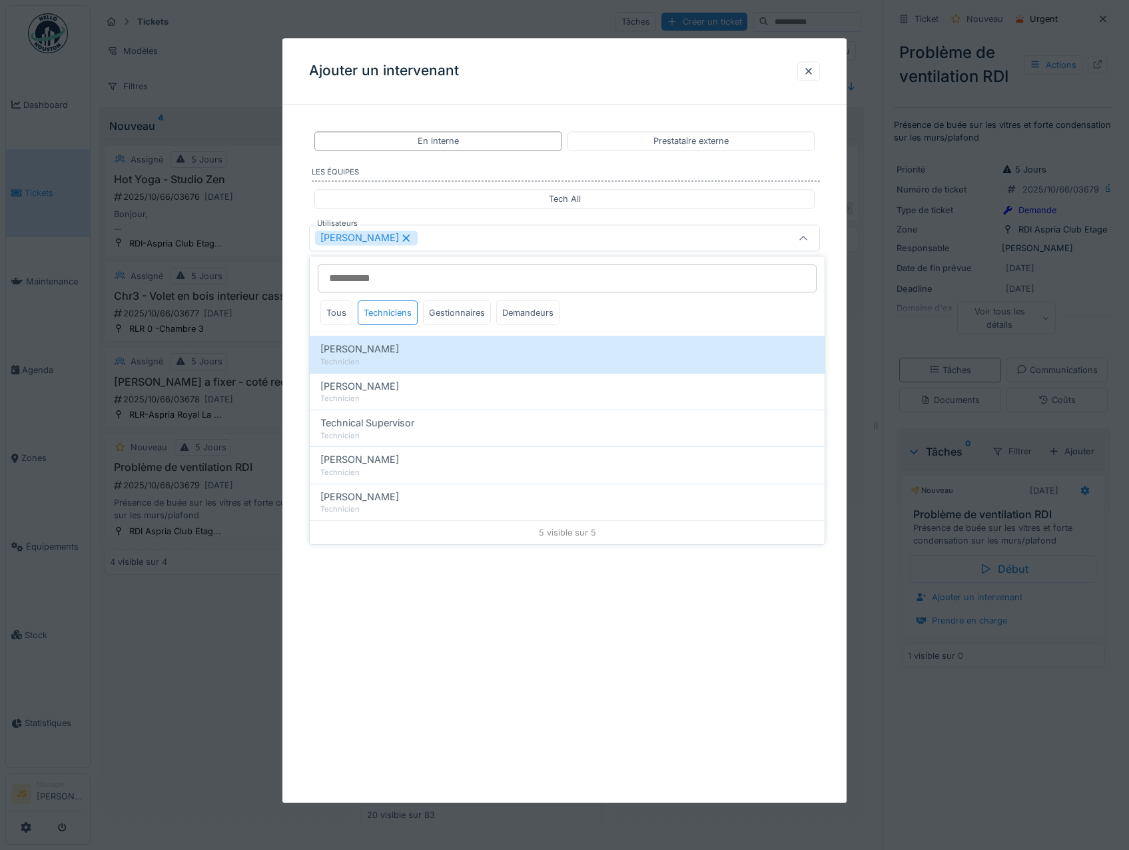
click at [302, 330] on div "**********" at bounding box center [565, 265] width 565 height 301
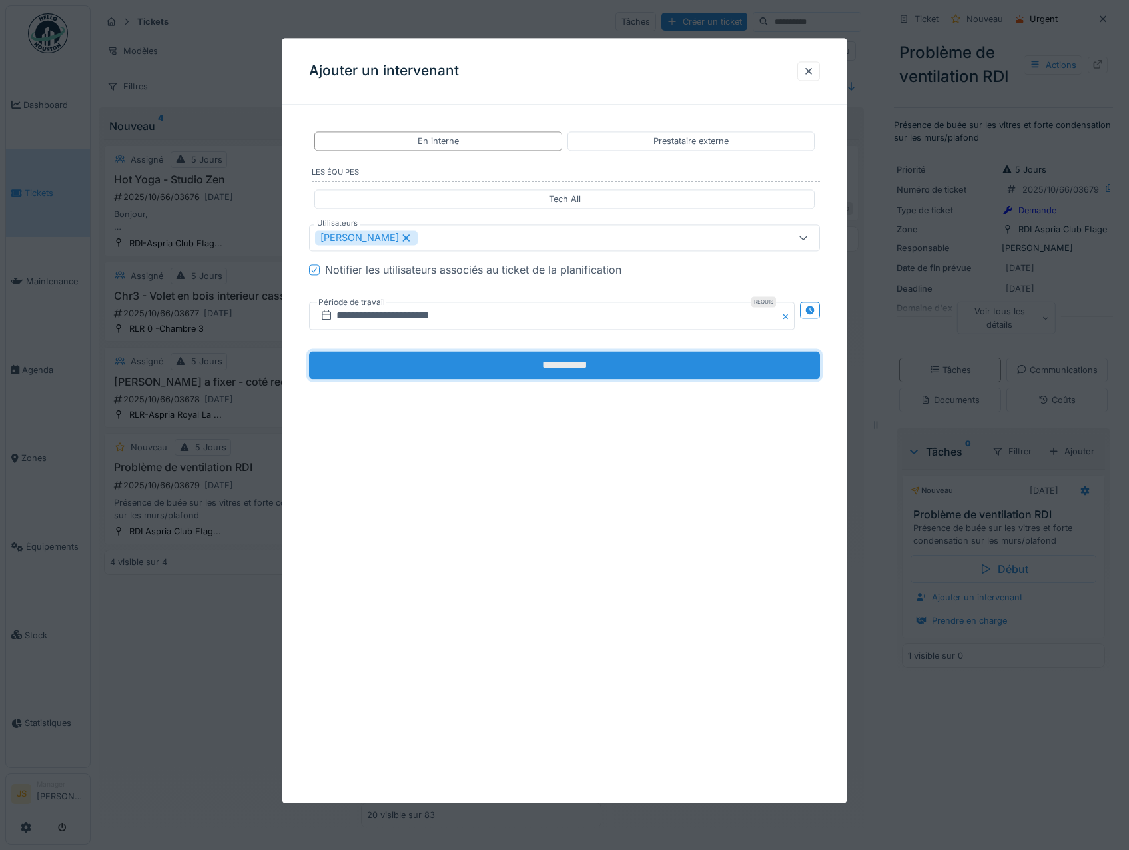
click at [461, 359] on input "**********" at bounding box center [565, 366] width 512 height 28
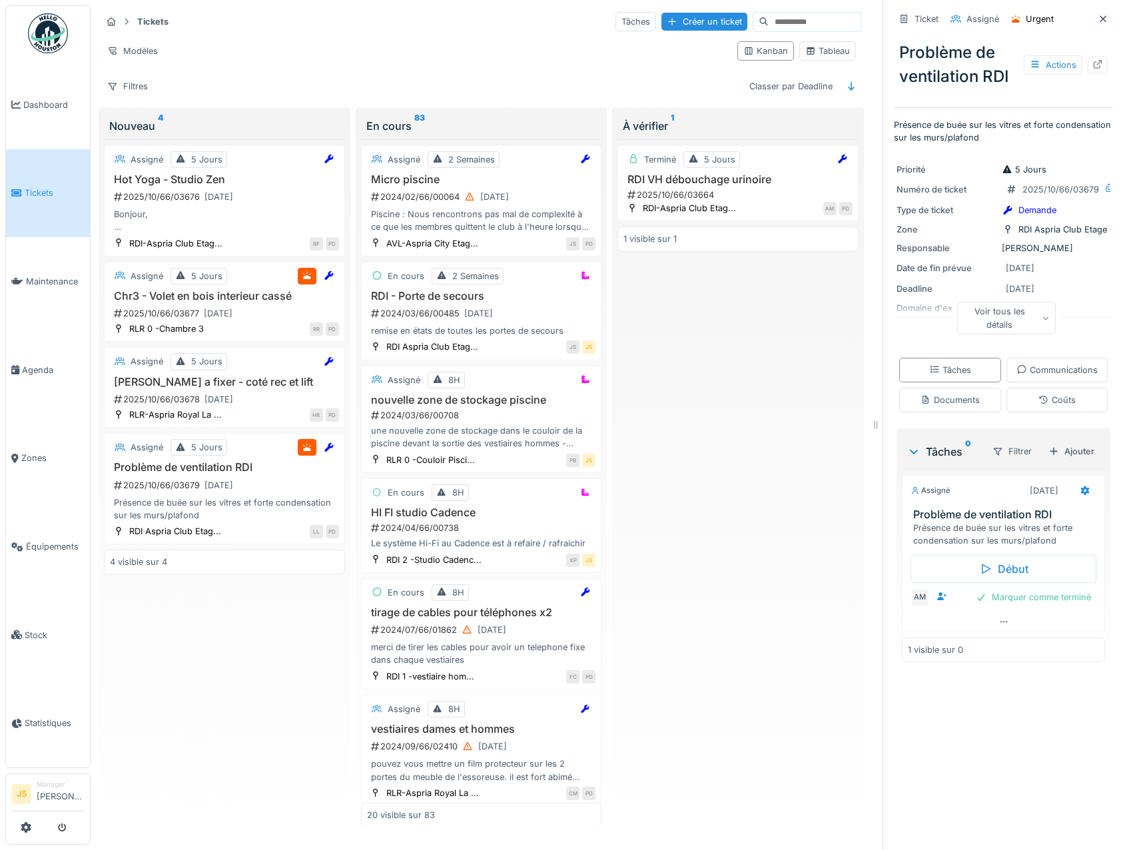
drag, startPoint x: 706, startPoint y: 443, endPoint x: 185, endPoint y: 15, distance: 674.0
click at [705, 442] on div "Terminé 5 Jours RDI VH débouchage urinoire 2025/10/66/03664 RDI-Aspria Club Eta…" at bounding box center [738, 483] width 241 height 689
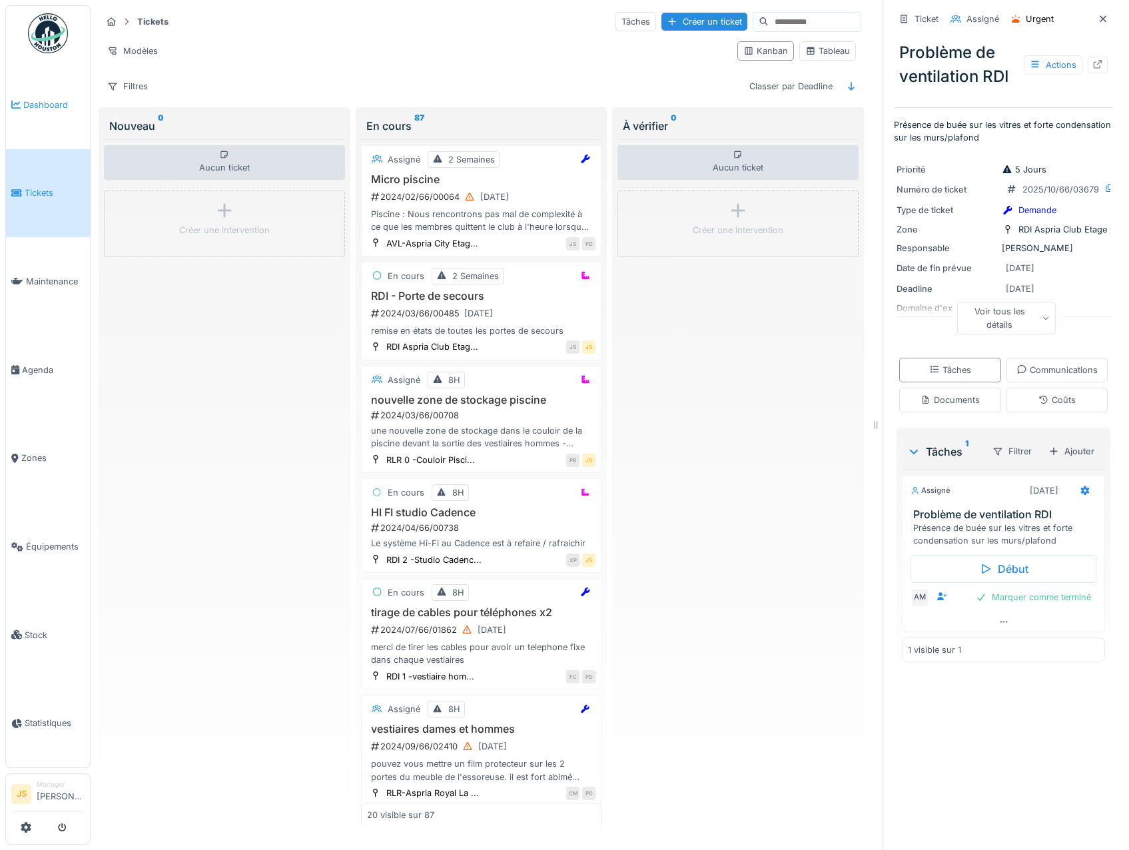
click at [43, 96] on link "Dashboard" at bounding box center [48, 105] width 84 height 89
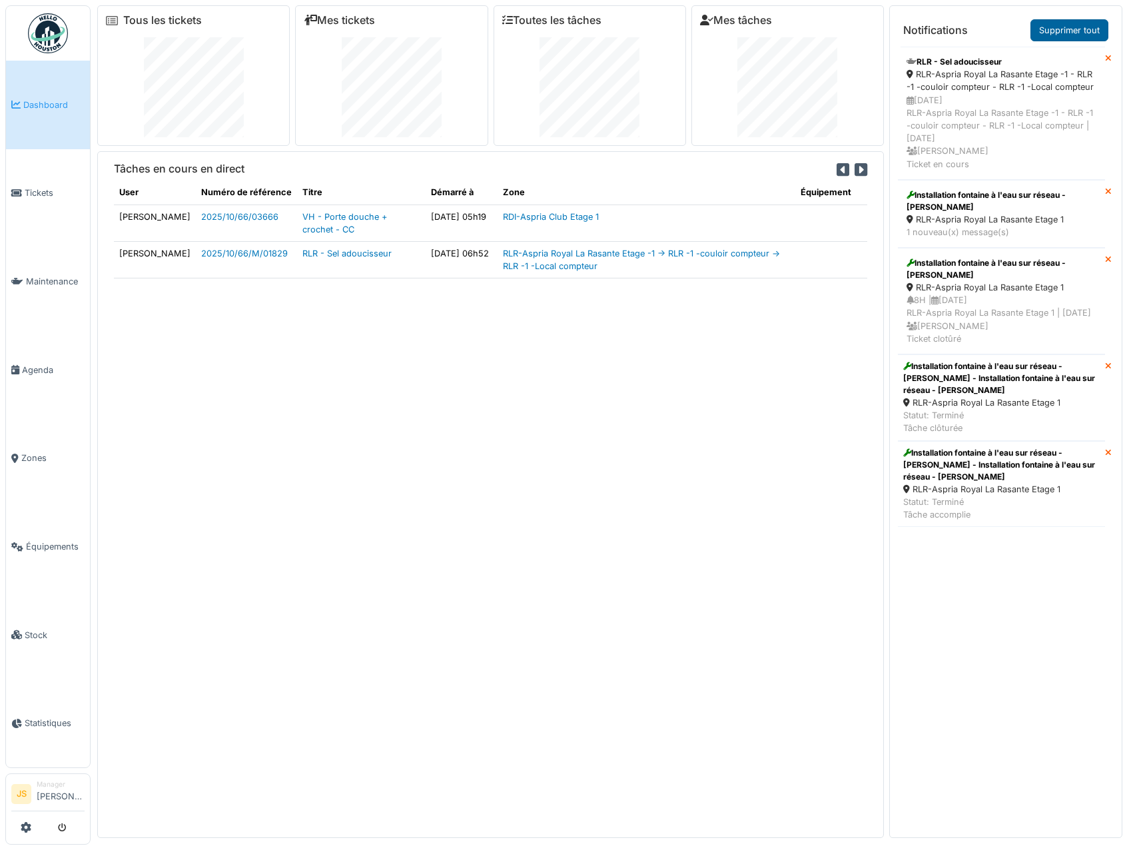
click at [1054, 28] on link "Supprimer tout" at bounding box center [1070, 30] width 78 height 22
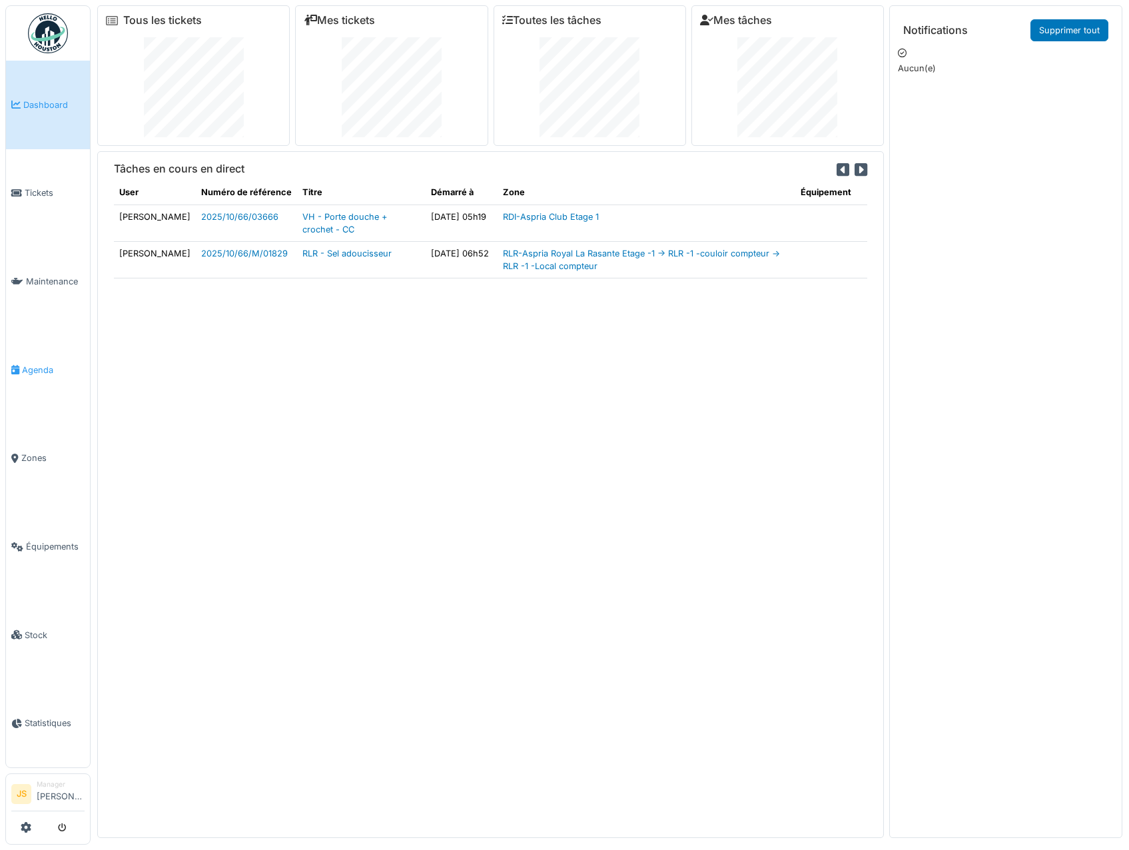
click at [41, 364] on span "Agenda" at bounding box center [53, 370] width 63 height 13
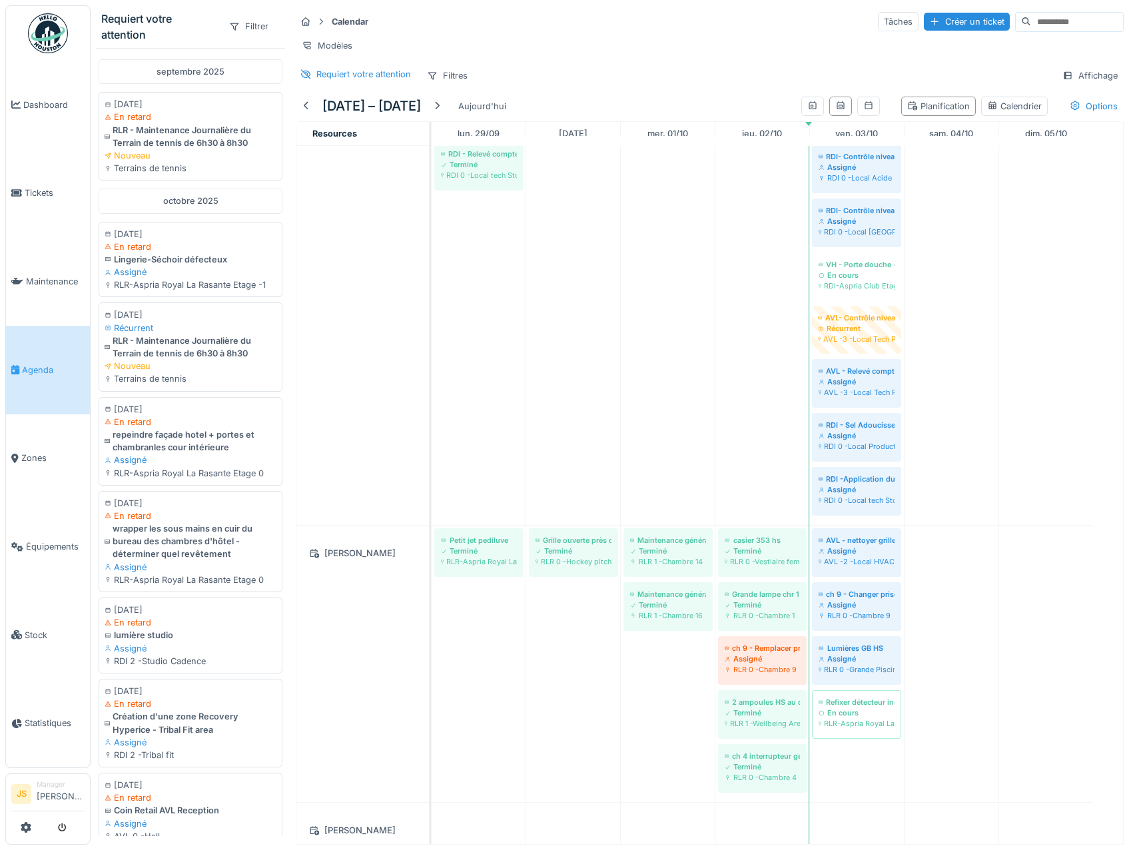
scroll to position [866, 0]
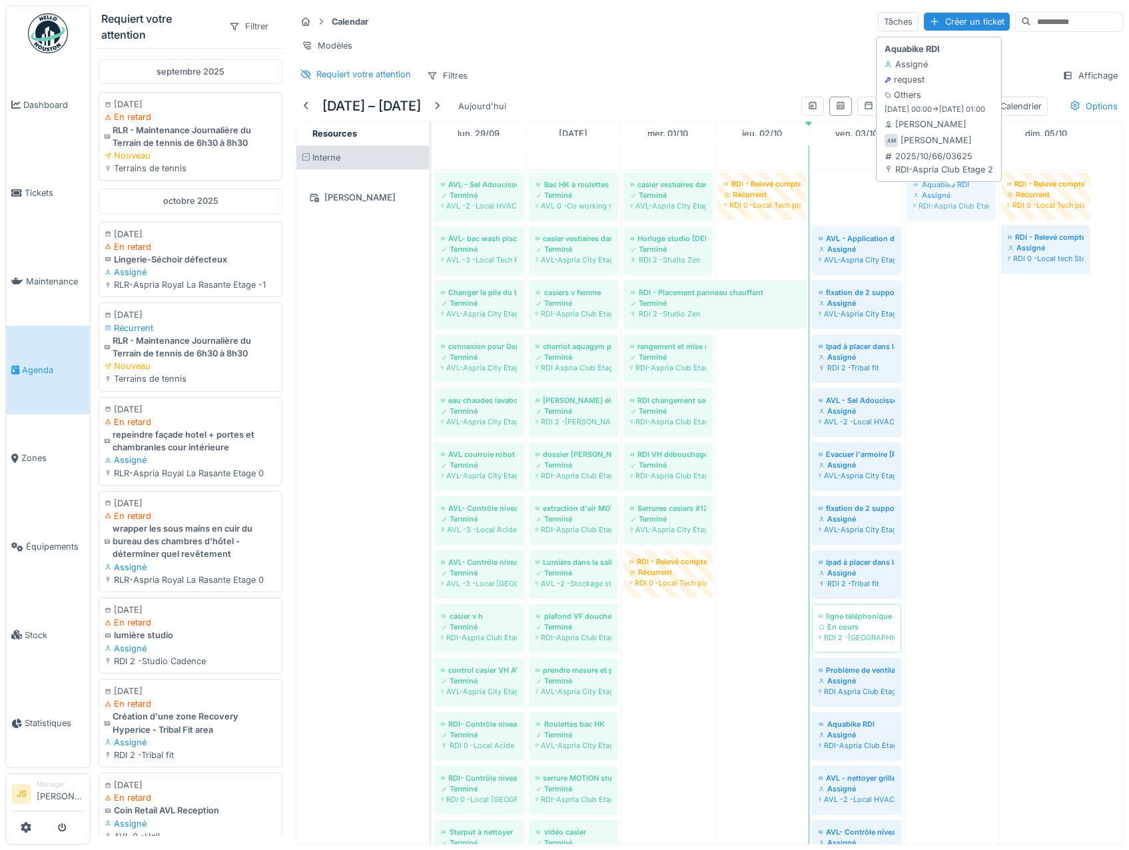
drag, startPoint x: 868, startPoint y: 201, endPoint x: 941, endPoint y: 201, distance: 73.3
click at [432, 201] on div "AVL - Sel Adoucisseur Terminé AVL -2 -Local HVAC Bac HK à roulettes Terminé AVL…" at bounding box center [432, 847] width 0 height 1355
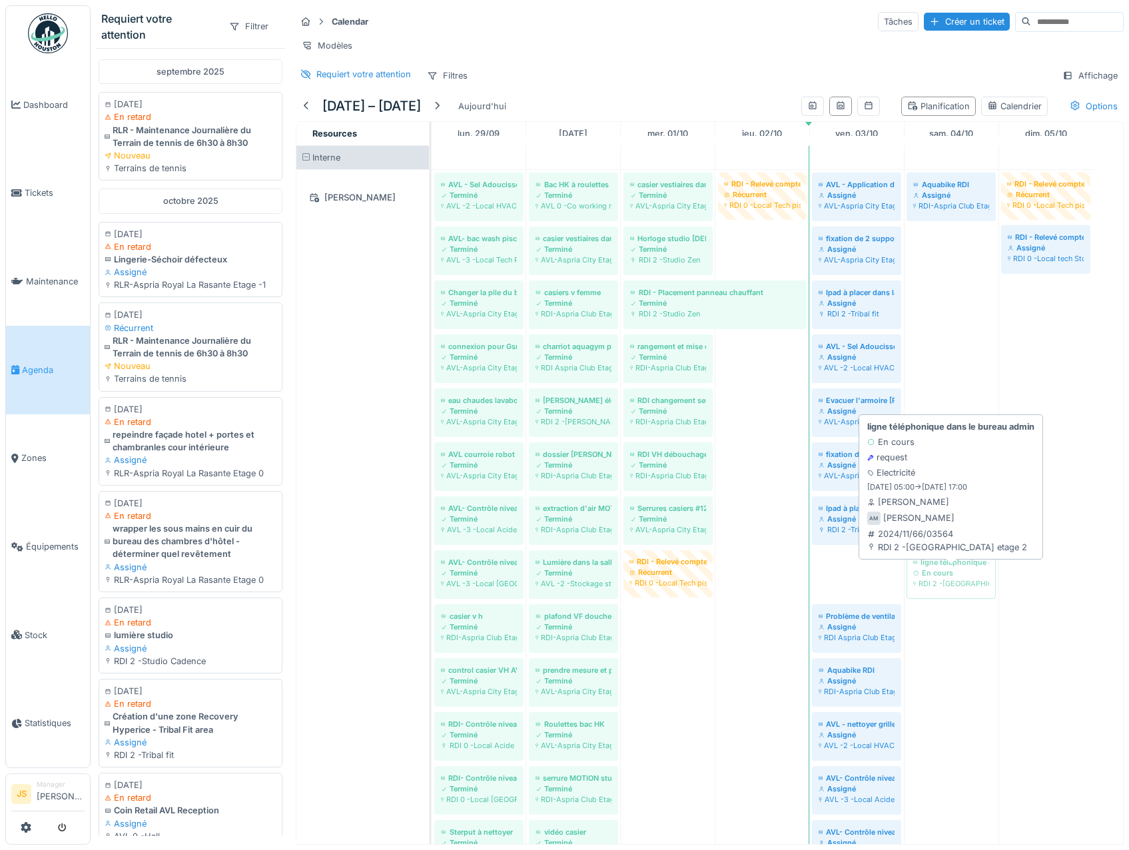
drag, startPoint x: 883, startPoint y: 593, endPoint x: 932, endPoint y: 588, distance: 48.9
click at [432, 588] on div "AVL - Sel Adoucisseur Terminé AVL -2 -Local HVAC Bac HK à roulettes Terminé AVL…" at bounding box center [432, 820] width 0 height 1301
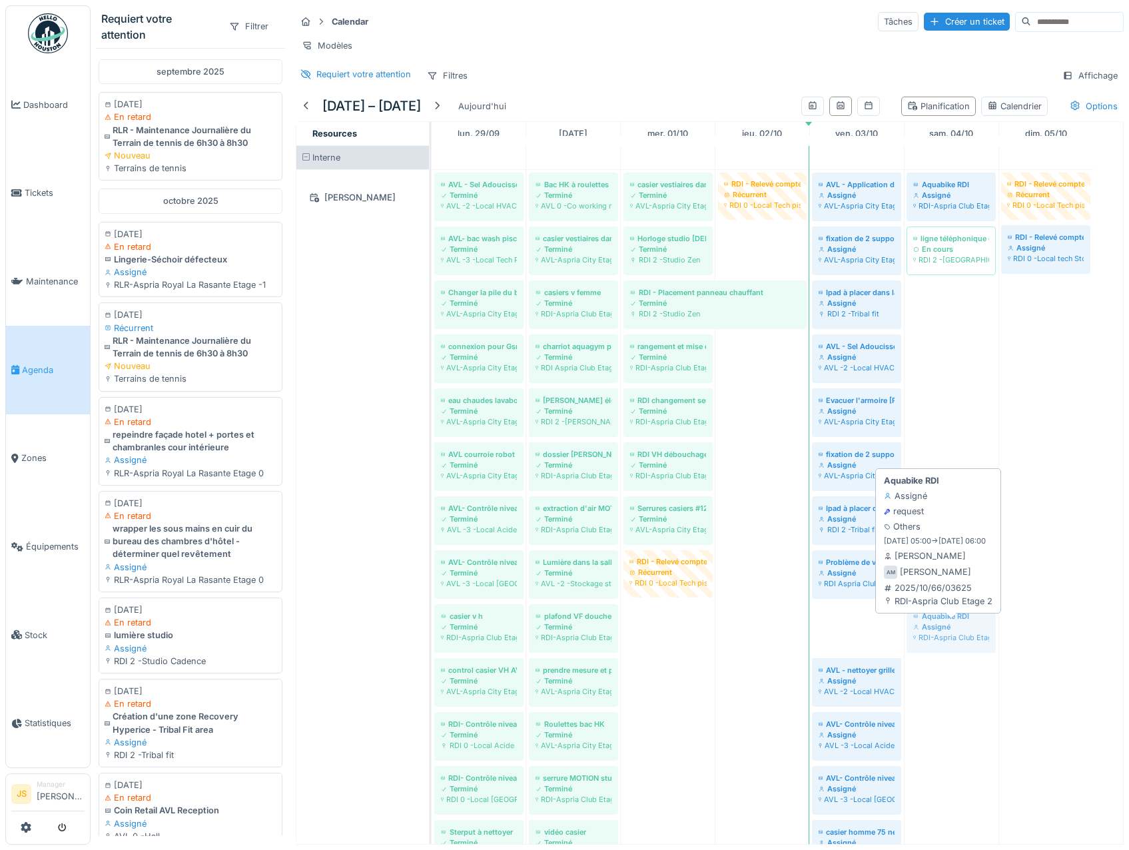
drag, startPoint x: 846, startPoint y: 636, endPoint x: 939, endPoint y: 639, distance: 94.0
click at [432, 639] on div "AVL - Sel Adoucisseur Terminé AVL -2 -Local HVAC Bac HK à roulettes Terminé AVL…" at bounding box center [432, 793] width 0 height 1247
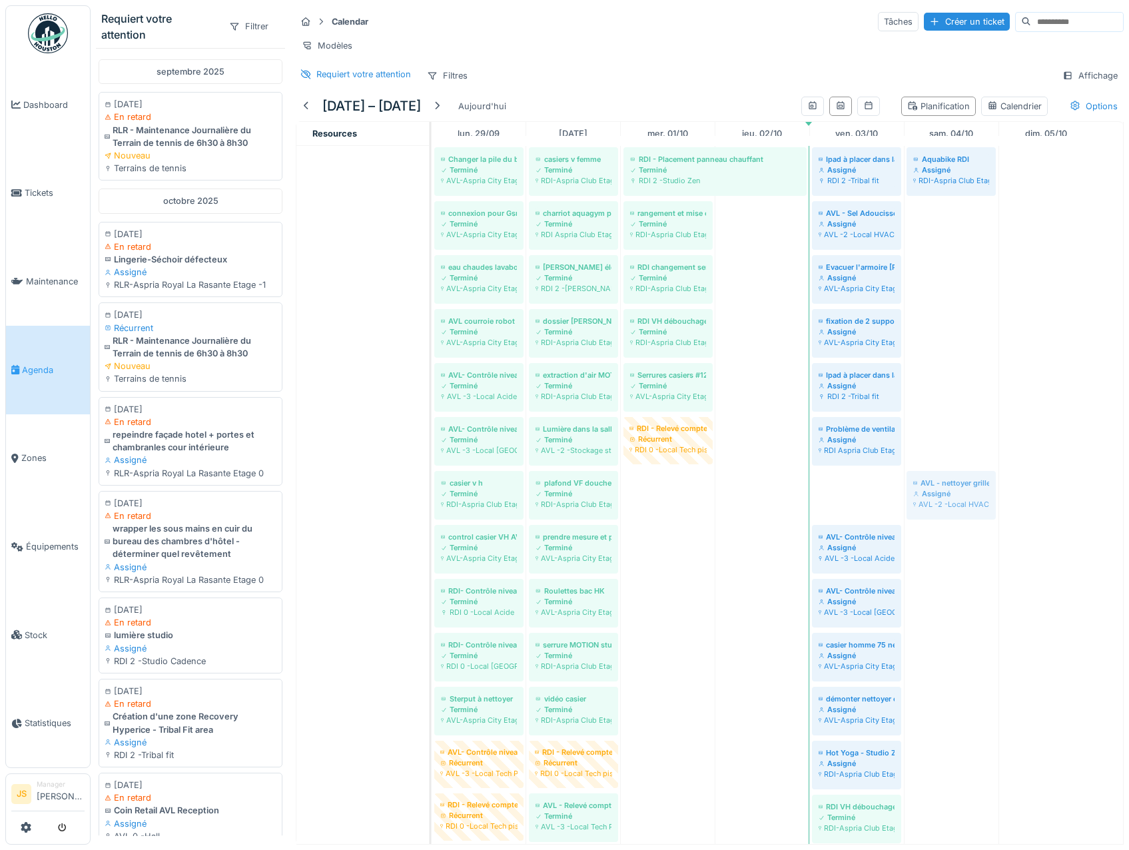
drag, startPoint x: 873, startPoint y: 496, endPoint x: 931, endPoint y: 501, distance: 58.2
click at [432, 502] on div "AVL - Sel Adoucisseur Terminé AVL -2 -Local HVAC Bac HK à roulettes Terminé AVL…" at bounding box center [432, 633] width 0 height 1193
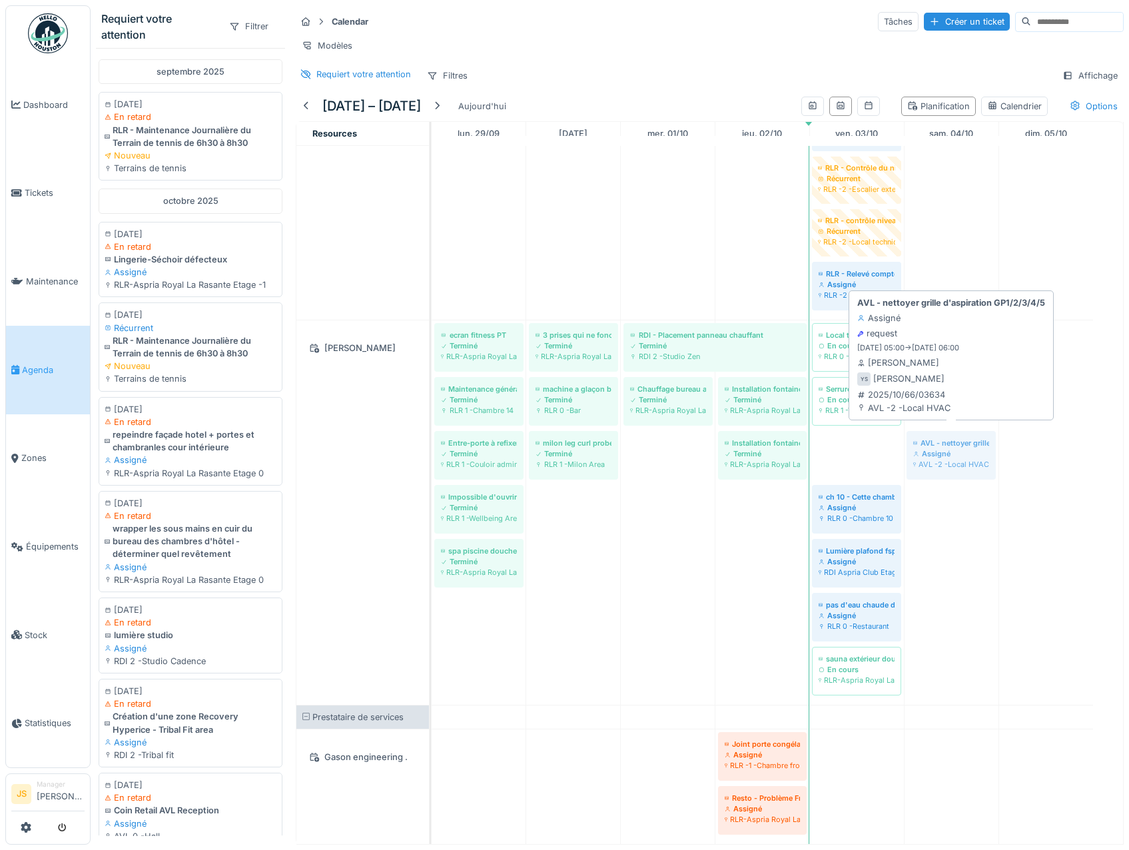
drag, startPoint x: 868, startPoint y: 436, endPoint x: 968, endPoint y: 434, distance: 100.0
click at [432, 434] on div "ecran fitness PT Terminé RLR-Aspria Royal La Rasante Etage 1 3 prises qui ne fo…" at bounding box center [432, 512] width 0 height 384
